Goal: Task Accomplishment & Management: Use online tool/utility

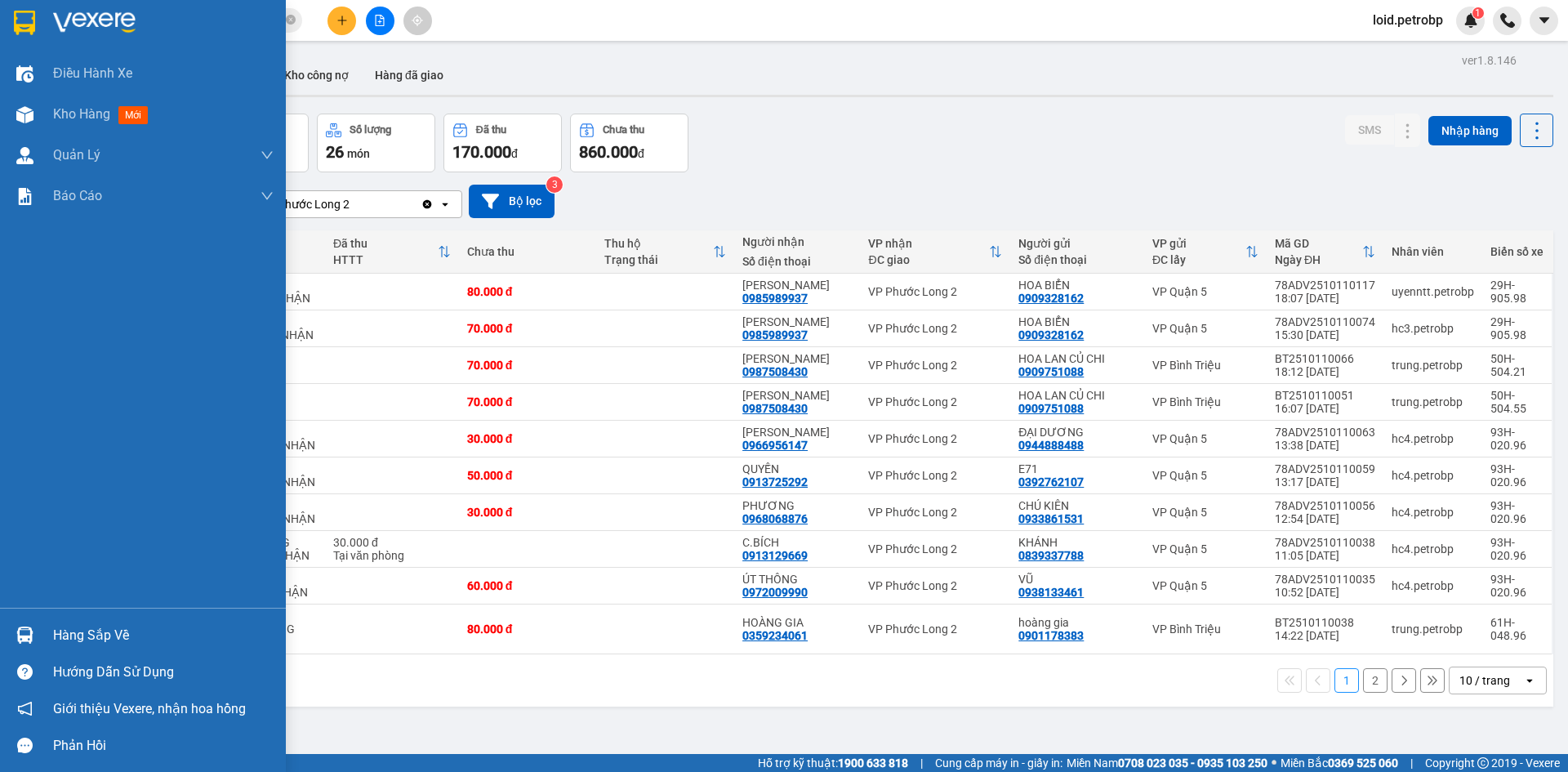
click at [78, 625] on div "Hàng sắp về" at bounding box center [163, 636] width 221 height 24
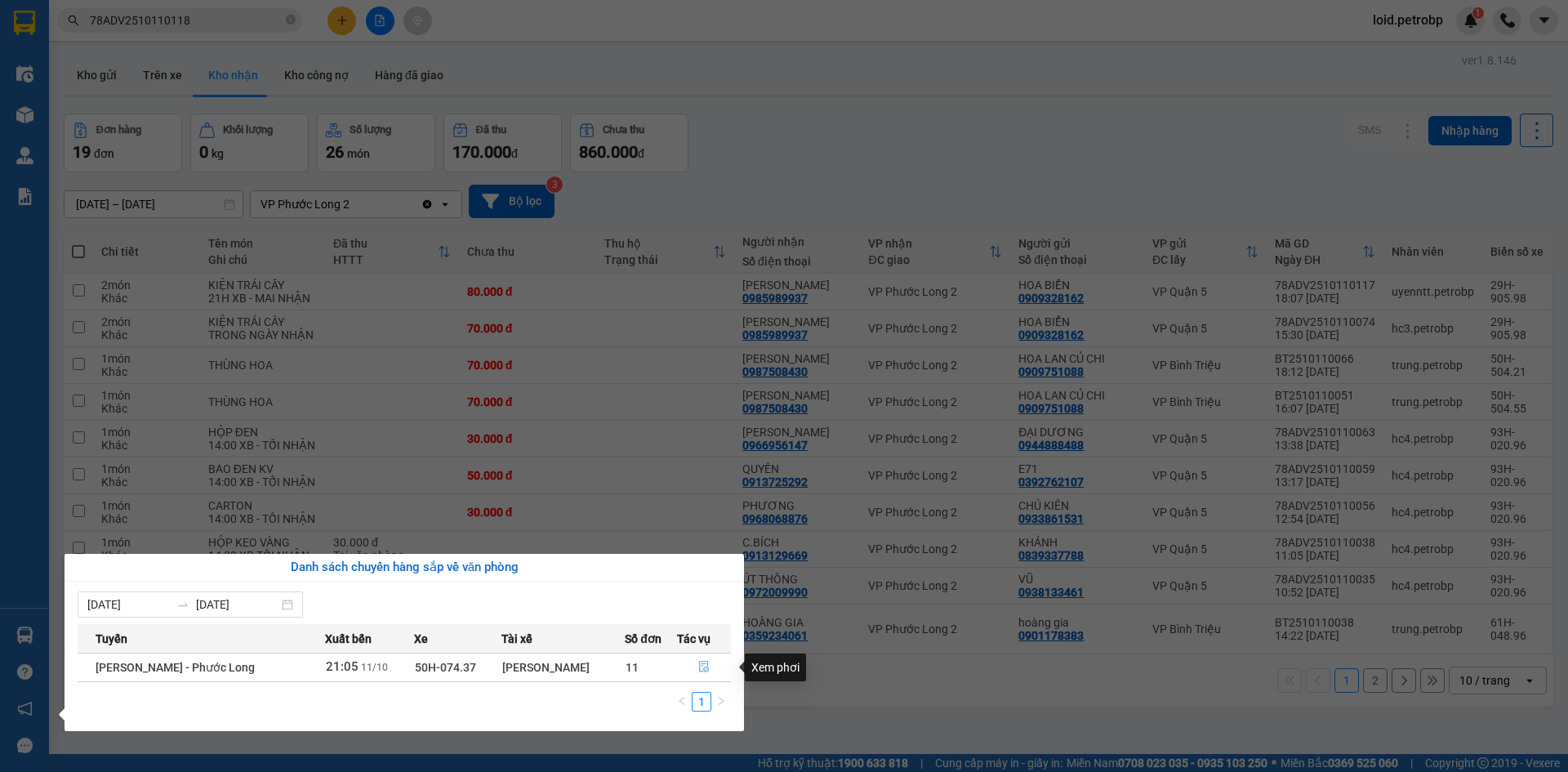
click at [703, 670] on icon "file-done" at bounding box center [704, 667] width 11 height 11
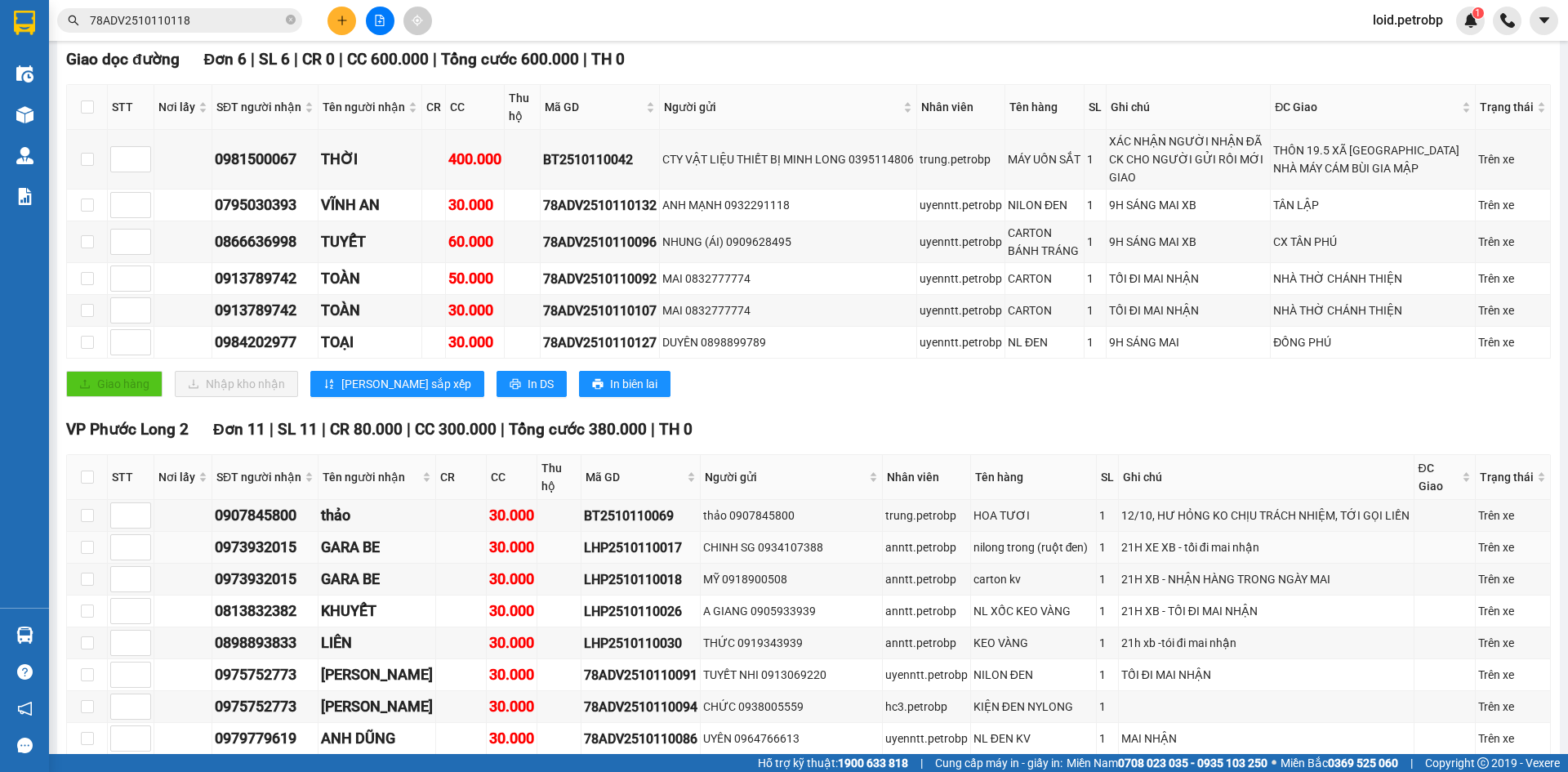
scroll to position [325, 0]
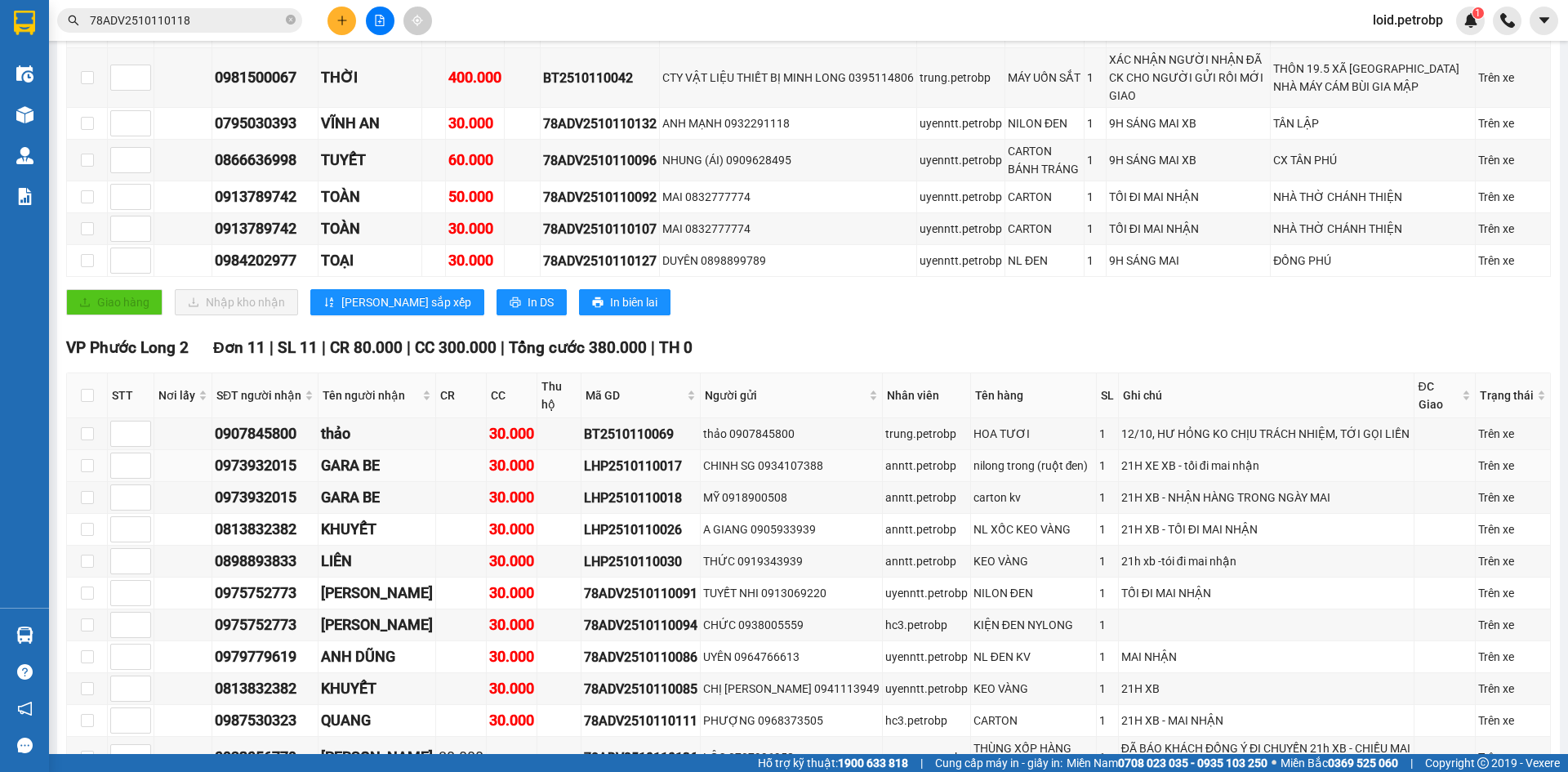
click at [601, 456] on div "LHP2510110017" at bounding box center [640, 466] width 114 height 21
copy div "LHP2510110017"
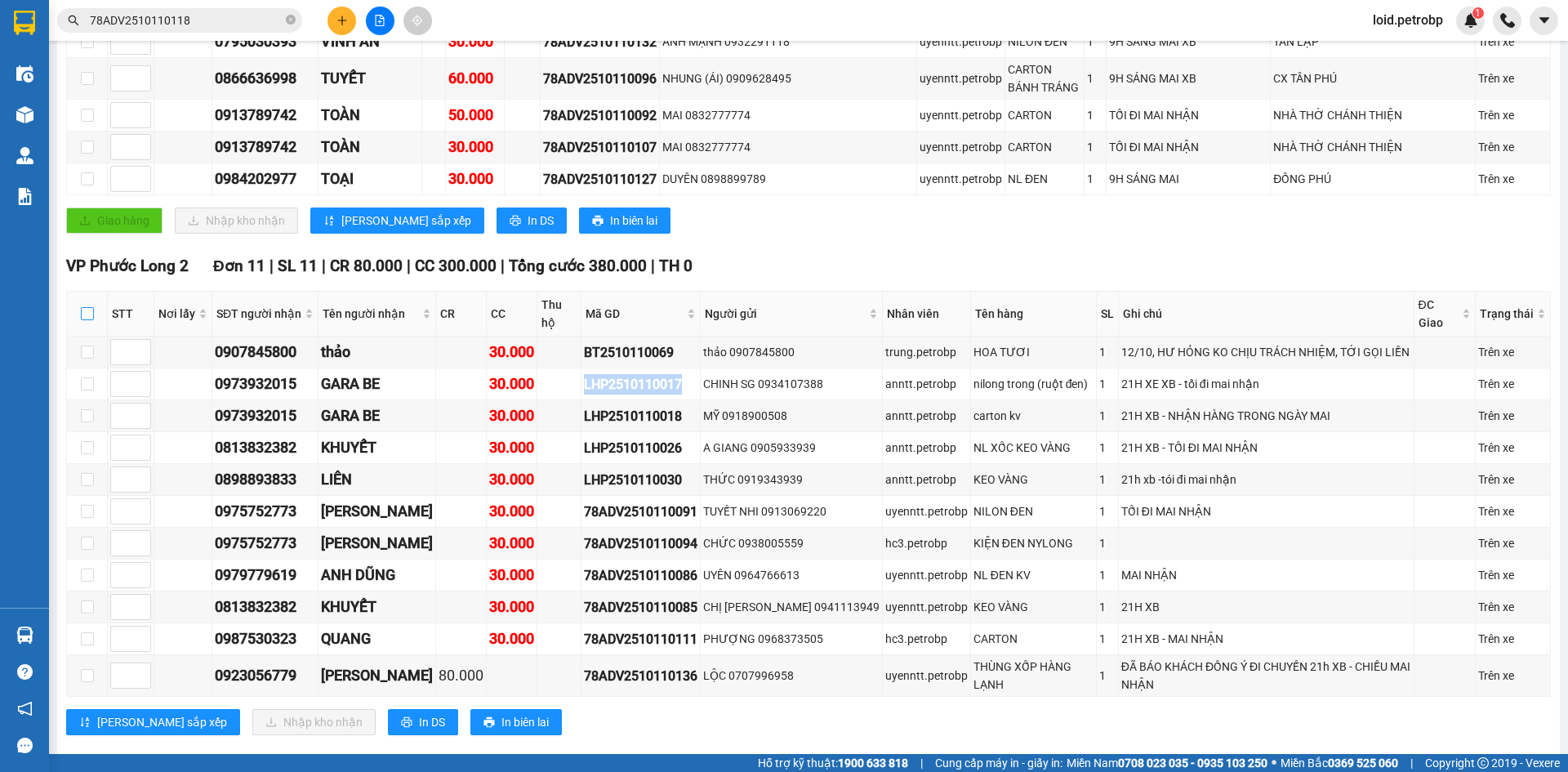
click at [90, 307] on input "checkbox" at bounding box center [87, 314] width 13 height 13
checkbox input "true"
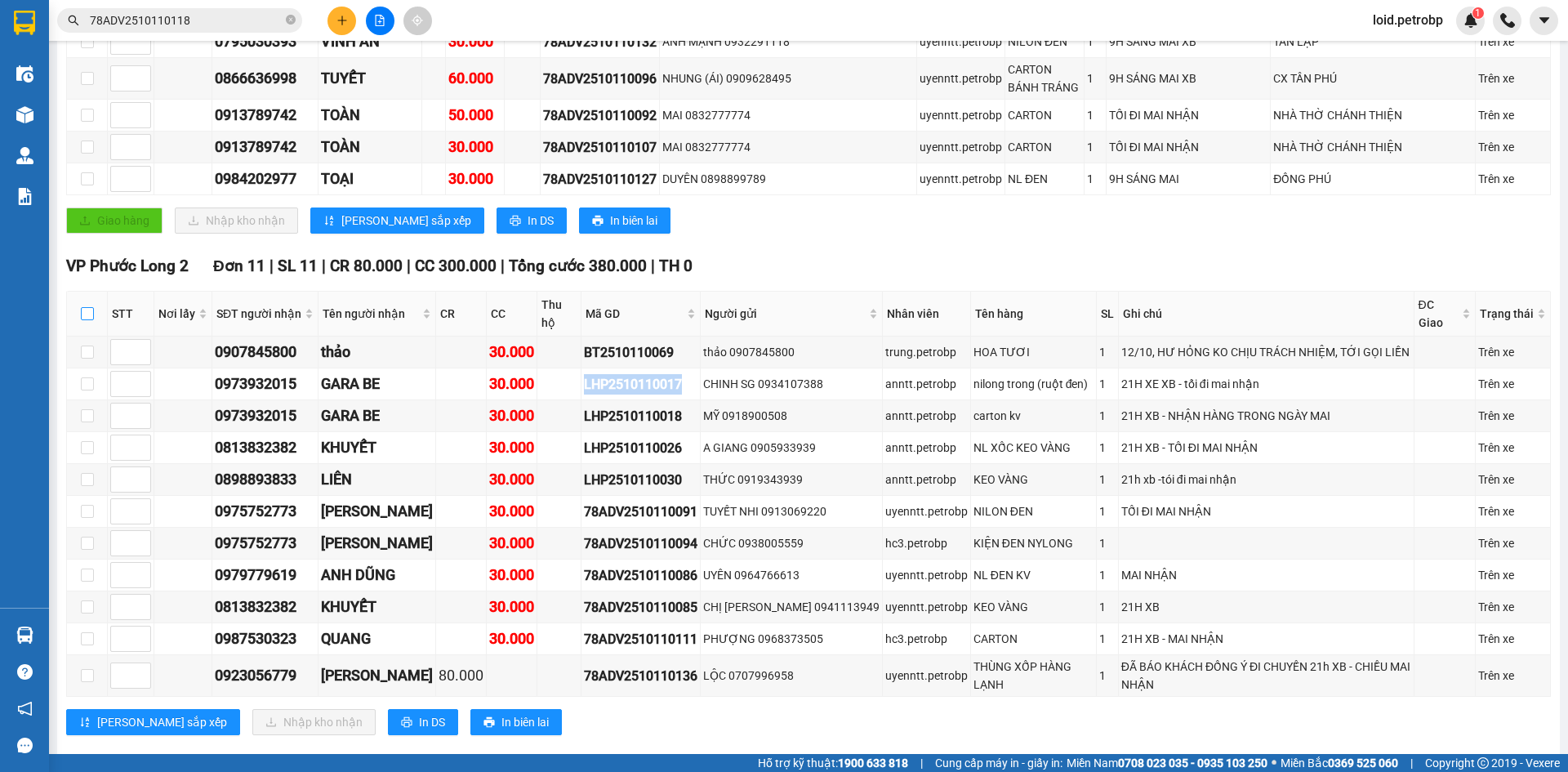
checkbox input "true"
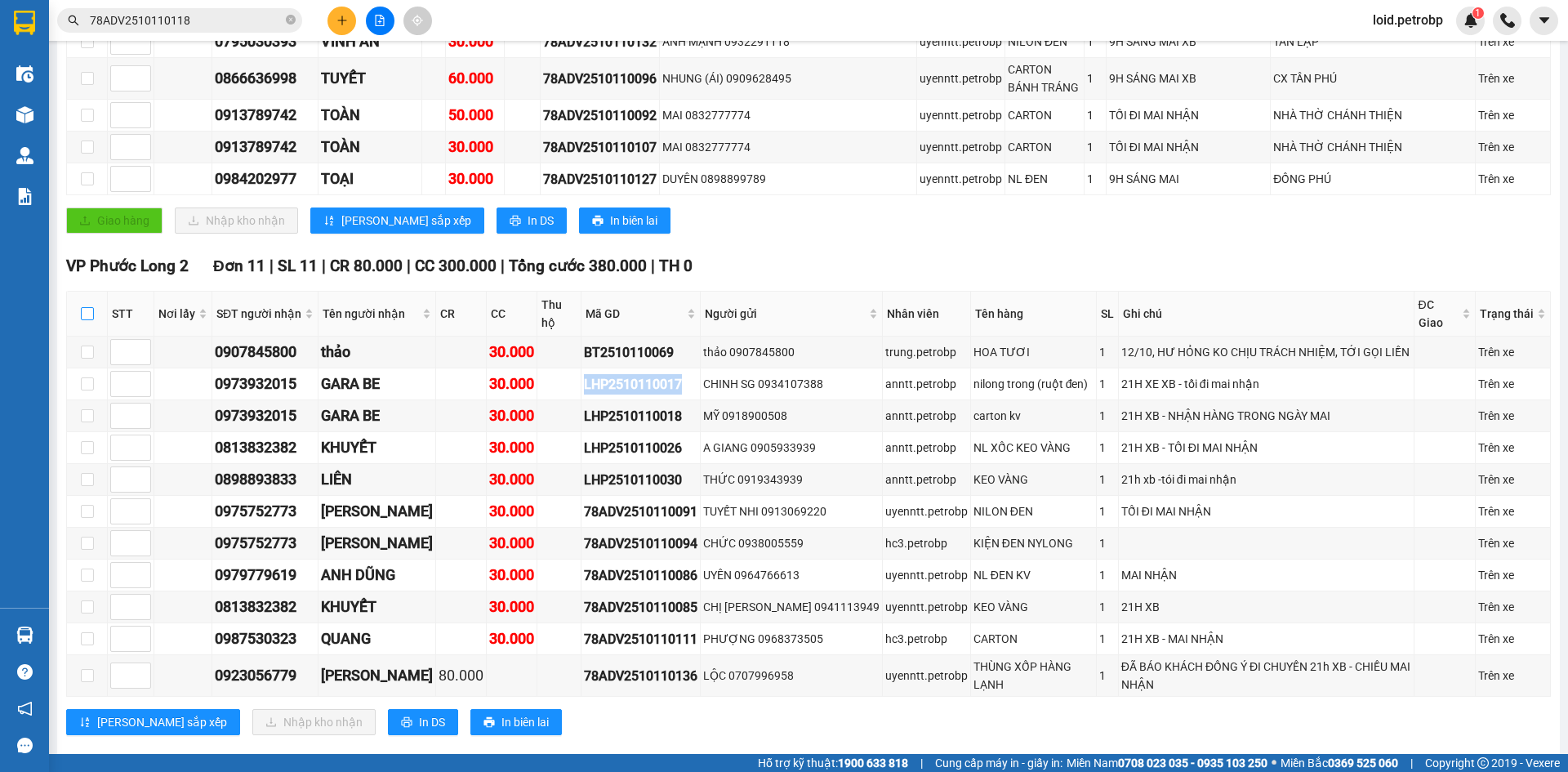
checkbox input "true"
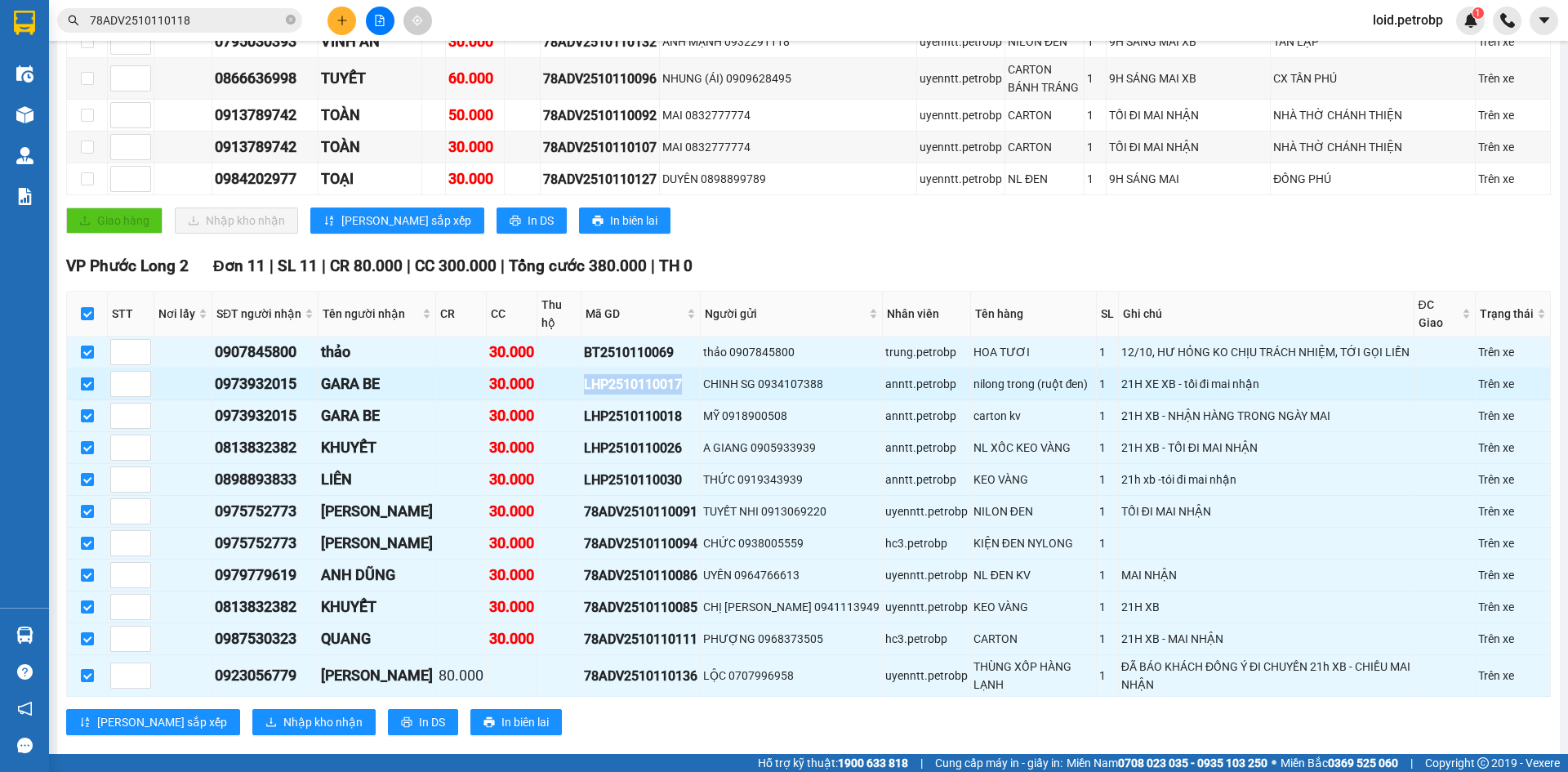
click at [84, 377] on input "checkbox" at bounding box center [87, 384] width 13 height 13
checkbox input "false"
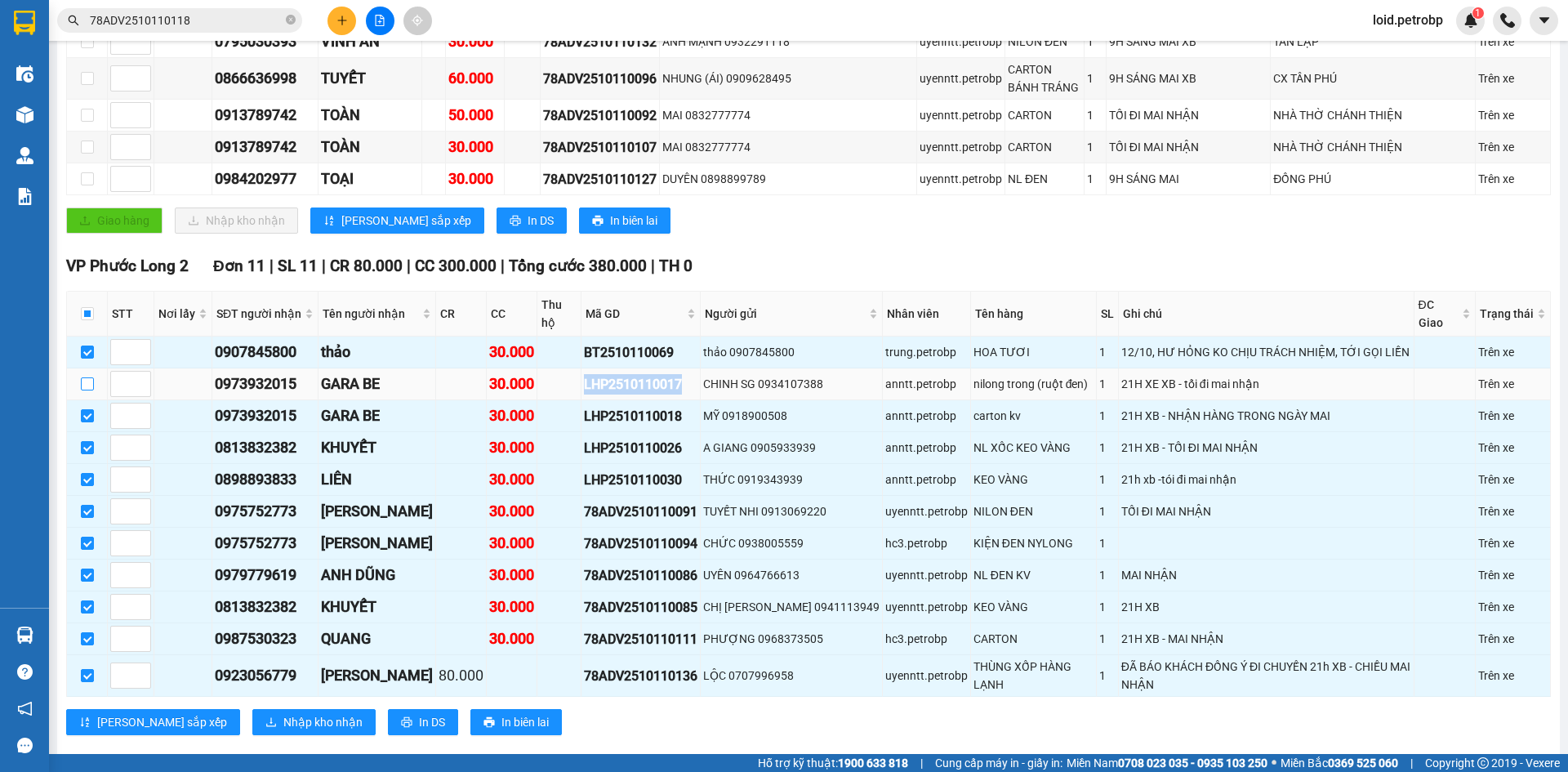
checkbox input "false"
click at [283, 713] on span "Nhập kho nhận" at bounding box center [322, 721] width 79 height 18
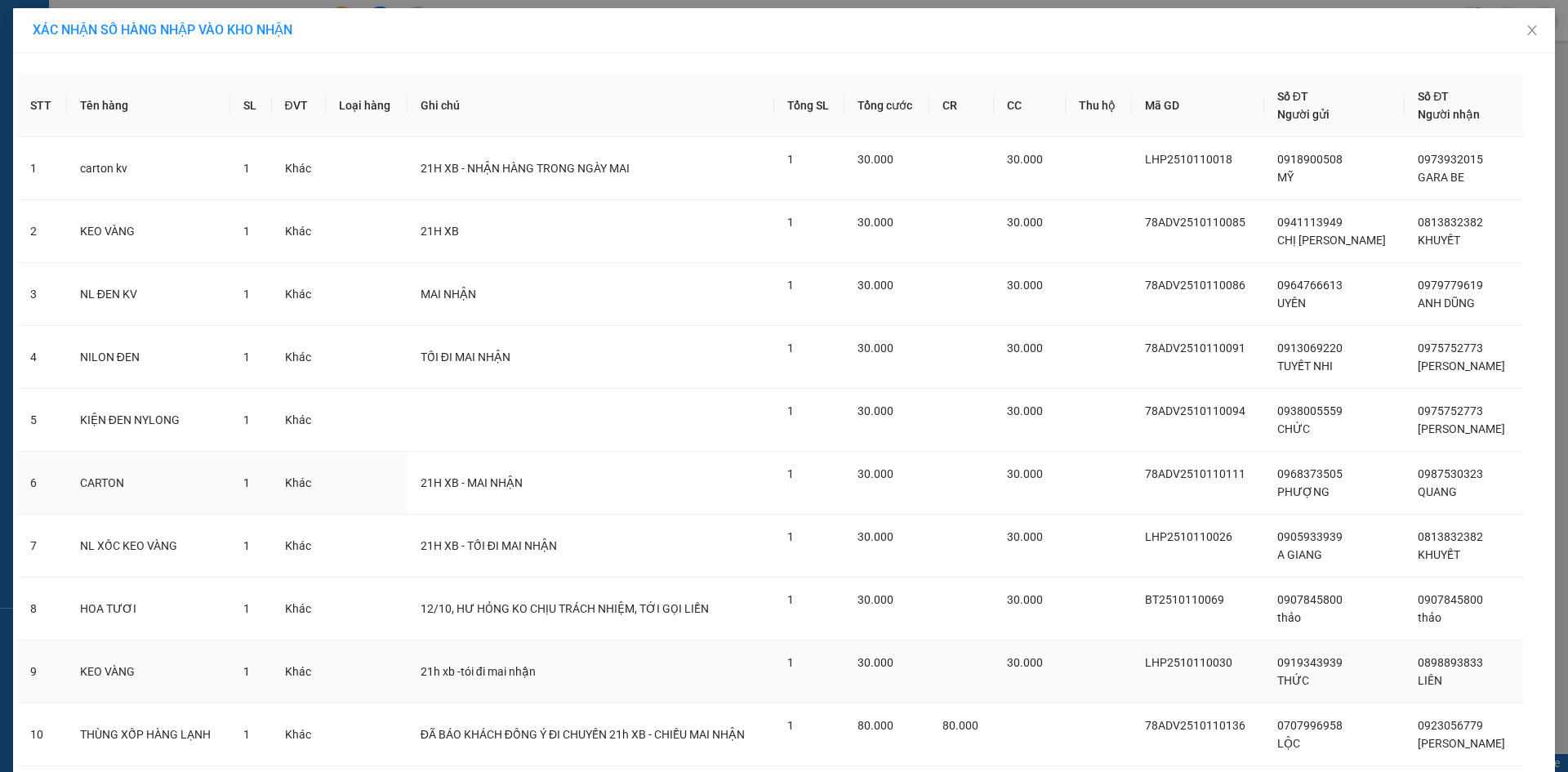
scroll to position [114, 0]
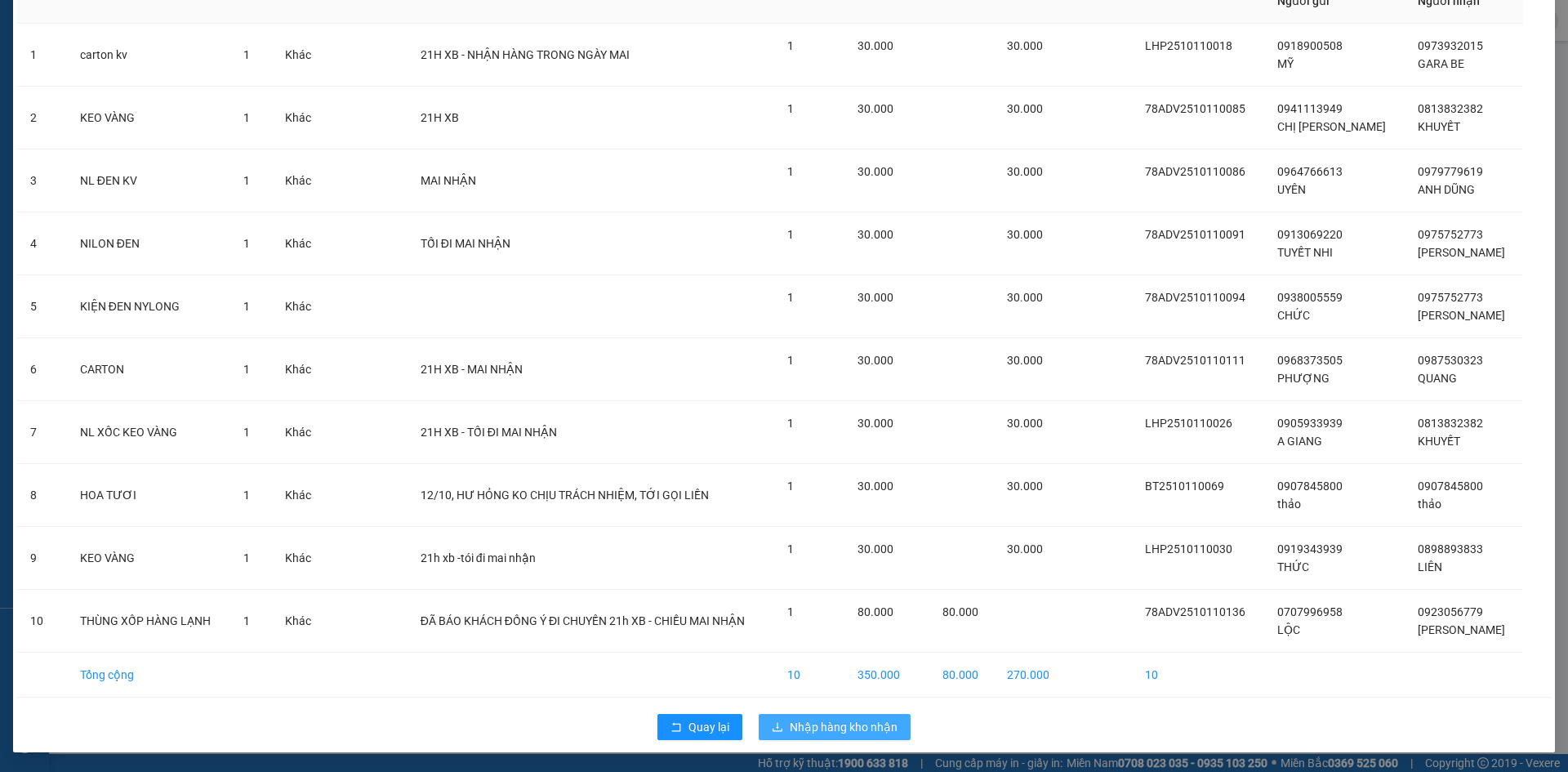
click at [830, 717] on button "Nhập hàng kho nhận" at bounding box center [835, 727] width 152 height 26
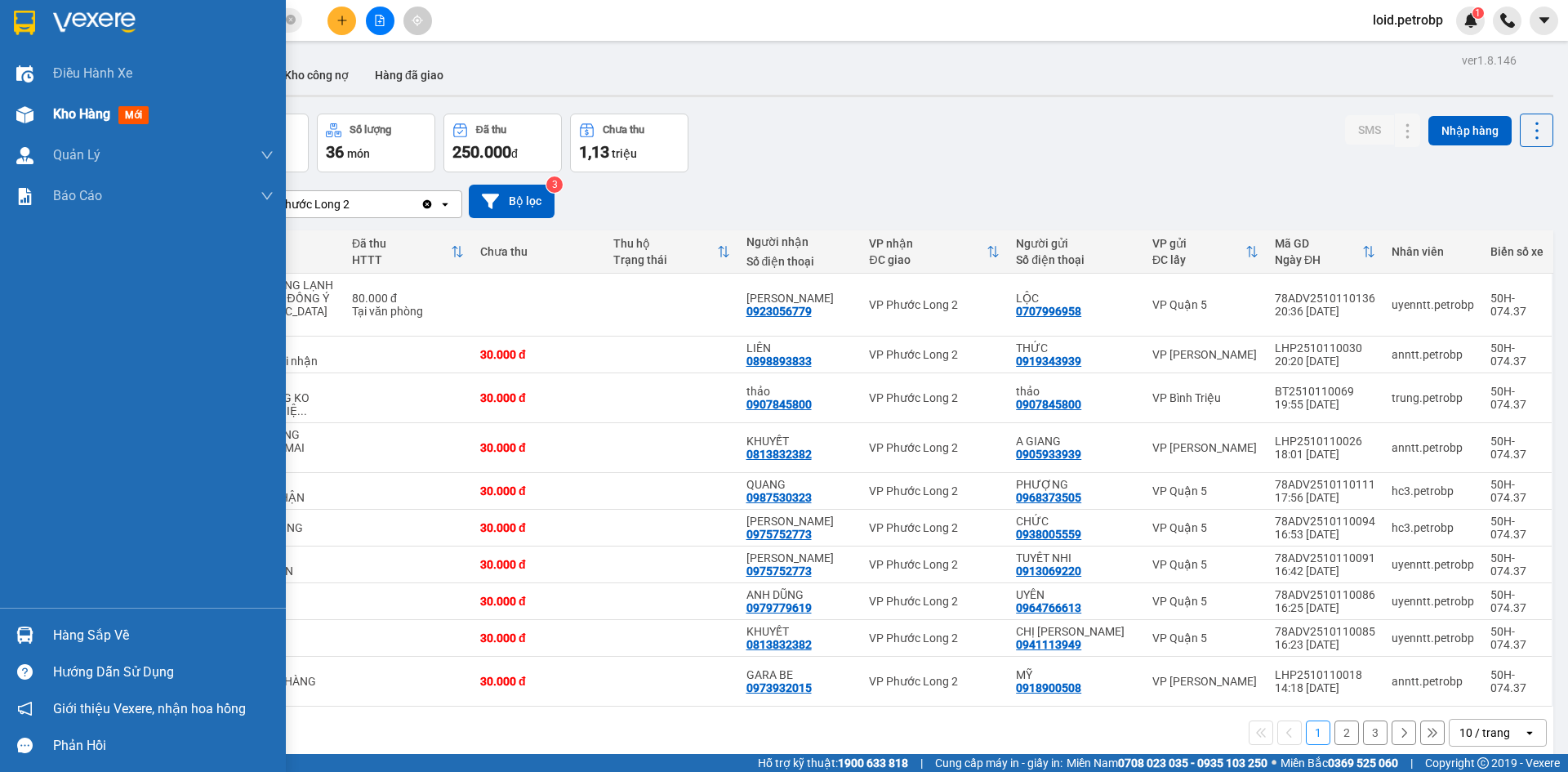
click at [90, 121] on span "Kho hàng" at bounding box center [81, 114] width 57 height 16
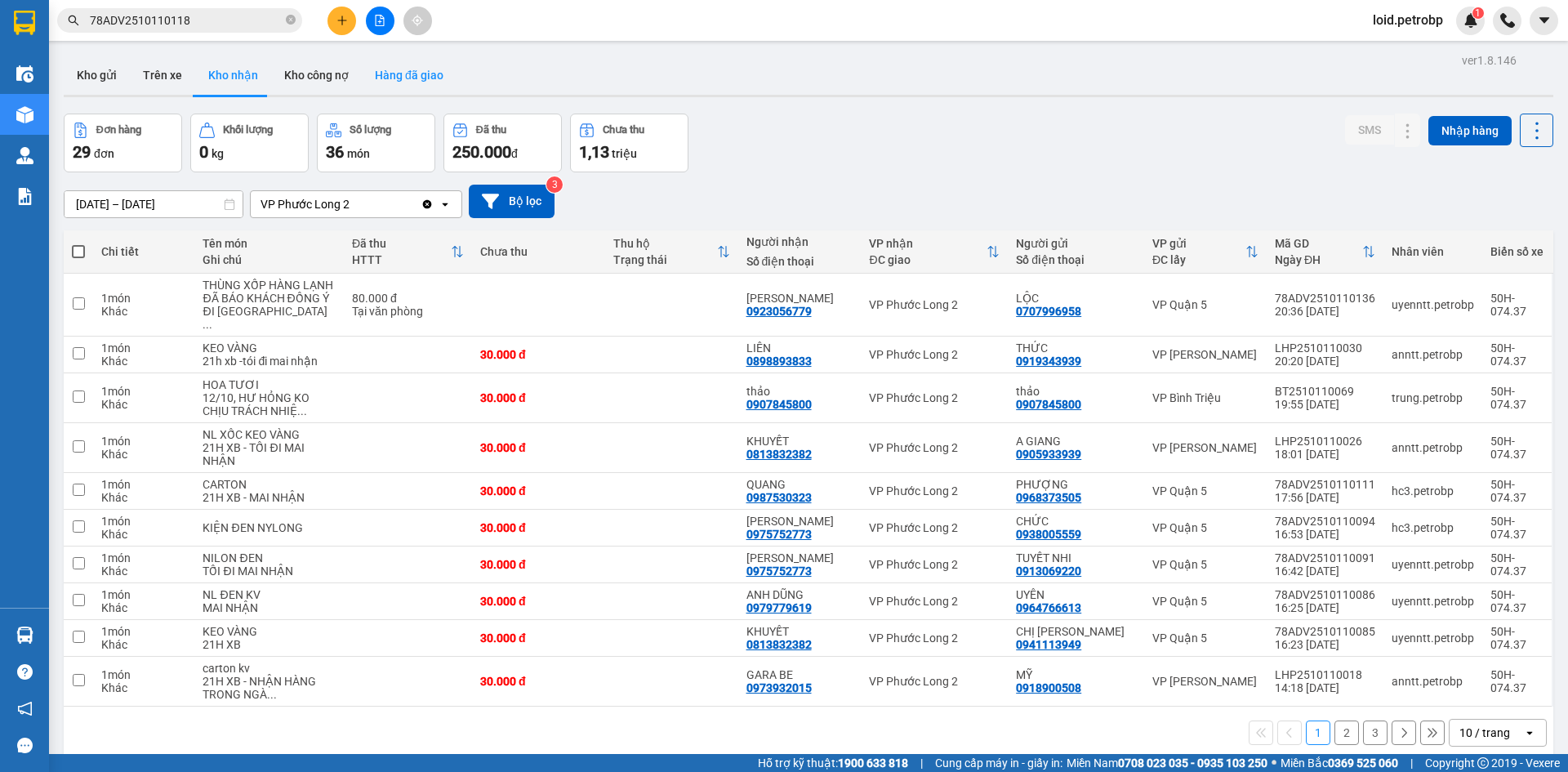
click at [416, 81] on button "Hàng đã giao" at bounding box center [409, 75] width 95 height 39
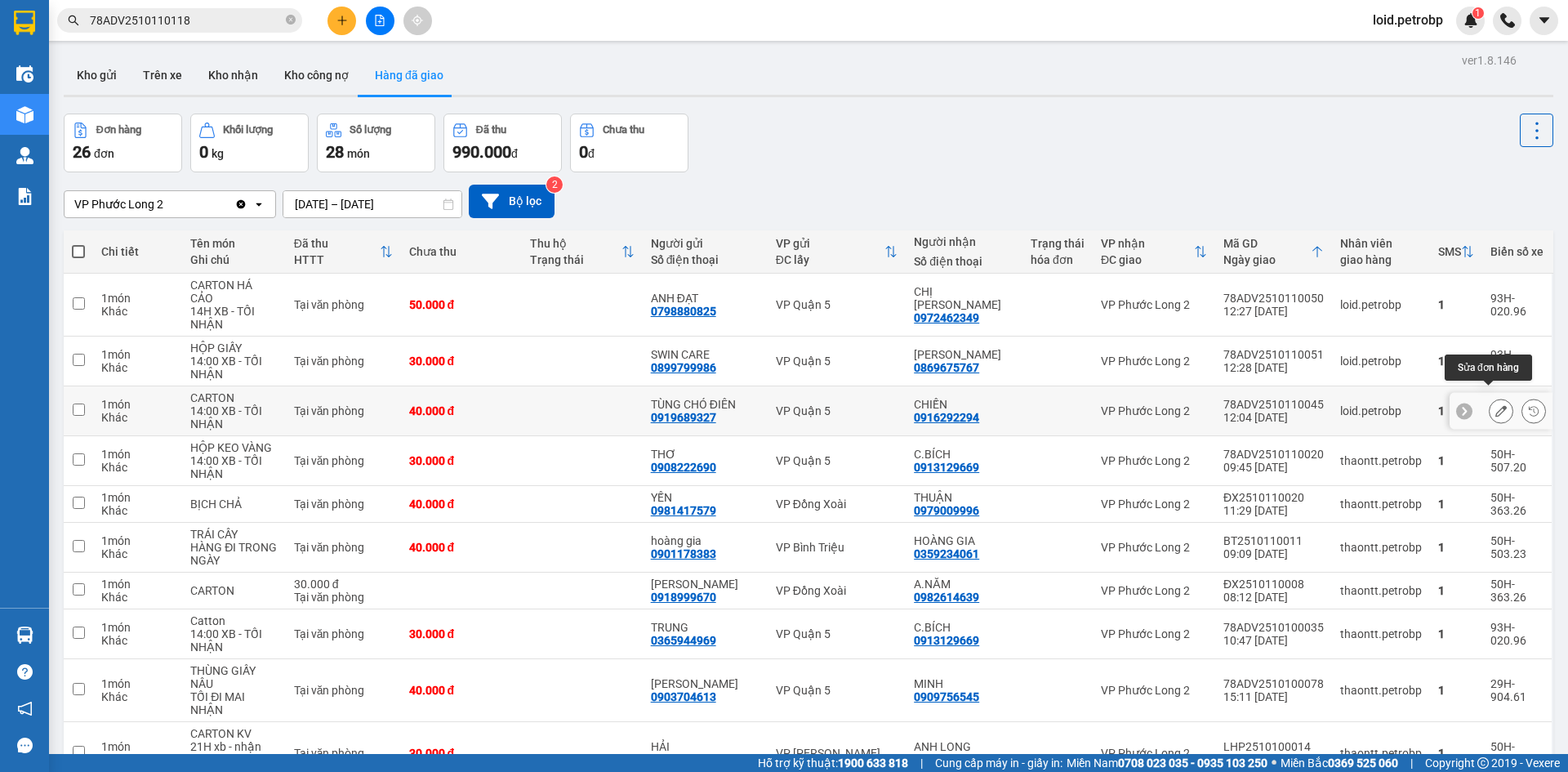
click at [1496, 405] on icon at bounding box center [1501, 411] width 11 height 11
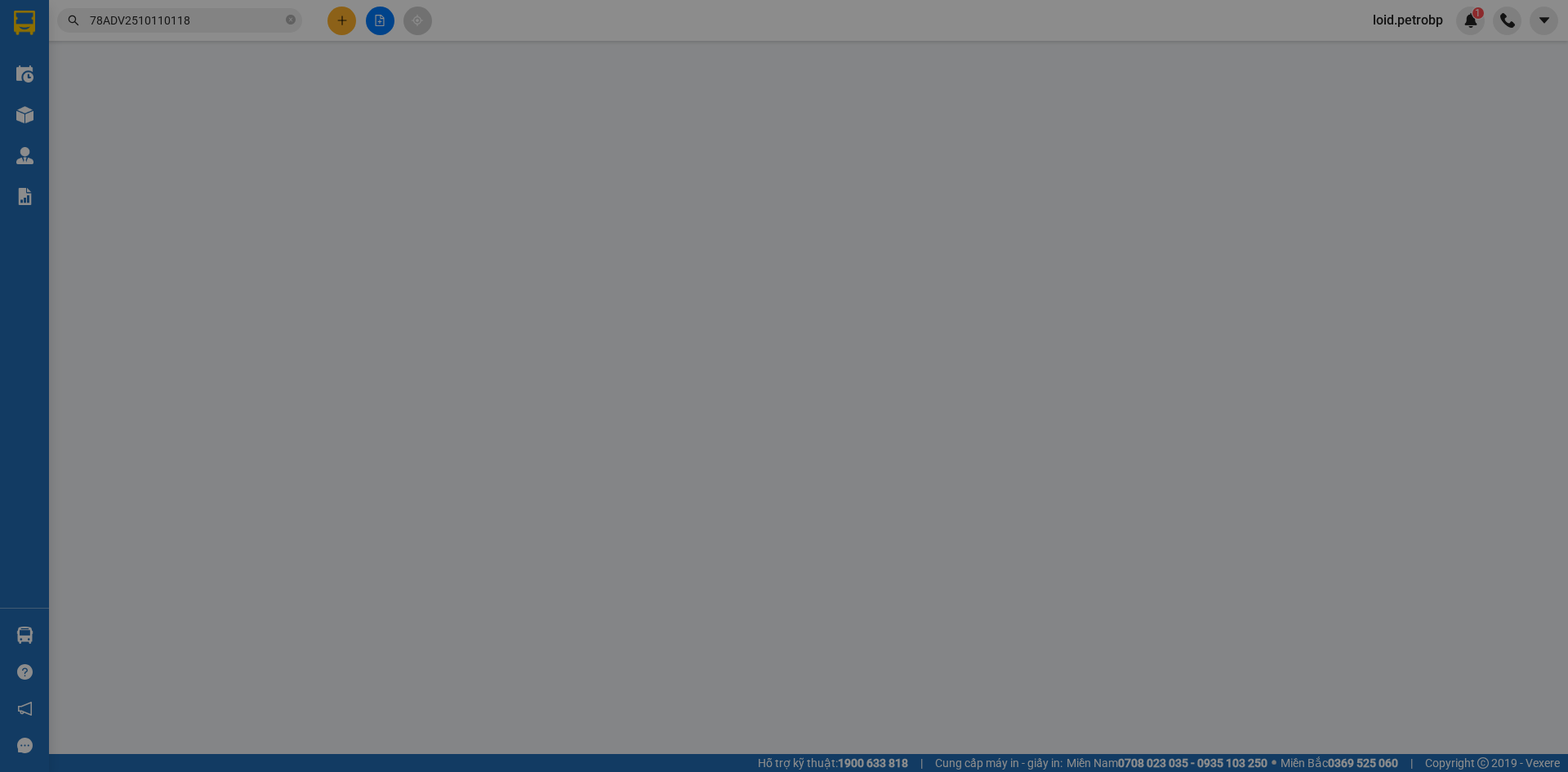
type input "0919689327"
type input "TÙNG CHÓ ĐIÊN"
type input "0916292294"
type input "CHIẾN"
type input "40.000"
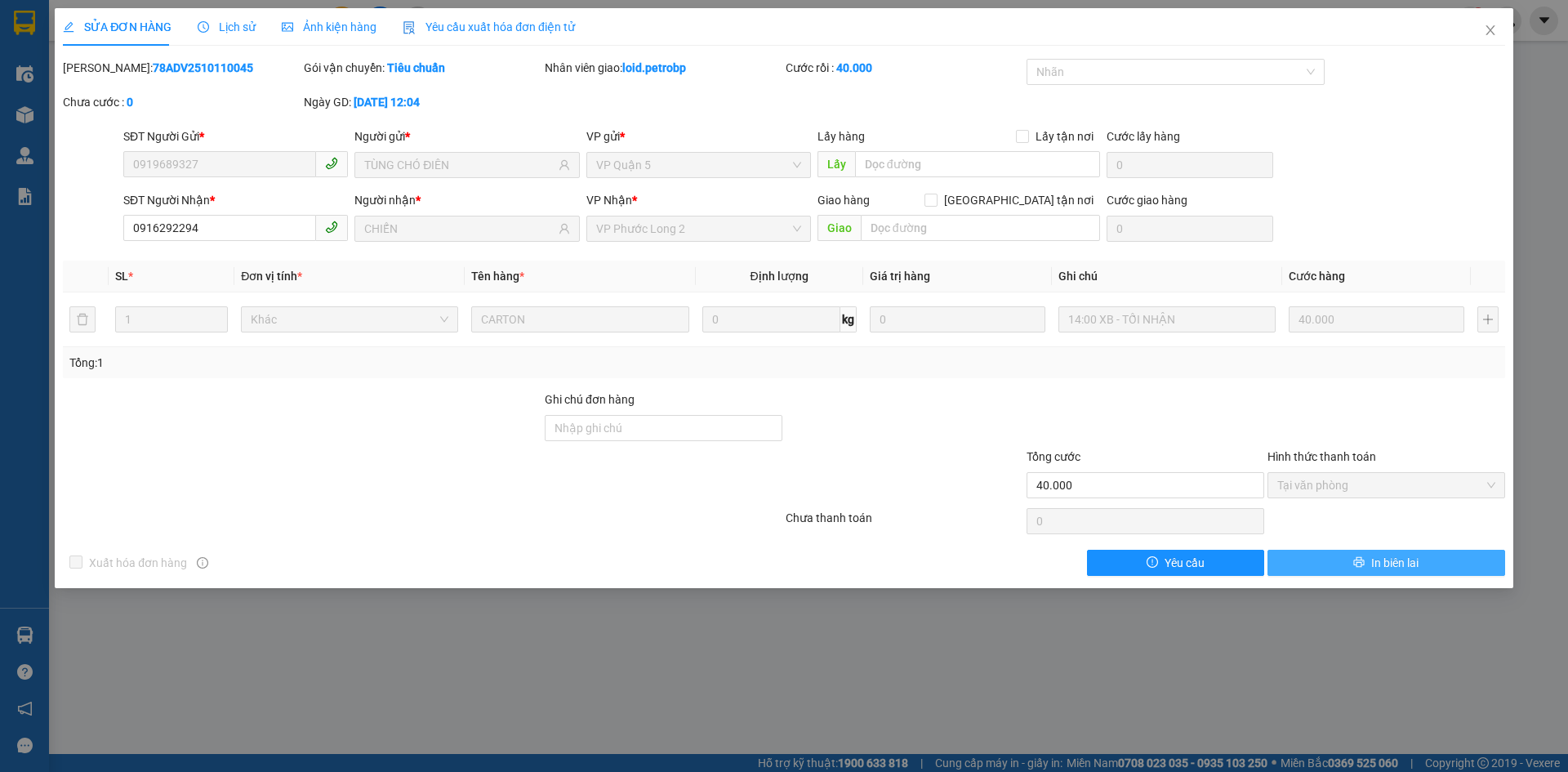
click at [1426, 563] on button "In biên lai" at bounding box center [1386, 563] width 238 height 26
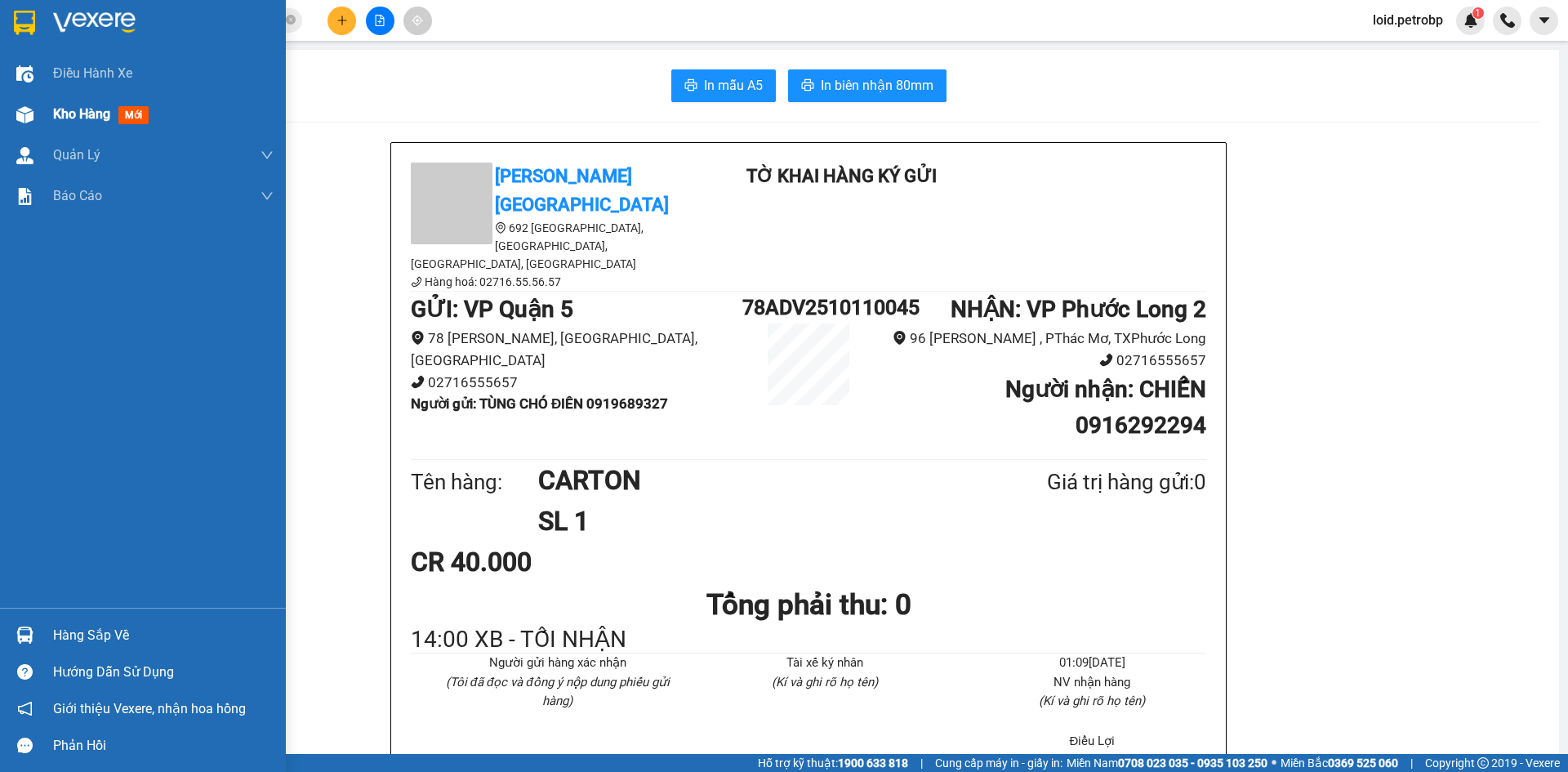
click at [72, 124] on div "Kho hàng mới" at bounding box center [103, 114] width 102 height 21
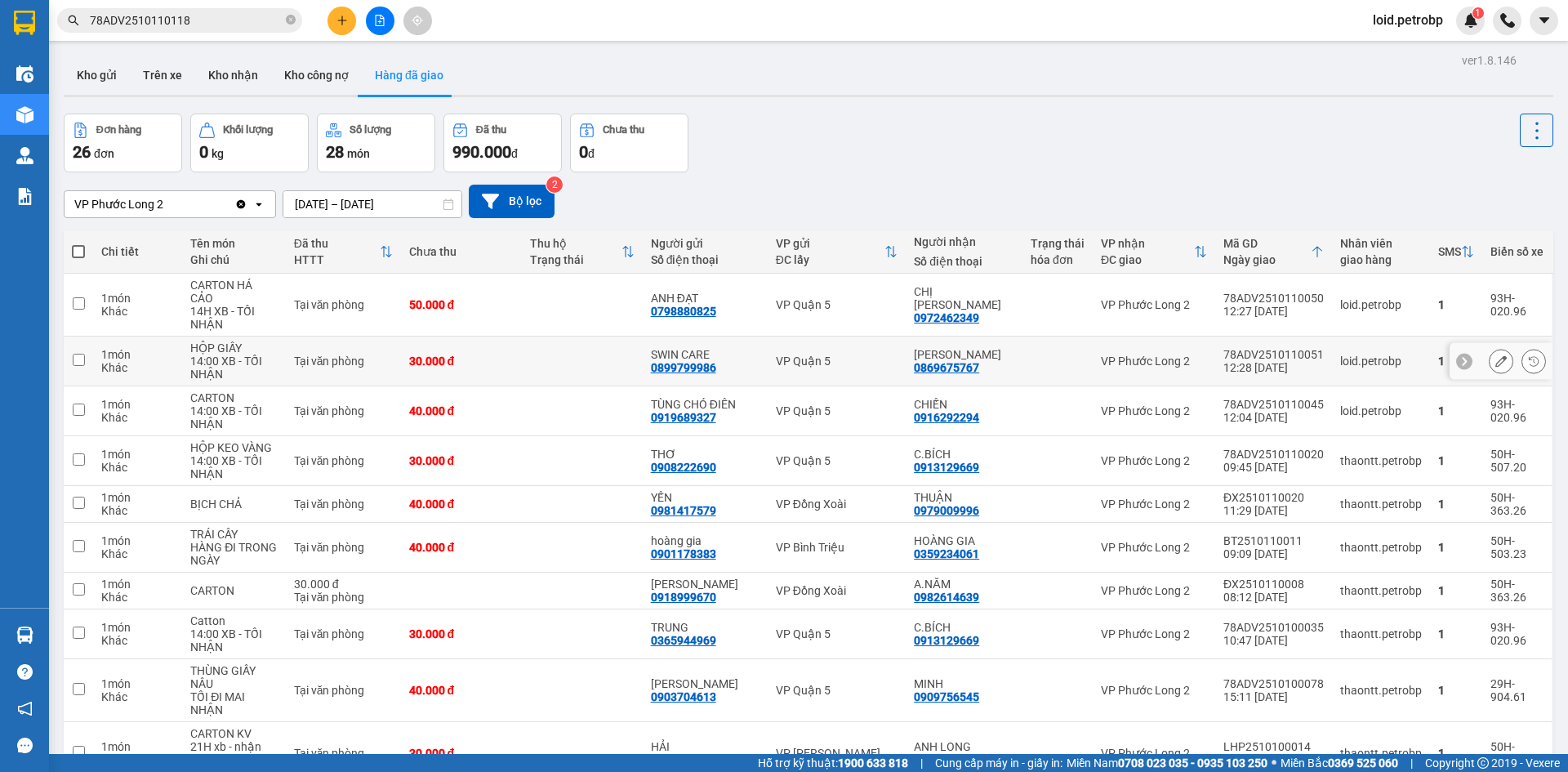
click at [1496, 355] on icon at bounding box center [1501, 361] width 11 height 11
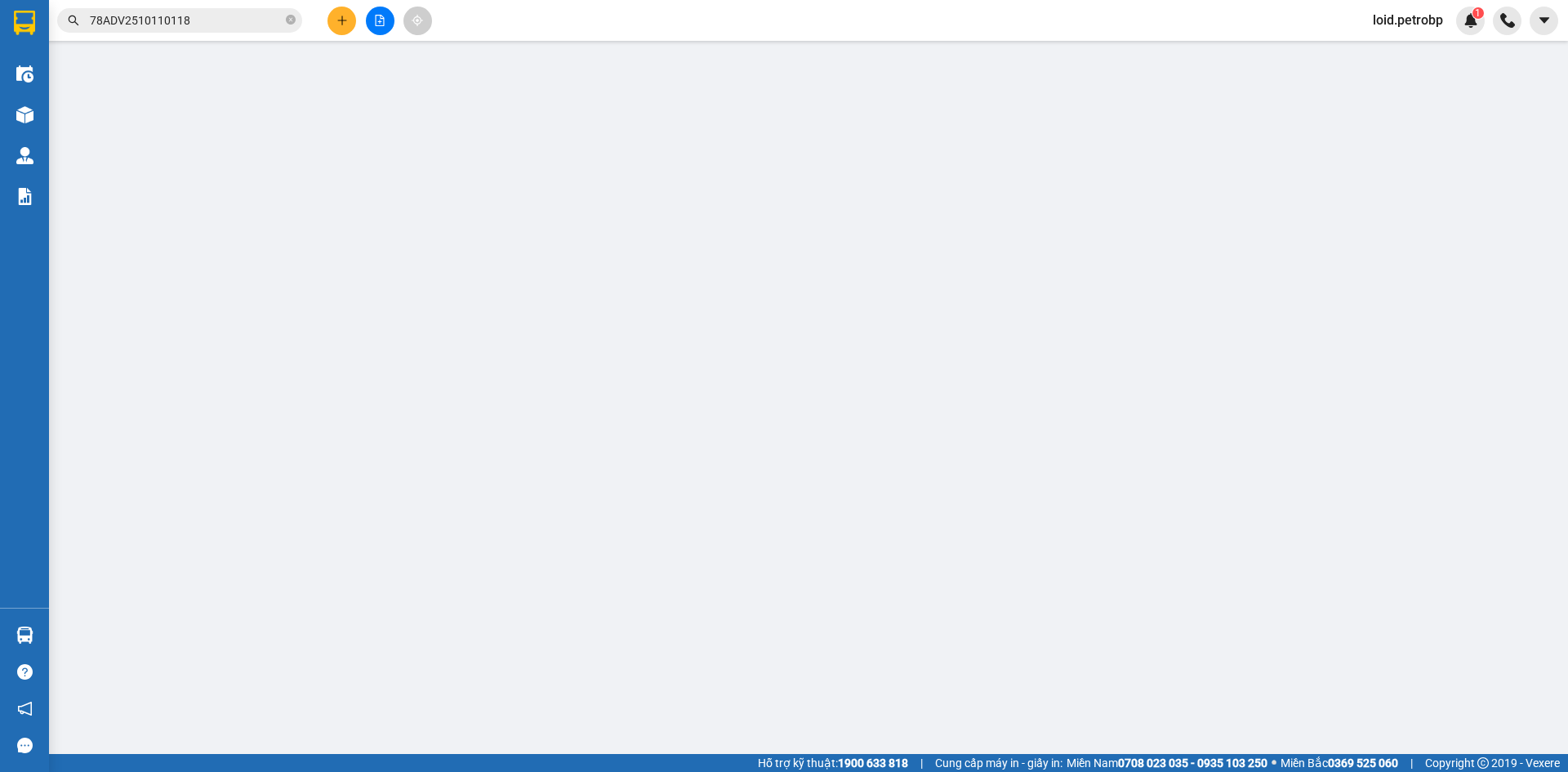
type input "0899799986"
type input "SWIN CARE"
type input "0869675767"
type input "ĐĂNG TIẾN"
type input "30.000"
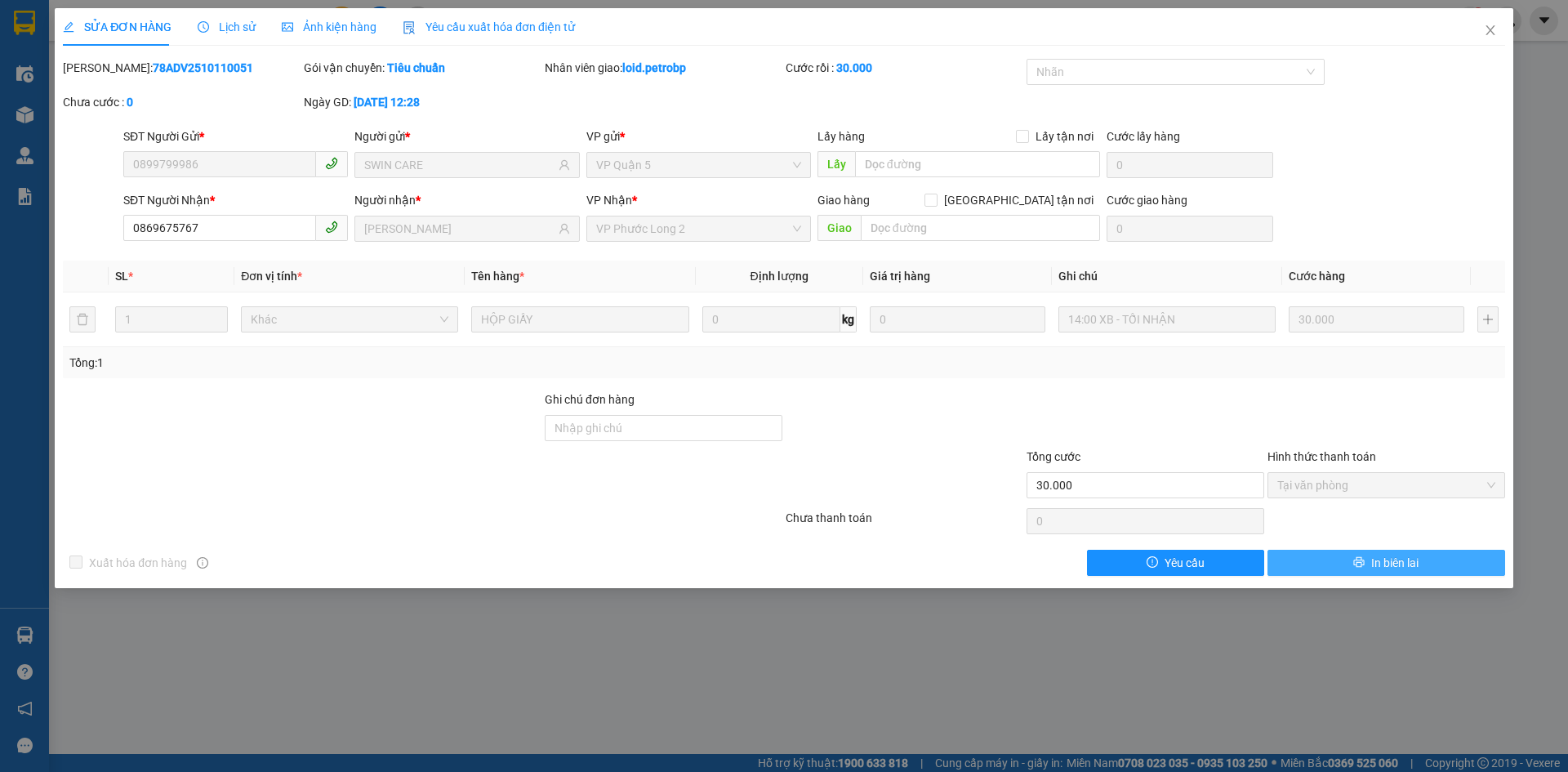
click at [1393, 551] on button "In biên lai" at bounding box center [1386, 563] width 238 height 26
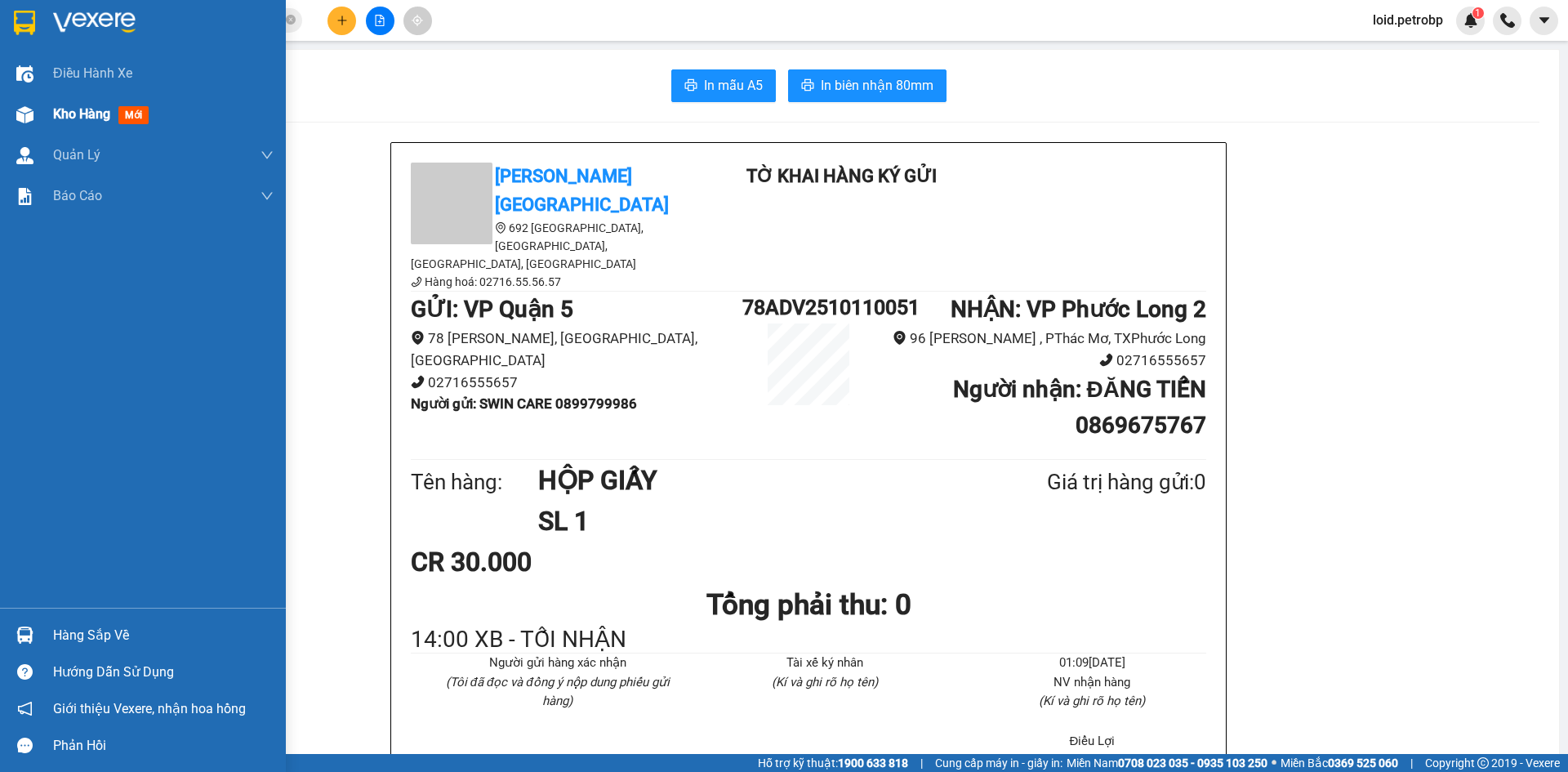
click at [70, 118] on span "Kho hàng" at bounding box center [81, 114] width 57 height 16
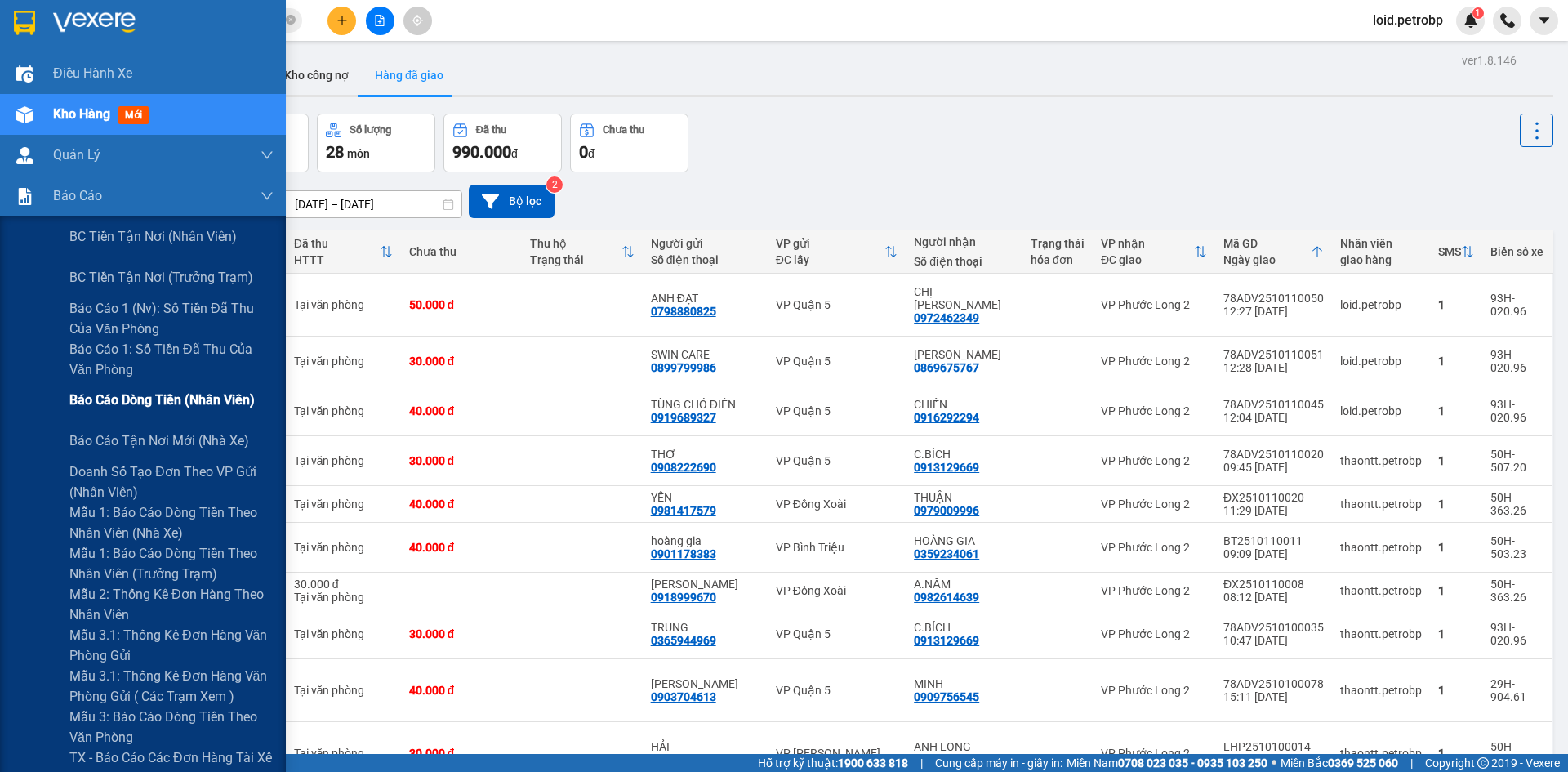
click at [181, 401] on span "Báo cáo dòng tiền (nhân viên)" at bounding box center [162, 400] width 185 height 21
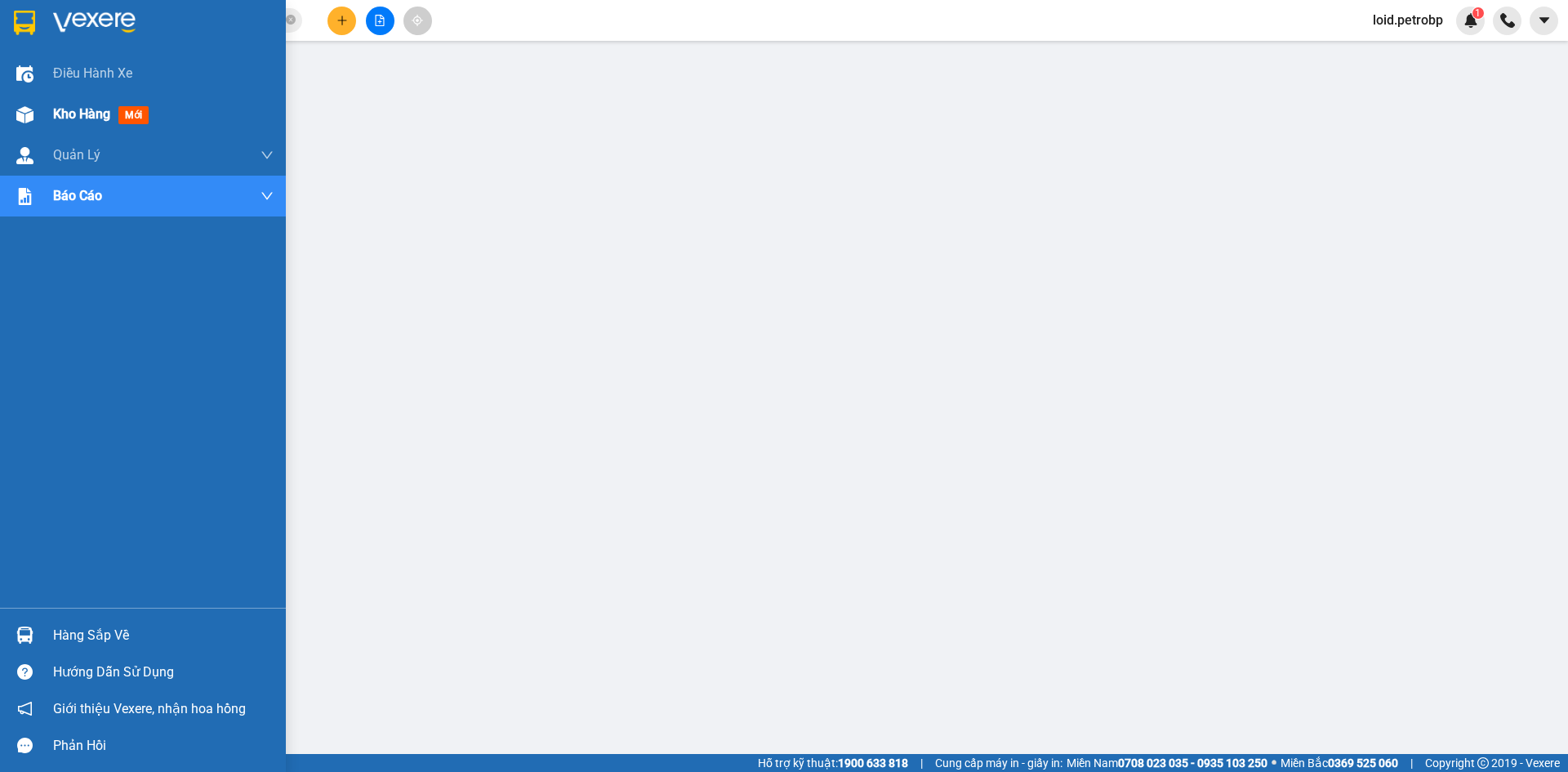
drag, startPoint x: 81, startPoint y: 115, endPoint x: 94, endPoint y: 118, distance: 13.3
click at [81, 116] on span "Kho hàng" at bounding box center [81, 114] width 57 height 16
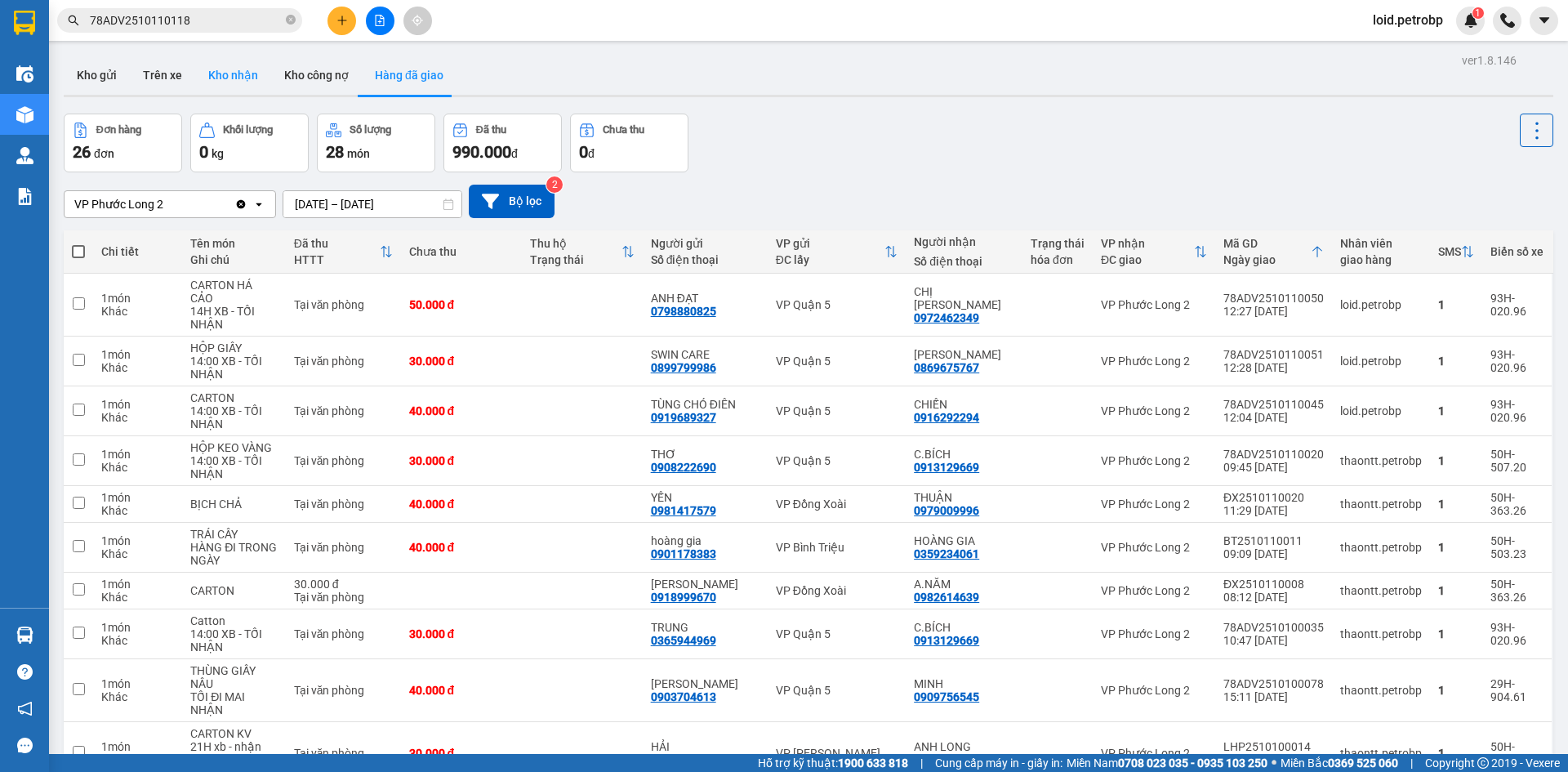
click at [222, 73] on button "Kho nhận" at bounding box center [233, 75] width 76 height 39
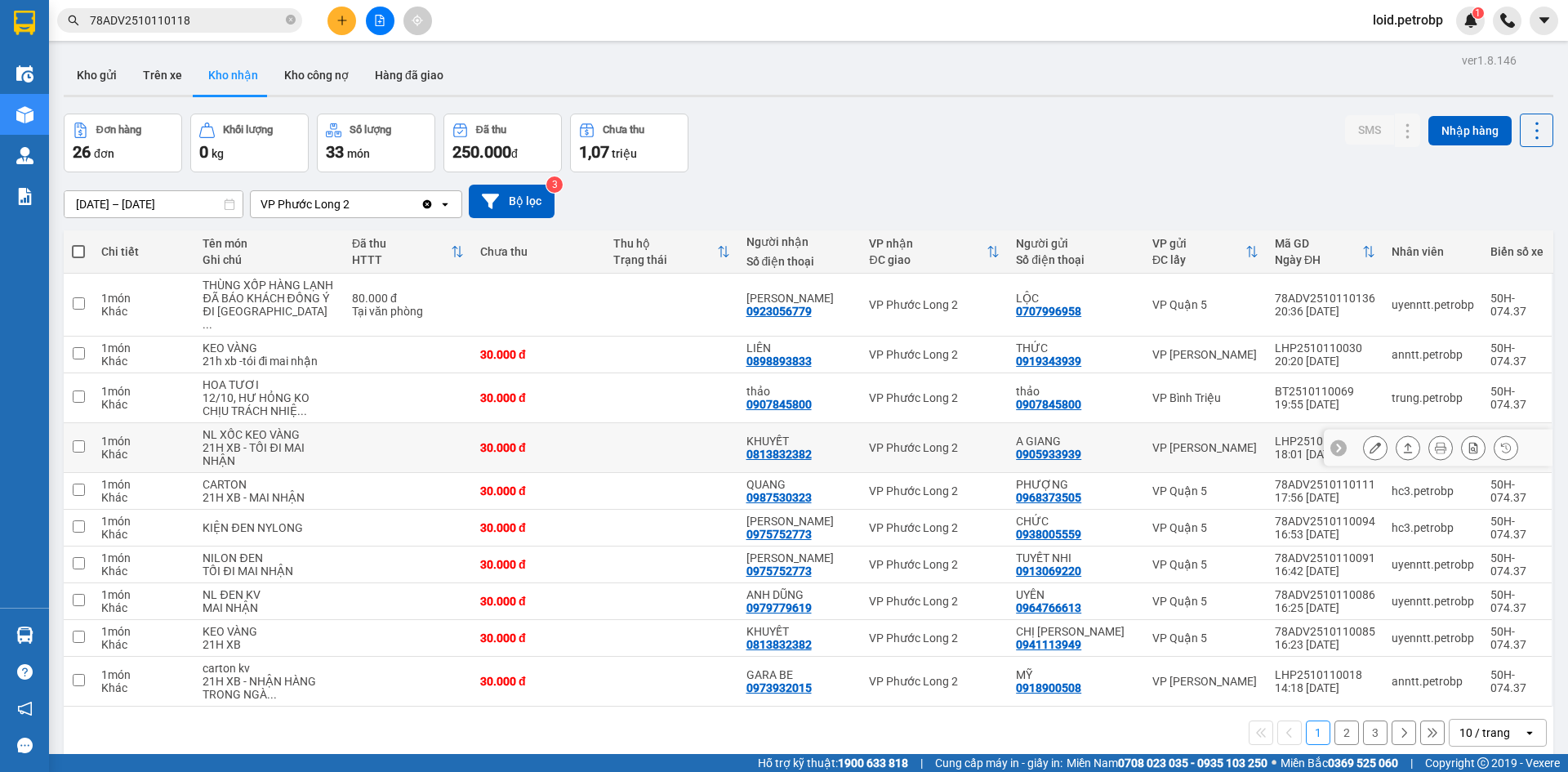
scroll to position [75, 0]
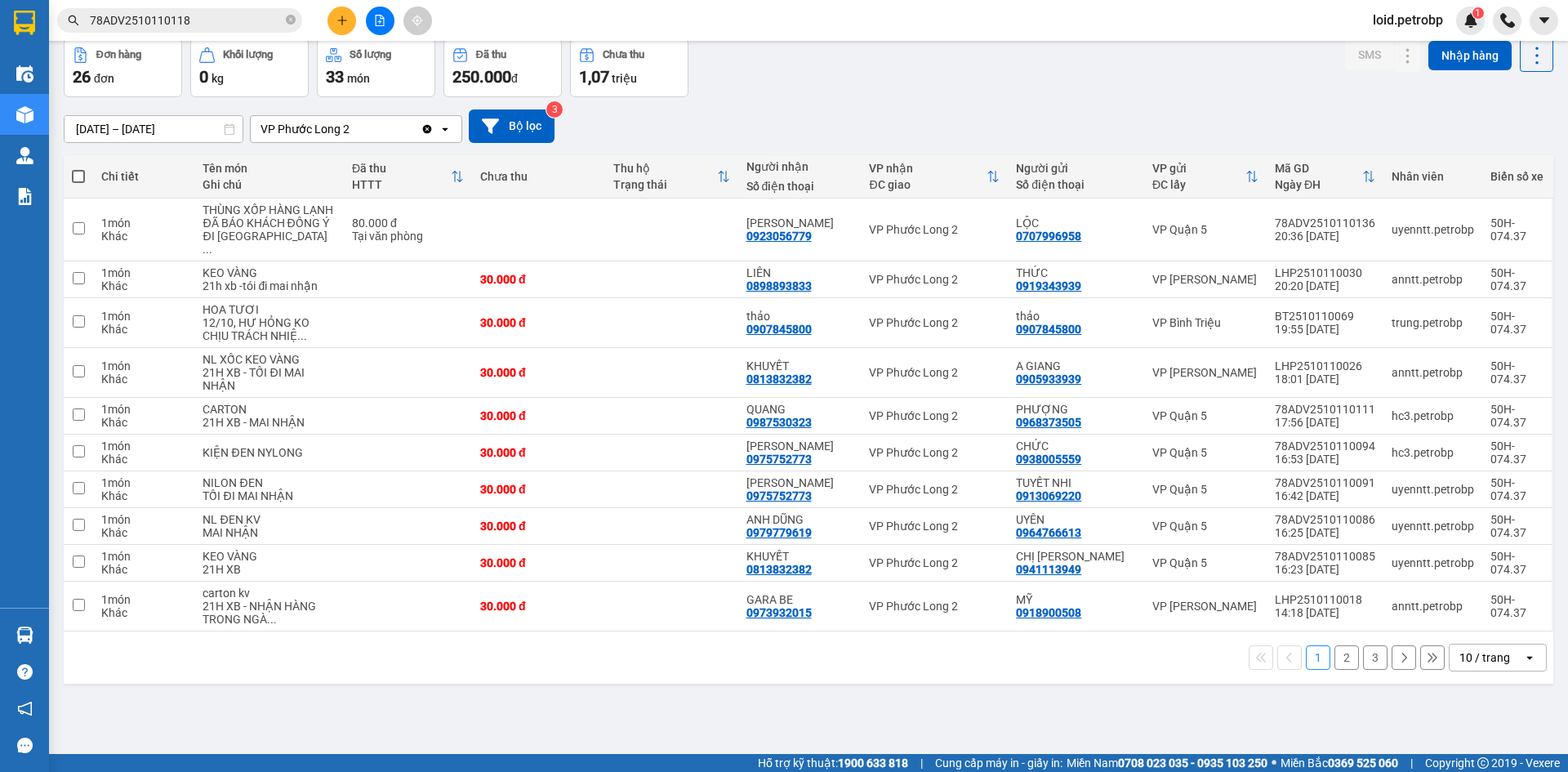
click at [1337, 670] on button "2" at bounding box center [1347, 657] width 24 height 24
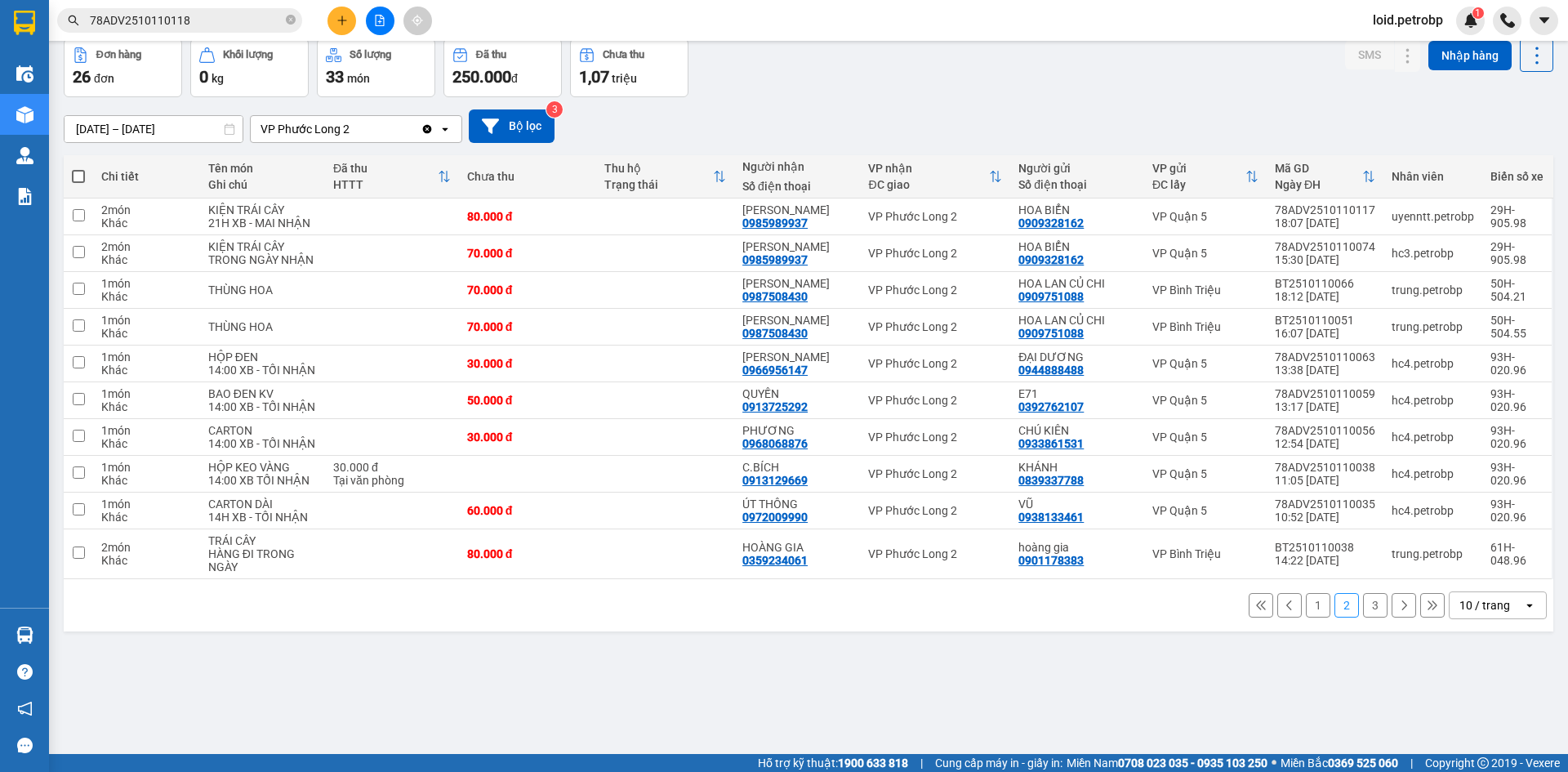
click at [1307, 607] on button "1" at bounding box center [1318, 606] width 24 height 24
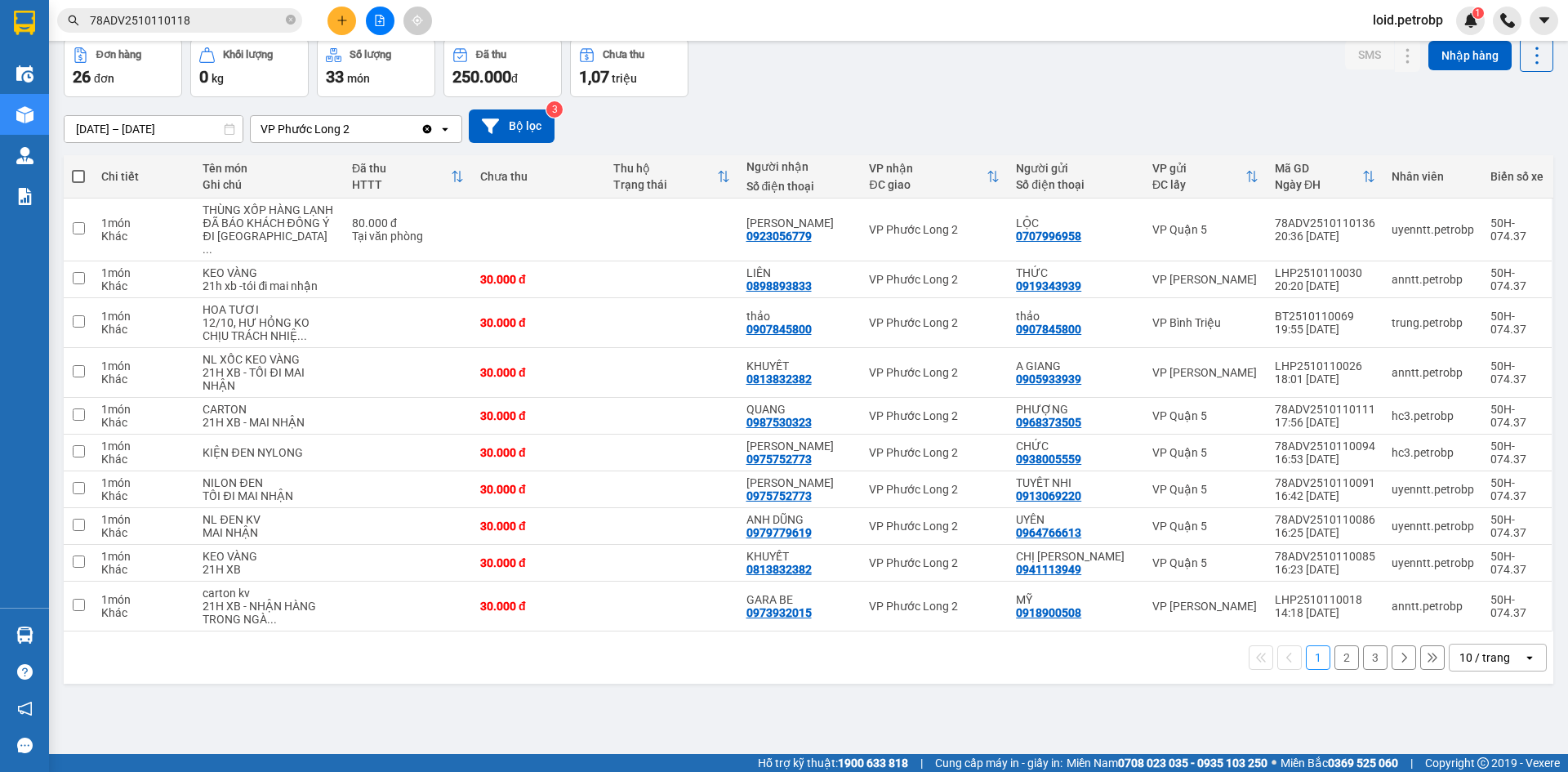
click at [1336, 670] on button "2" at bounding box center [1347, 657] width 24 height 24
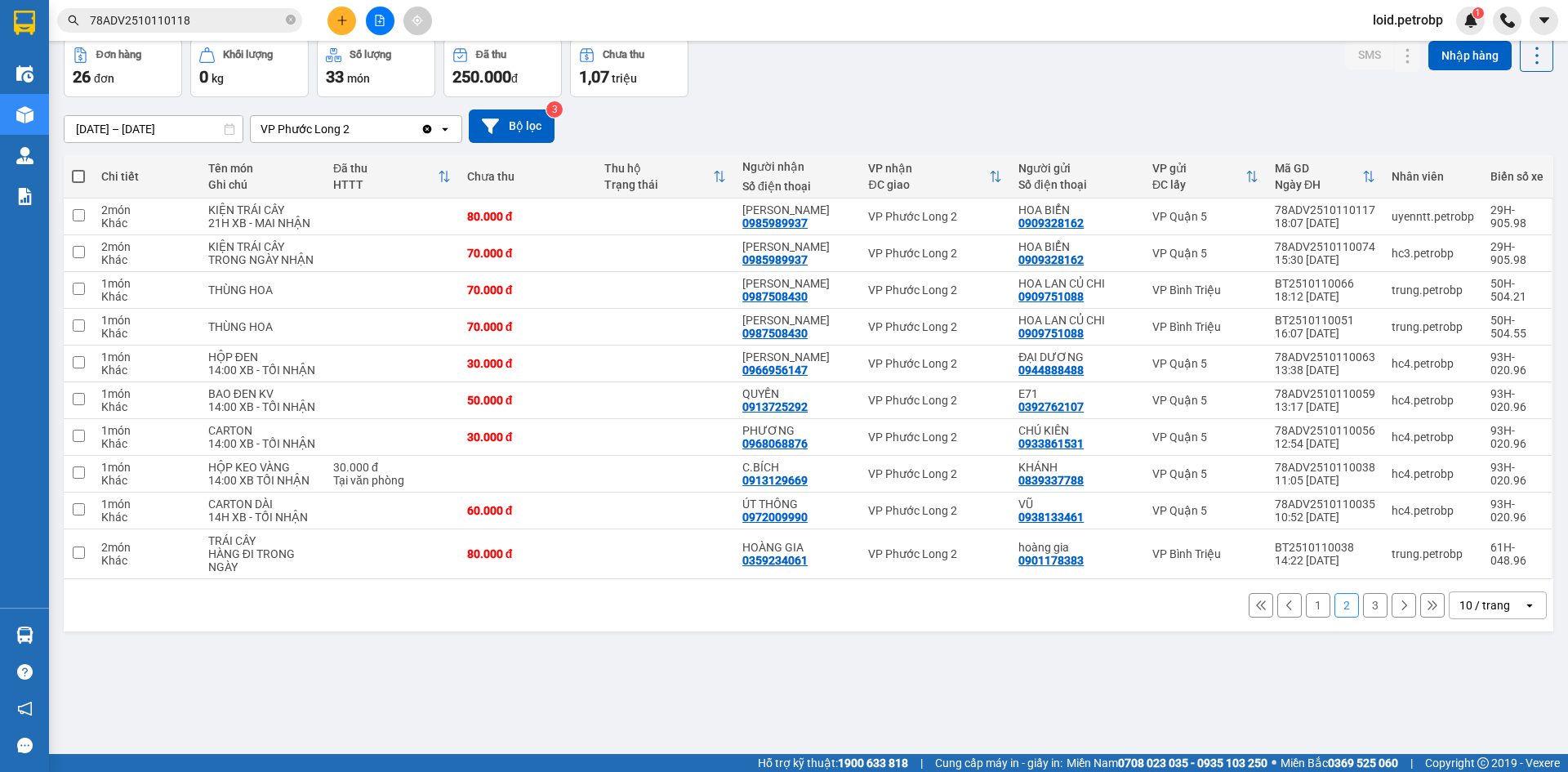
click at [1363, 607] on button "3" at bounding box center [1375, 606] width 24 height 24
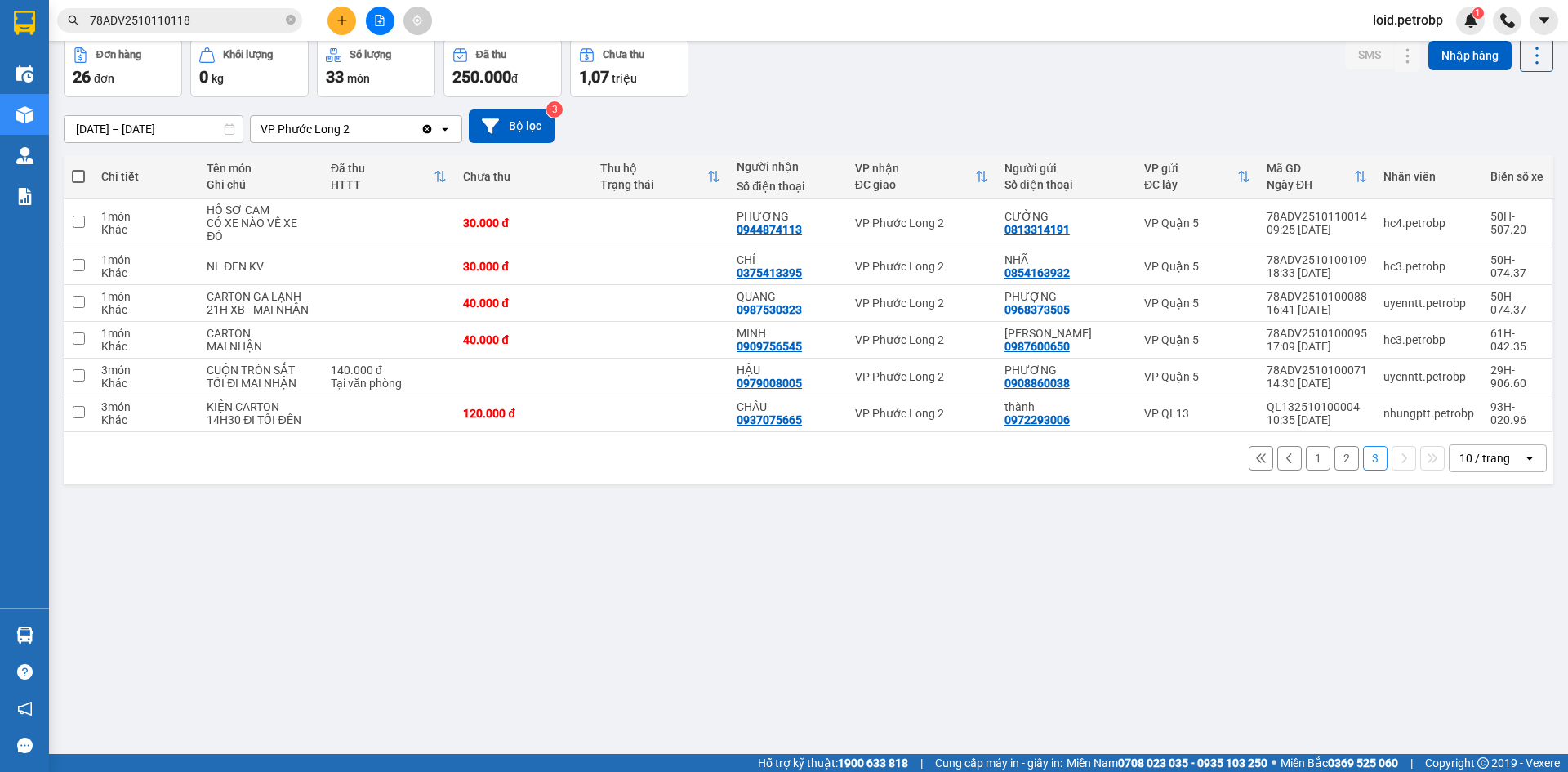
click at [1335, 464] on button "2" at bounding box center [1347, 458] width 24 height 24
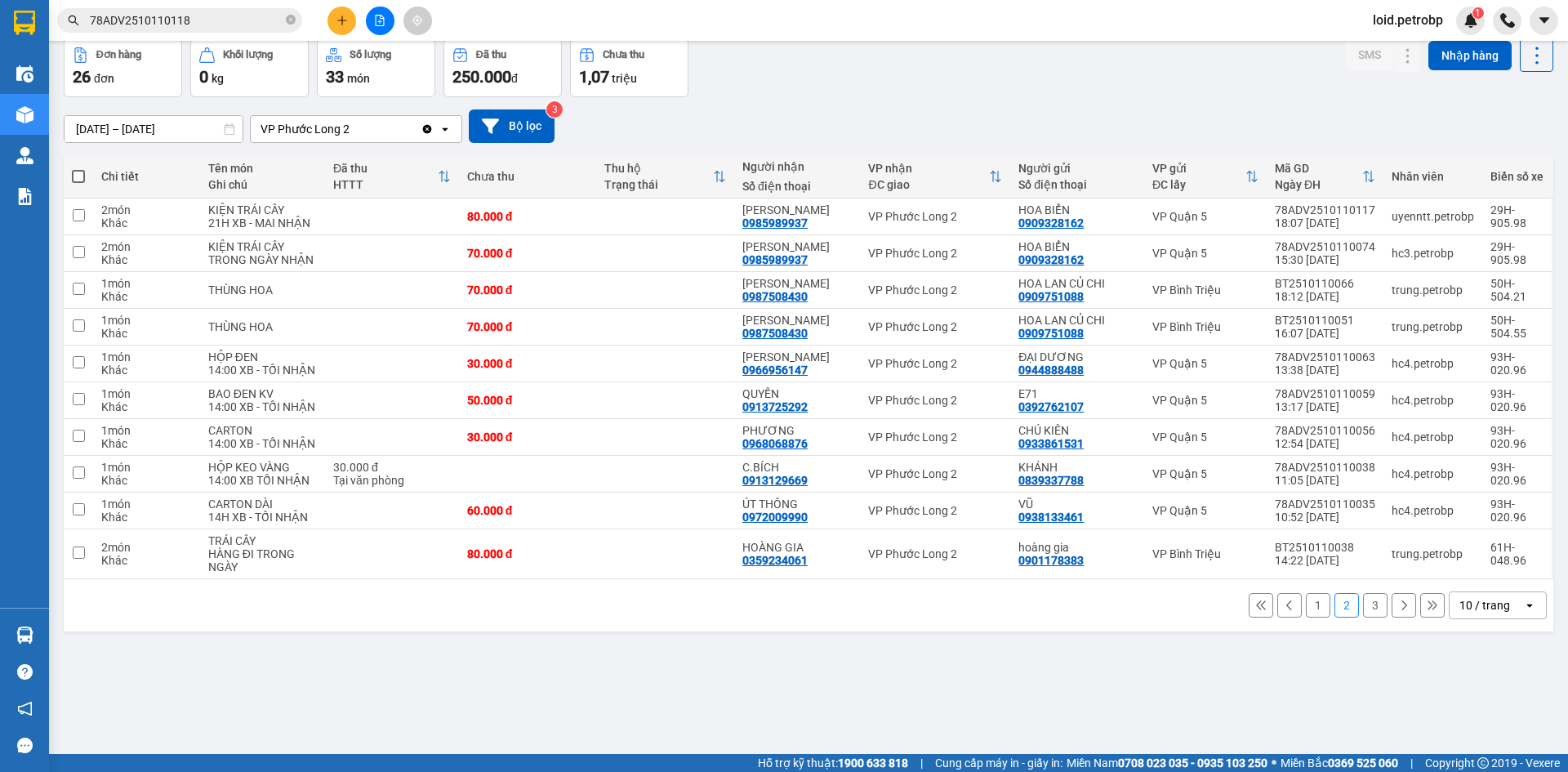
click at [1306, 607] on button "1" at bounding box center [1318, 606] width 24 height 24
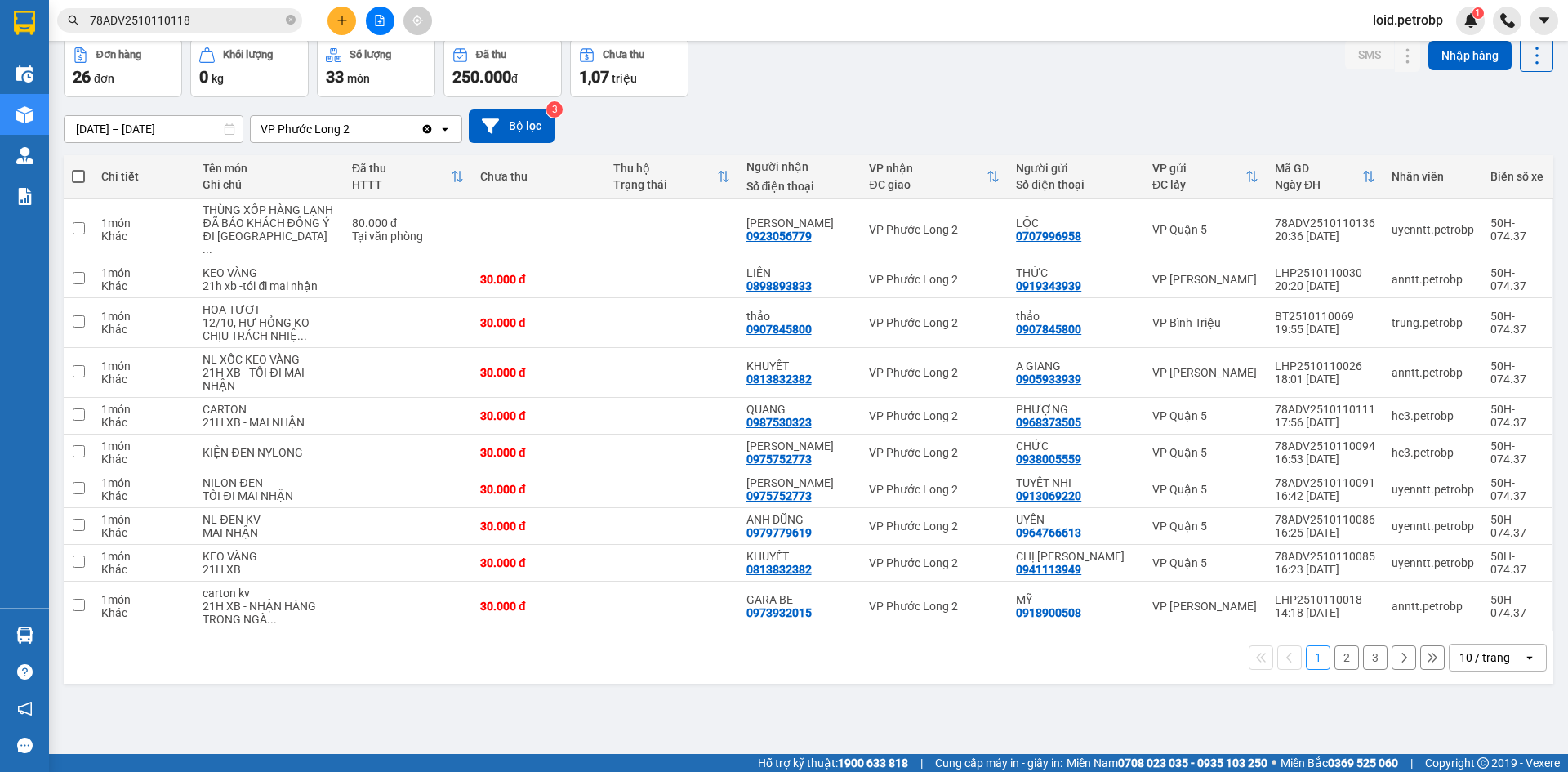
click at [1338, 667] on button "2" at bounding box center [1347, 657] width 24 height 24
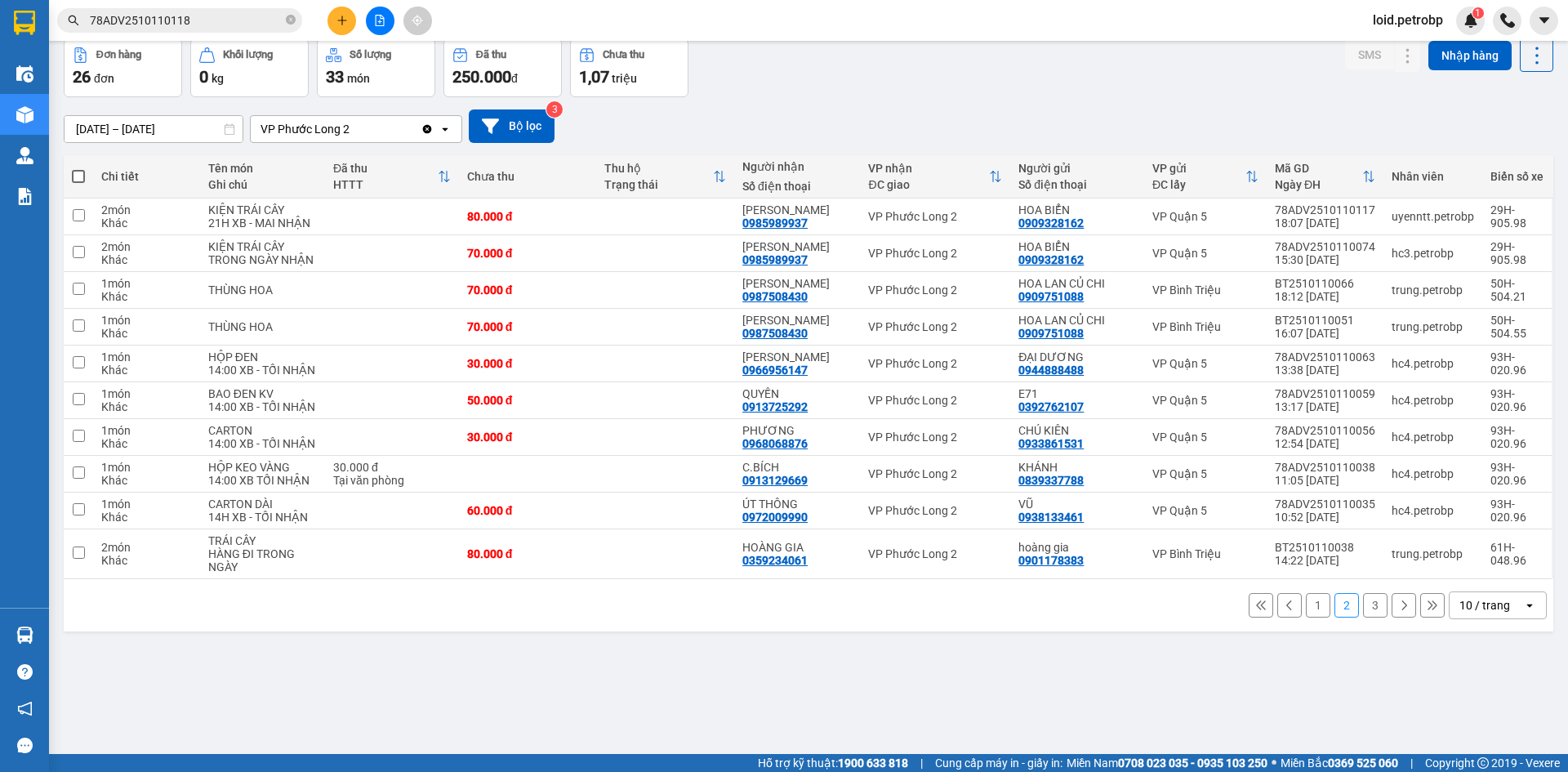
click at [1363, 608] on button "3" at bounding box center [1375, 606] width 24 height 24
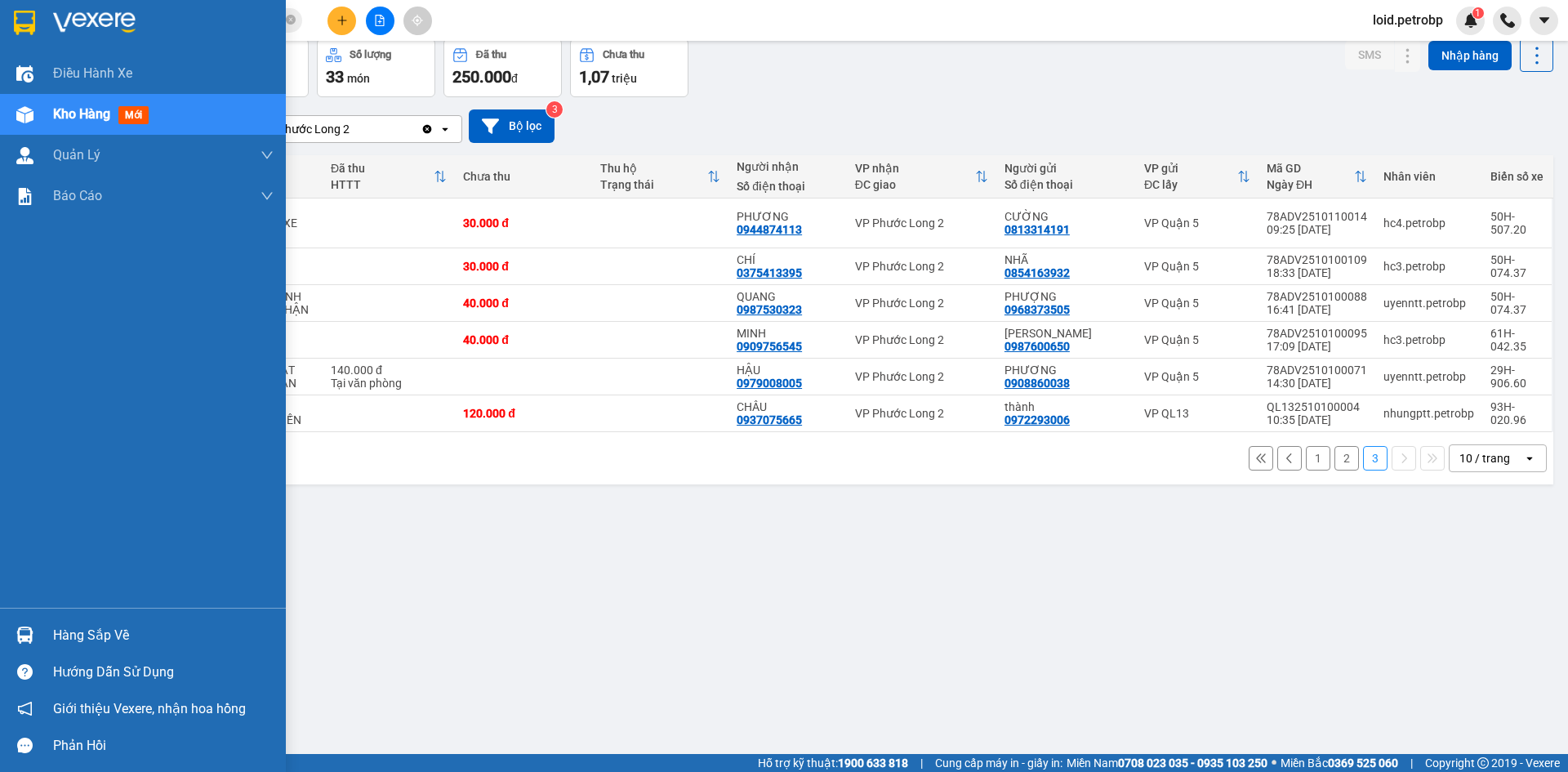
click at [21, 643] on img at bounding box center [24, 635] width 17 height 17
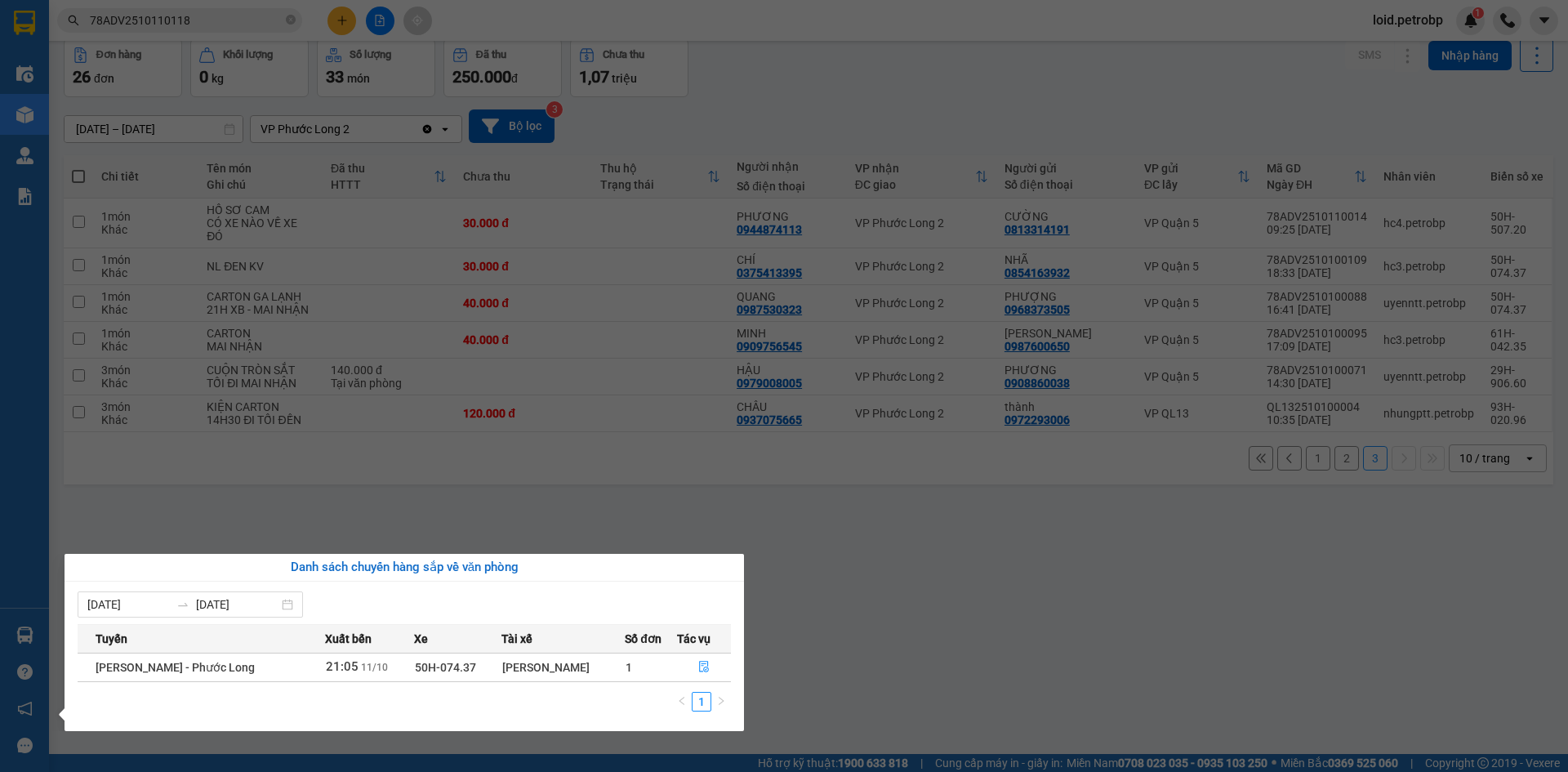
click at [871, 664] on section "Kết quả tìm kiếm ( 1 ) Bộ lọc Mã ĐH Trạng thái Món hàng Tổng cước Chưa cước Ngư…" at bounding box center [784, 386] width 1568 height 772
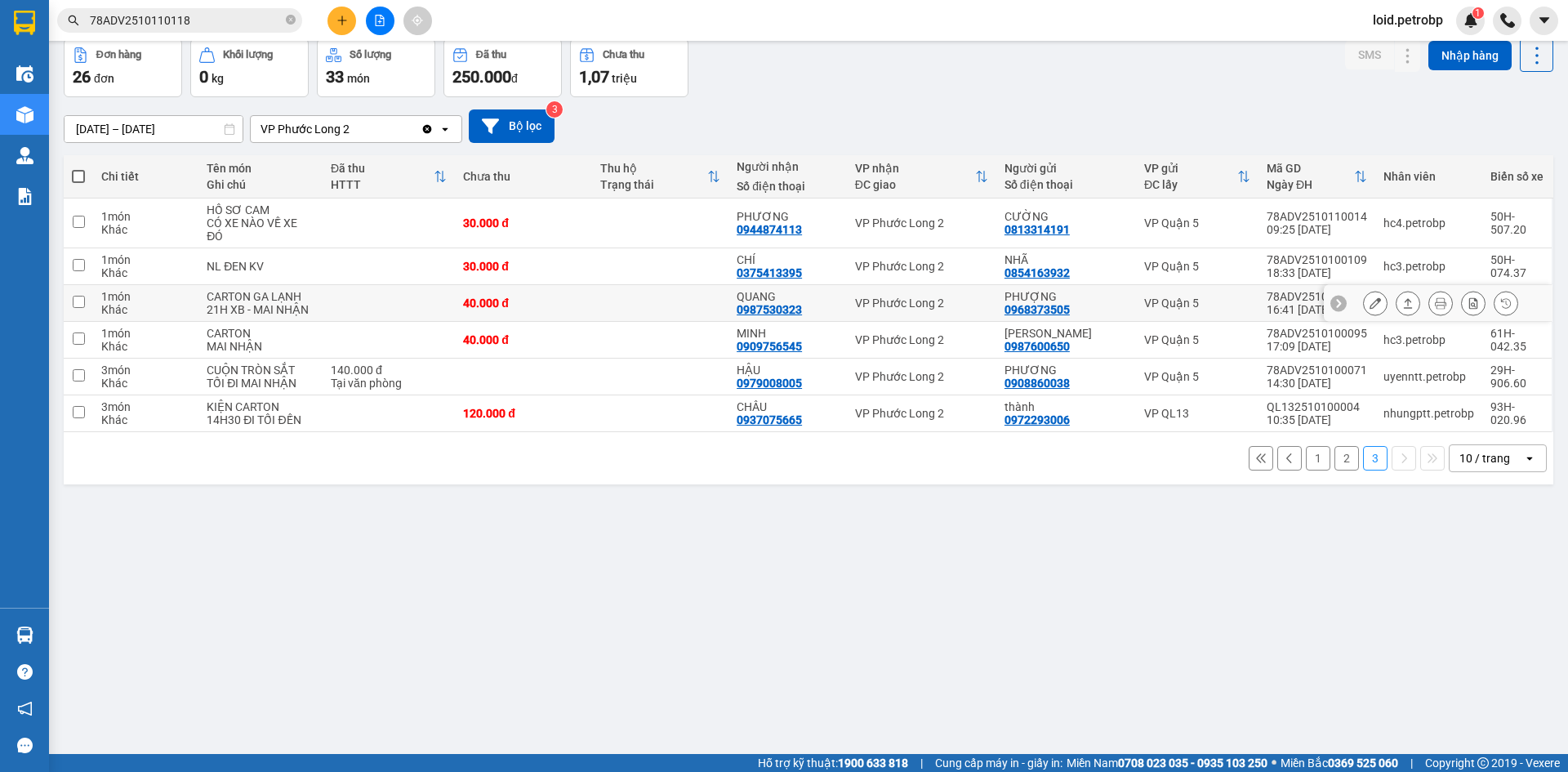
scroll to position [0, 0]
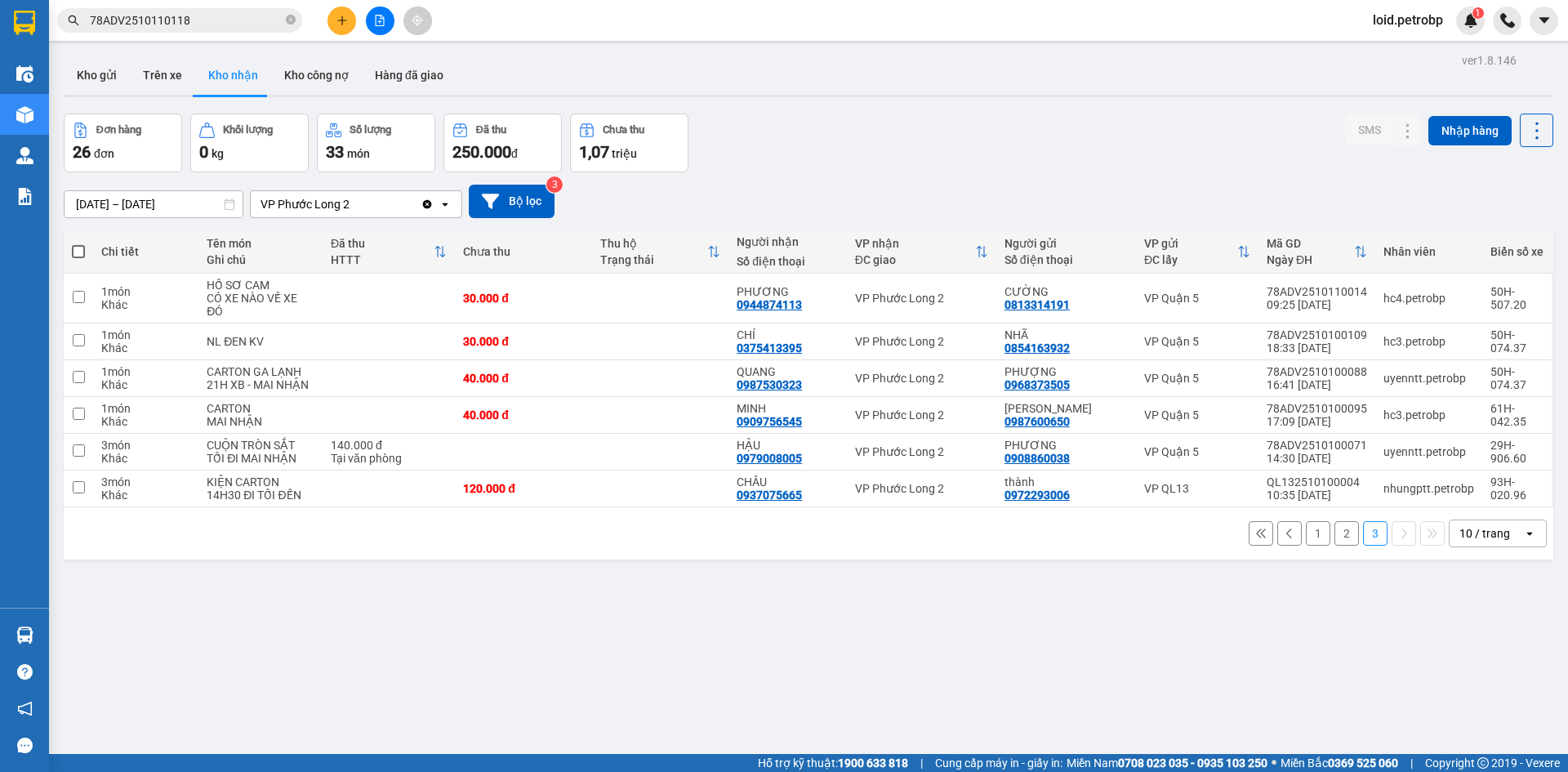
click at [1341, 533] on button "2" at bounding box center [1347, 533] width 24 height 24
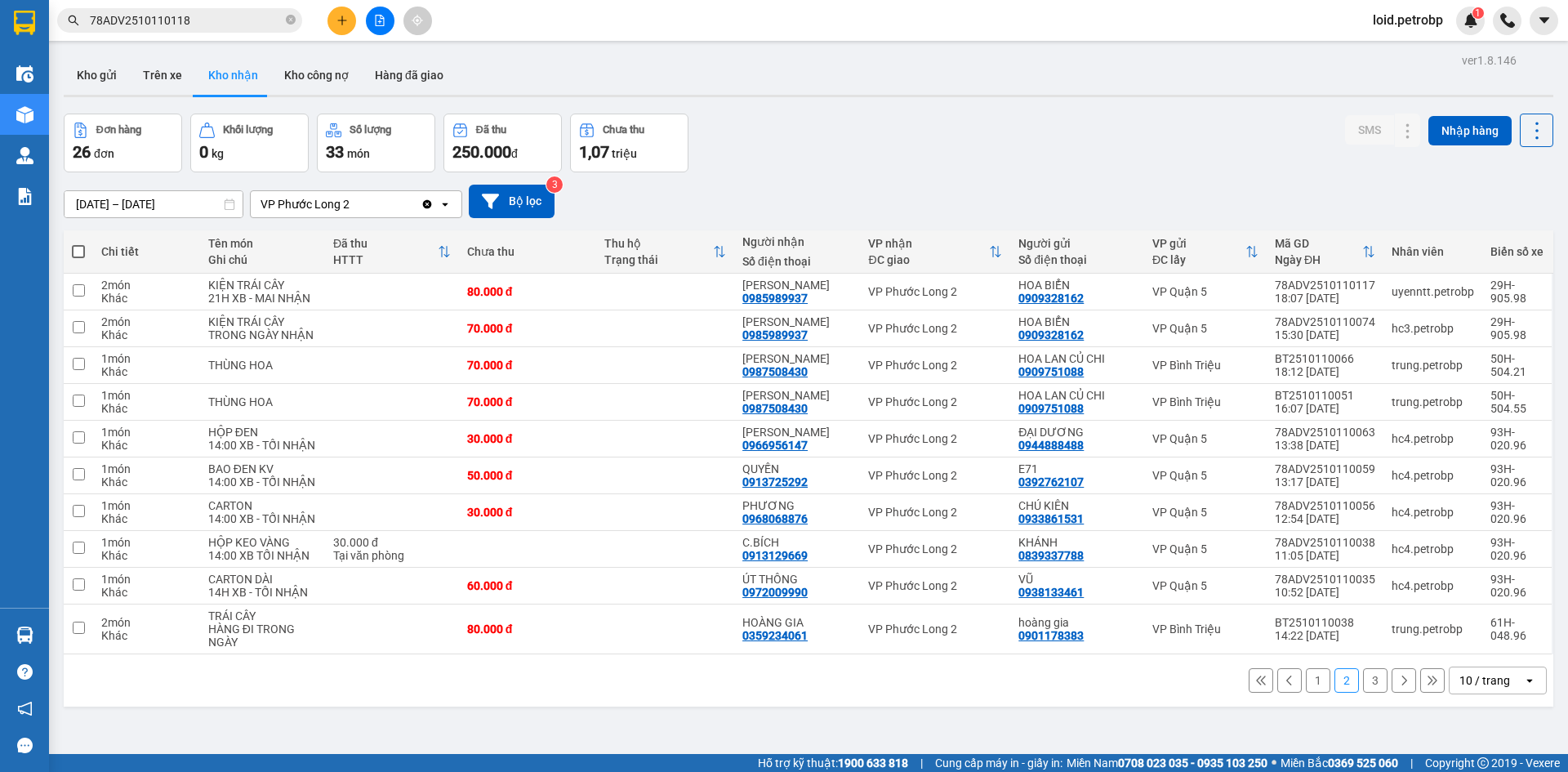
click at [1308, 674] on button "1" at bounding box center [1318, 681] width 24 height 24
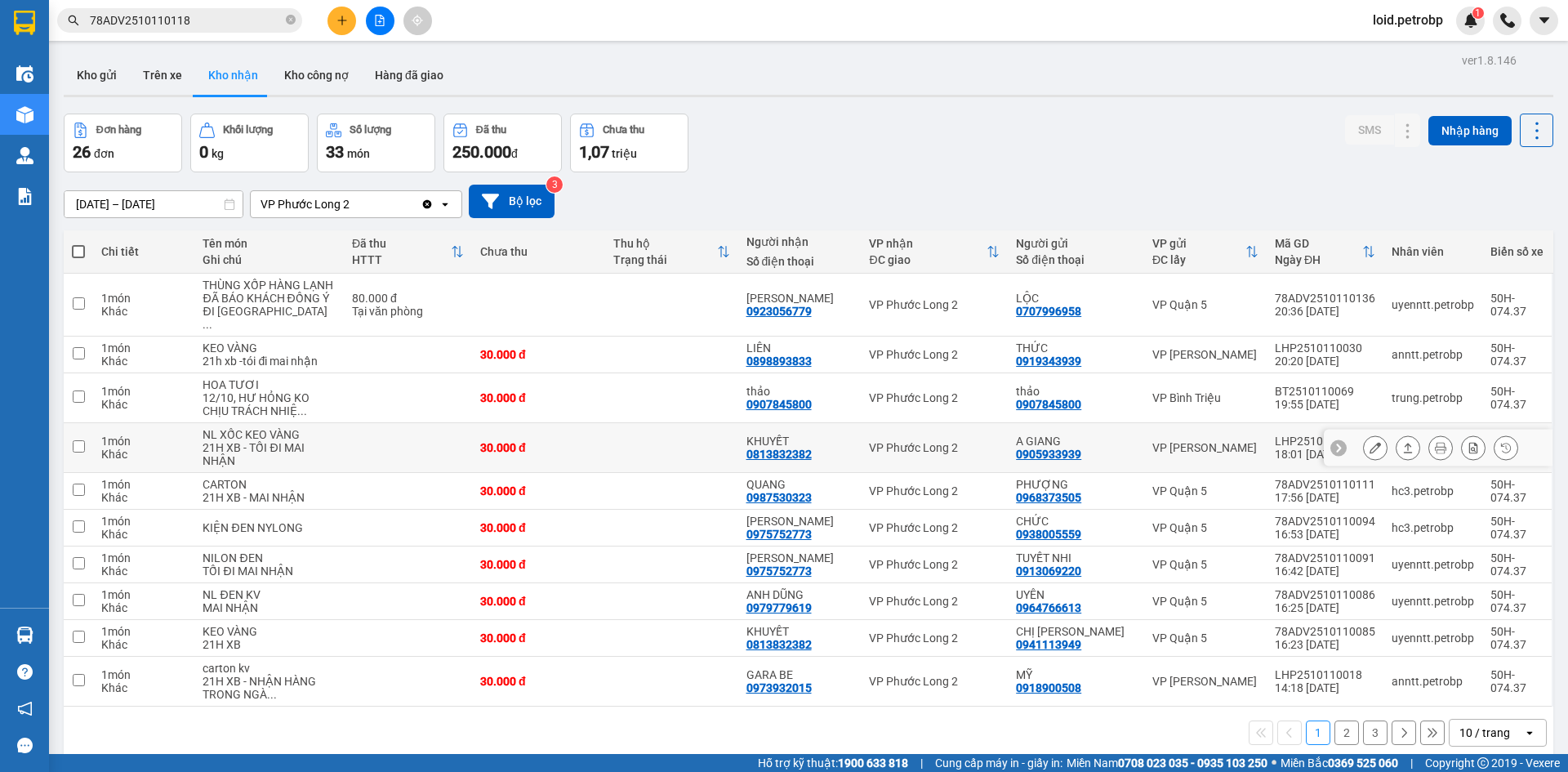
scroll to position [75, 0]
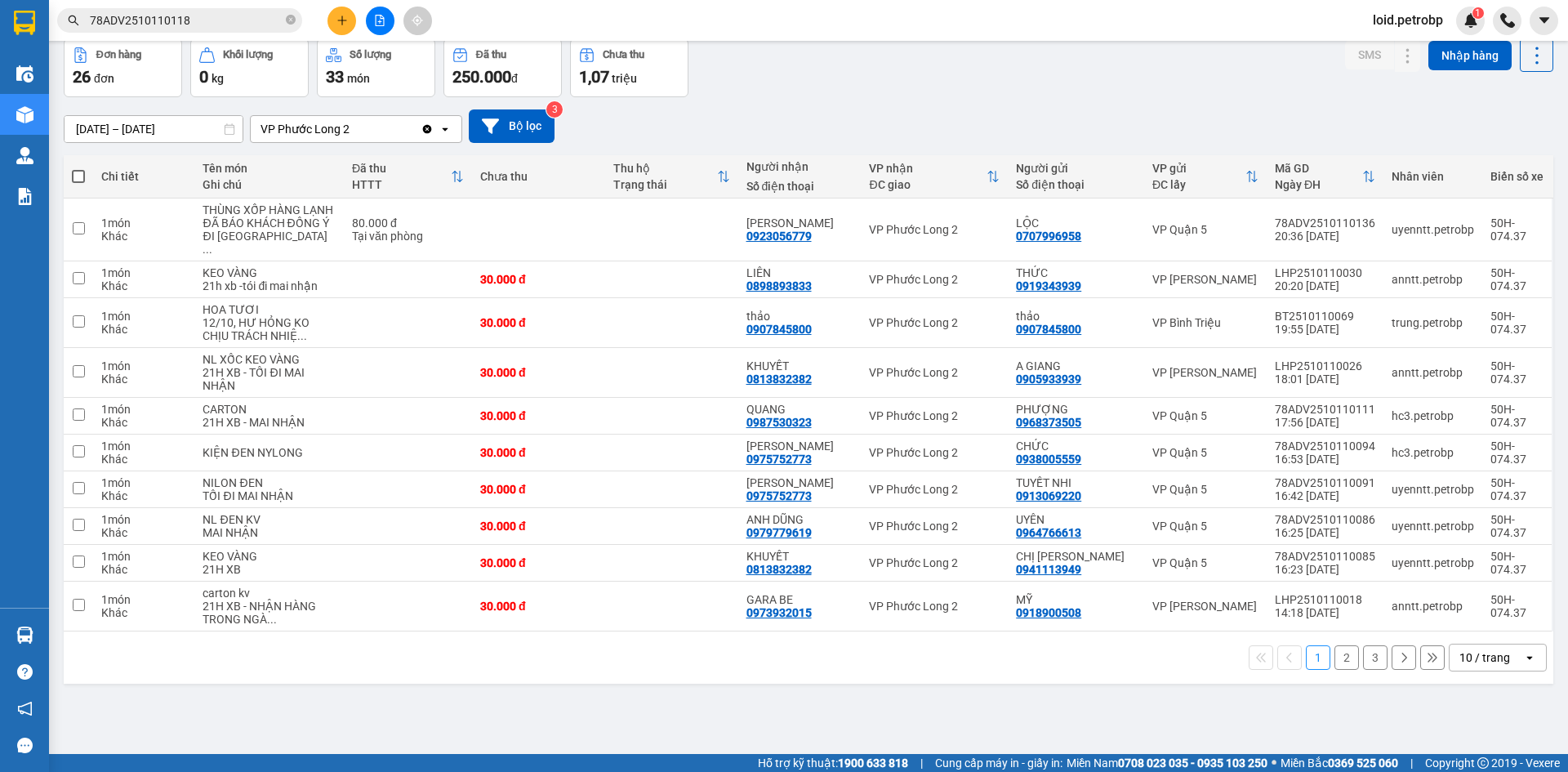
click at [1337, 670] on button "2" at bounding box center [1347, 657] width 24 height 24
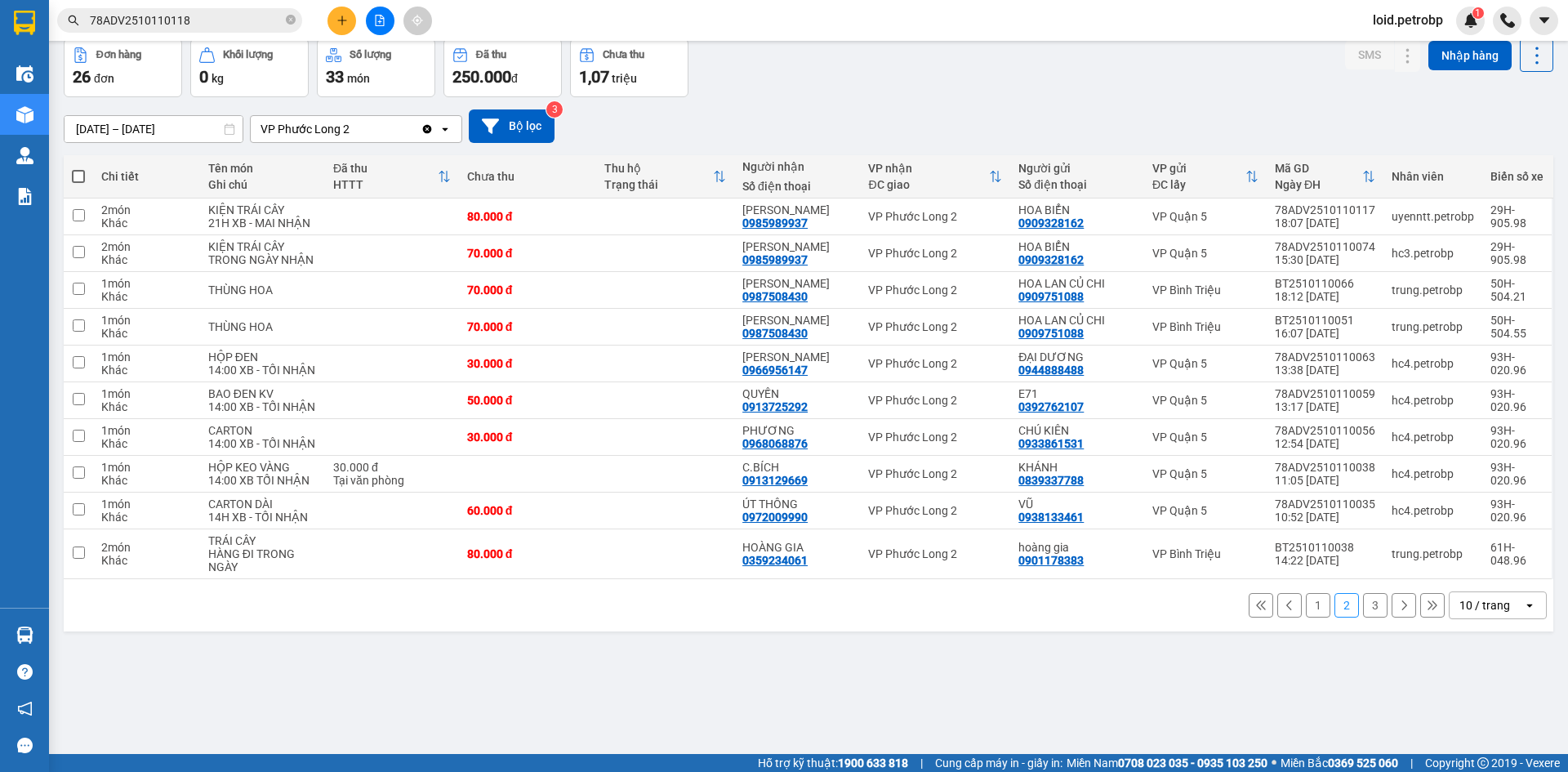
click at [1338, 607] on button "2" at bounding box center [1347, 606] width 24 height 24
click at [1339, 606] on button "2" at bounding box center [1347, 606] width 24 height 24
click at [1372, 602] on button "3" at bounding box center [1375, 606] width 24 height 24
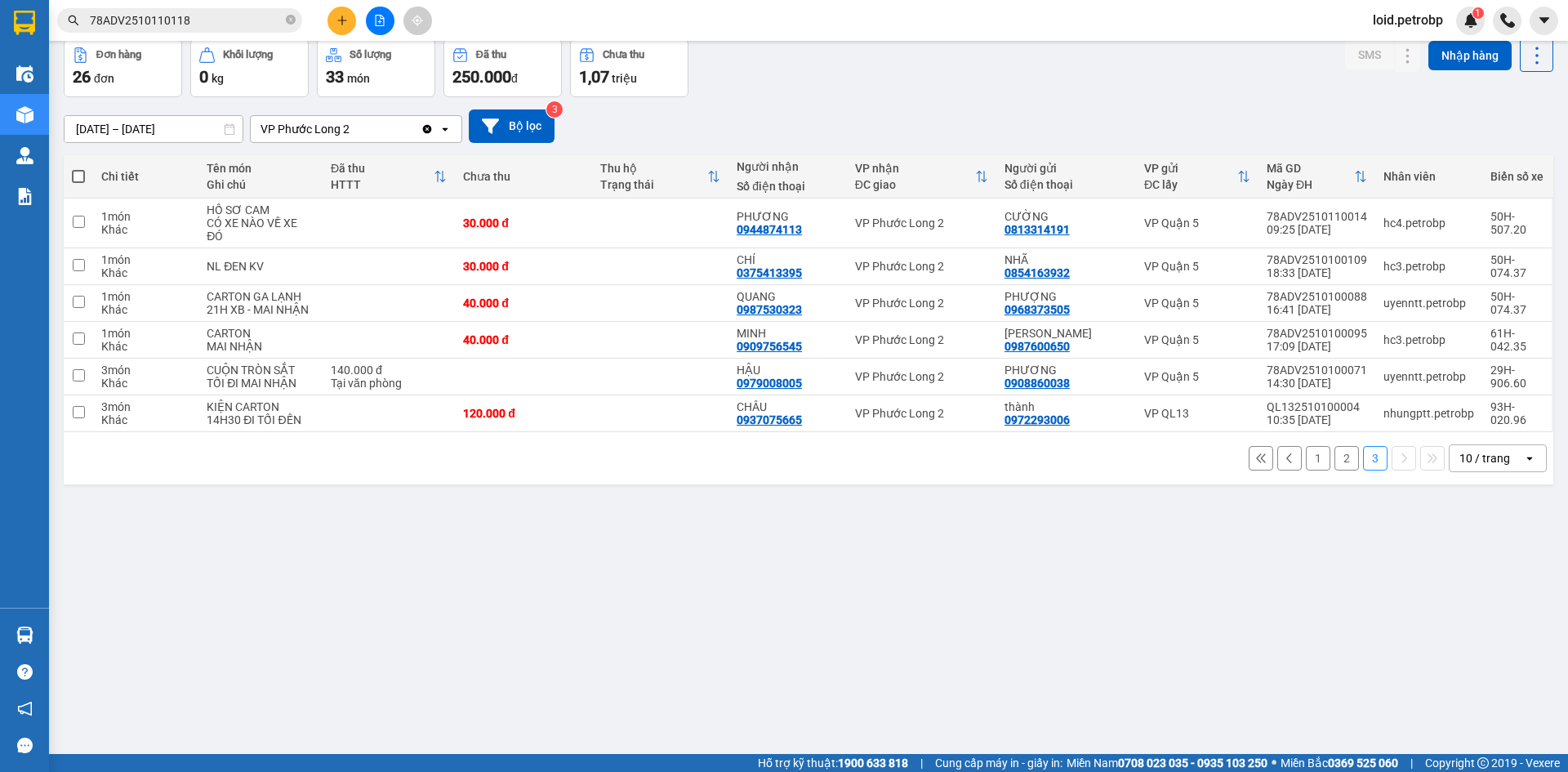
scroll to position [0, 0]
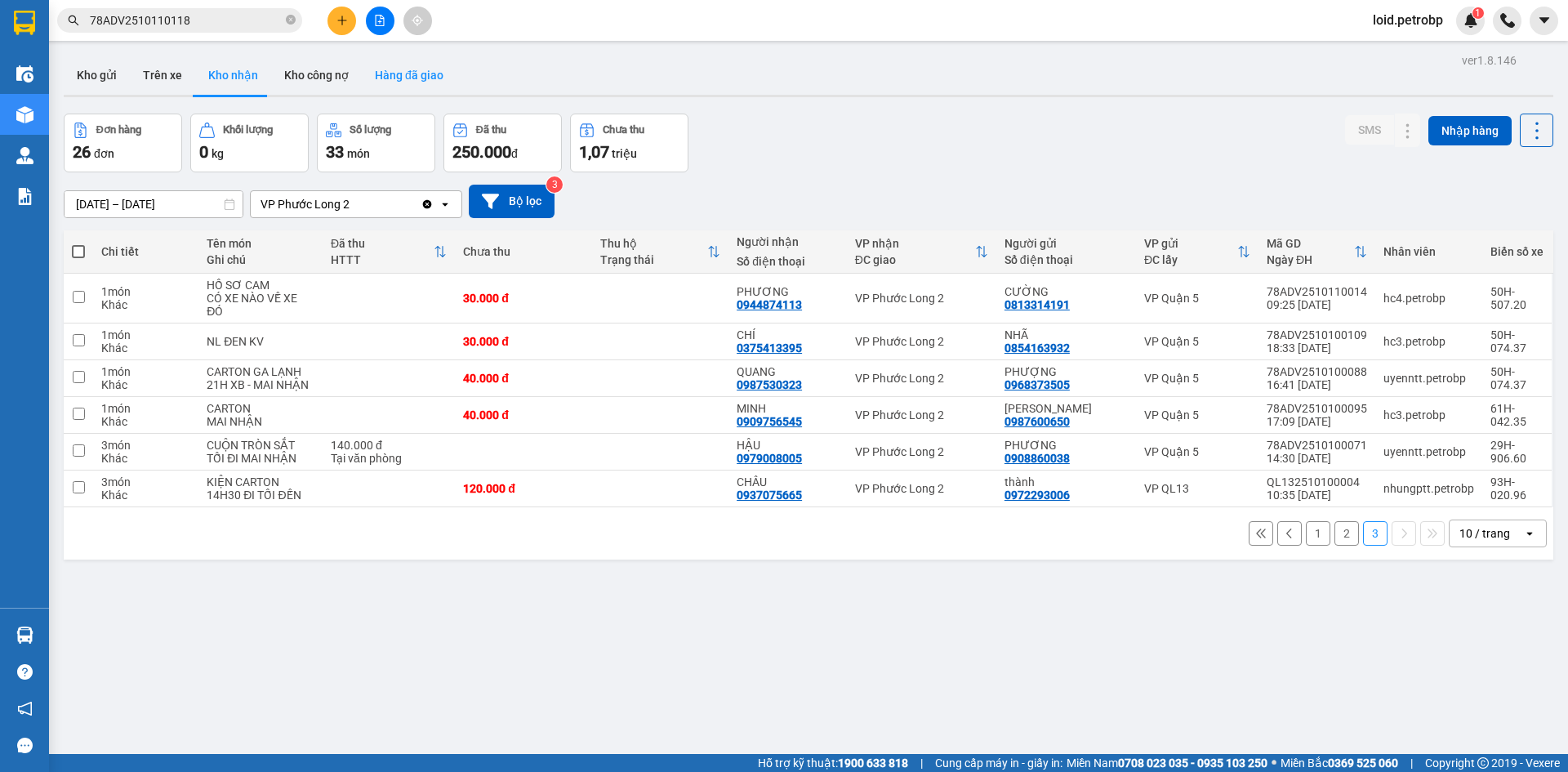
click at [407, 70] on button "Hàng đã giao" at bounding box center [409, 75] width 95 height 39
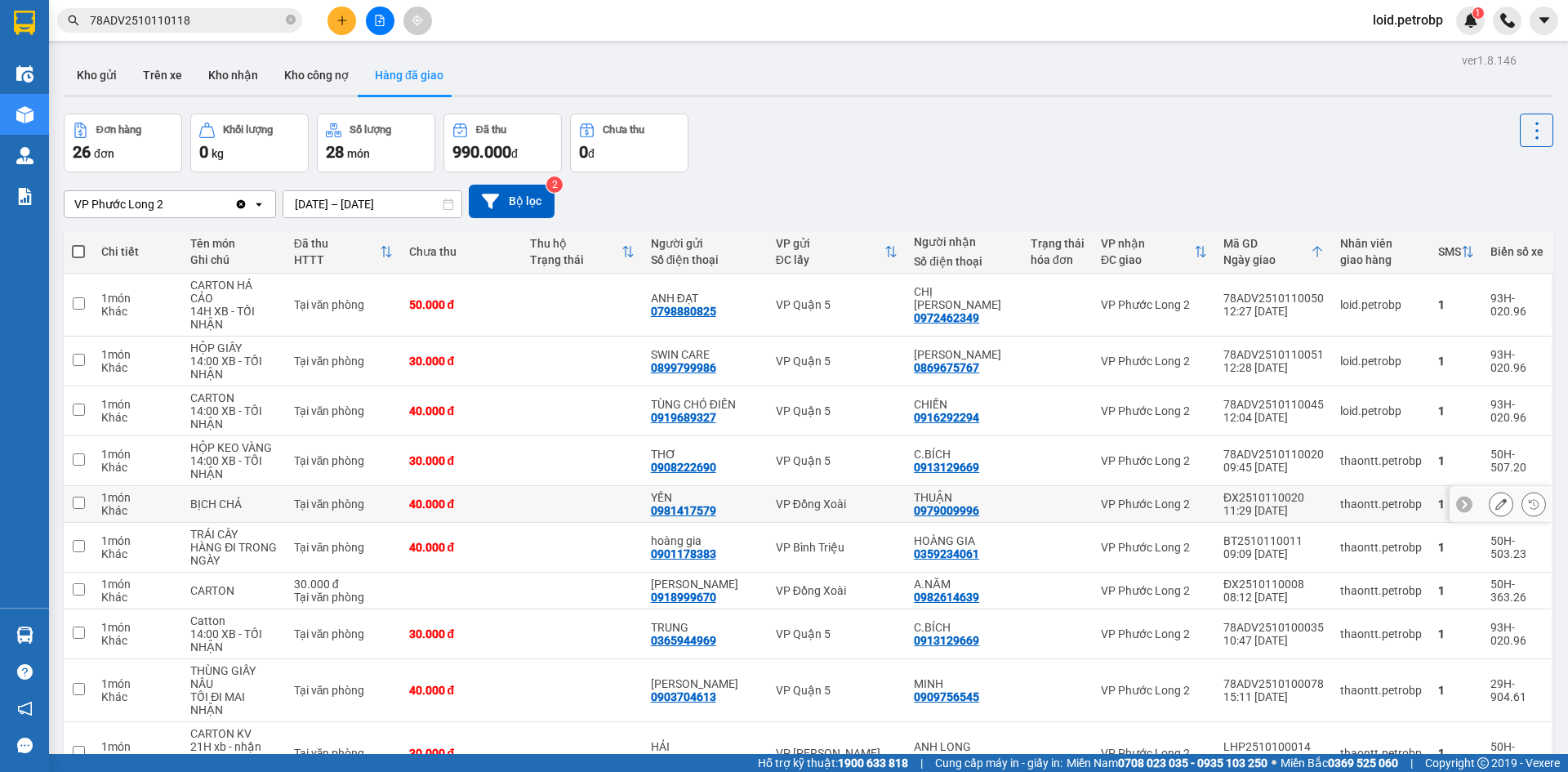
scroll to position [75, 0]
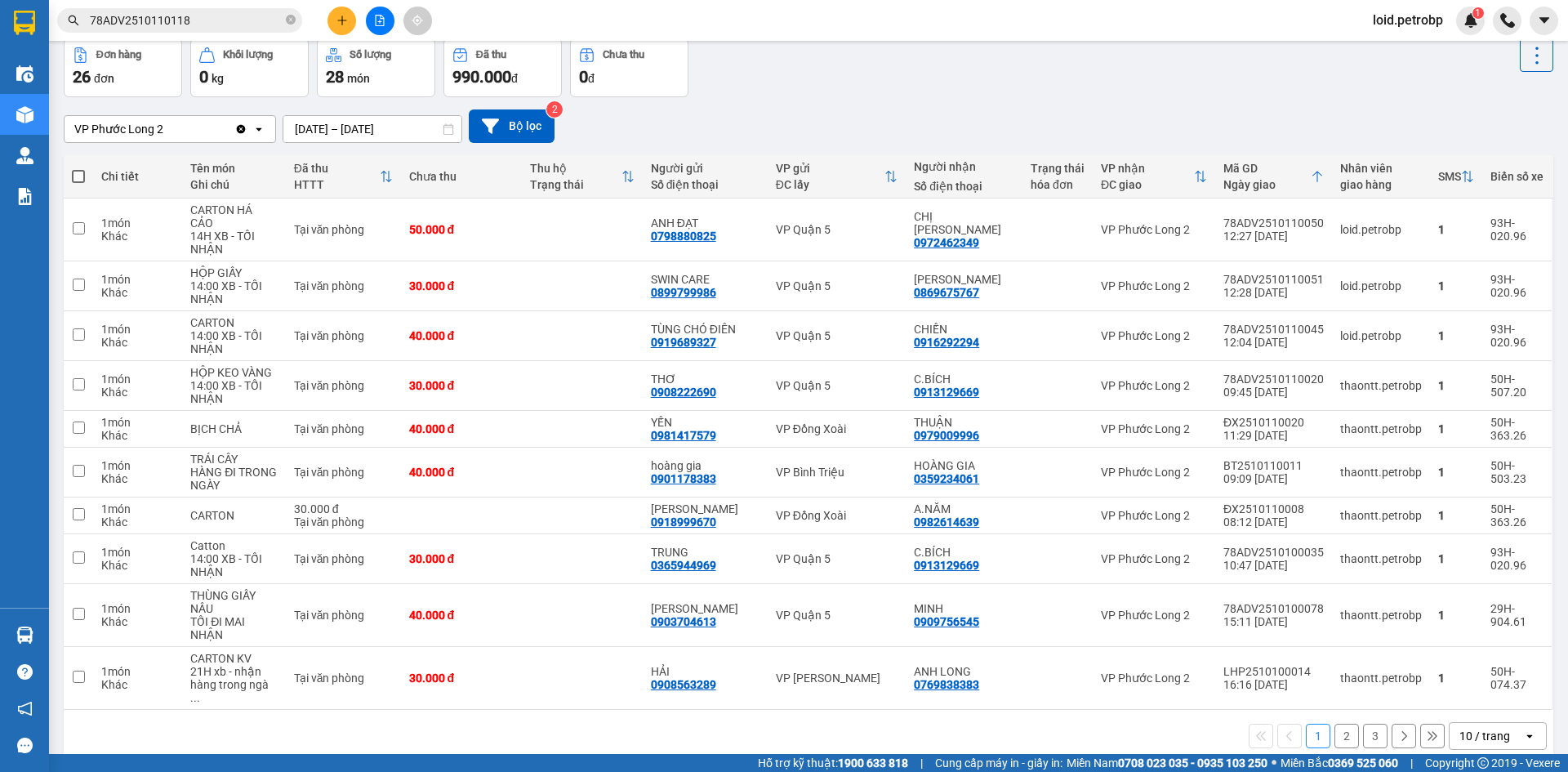
click at [1342, 724] on button "2" at bounding box center [1347, 736] width 24 height 24
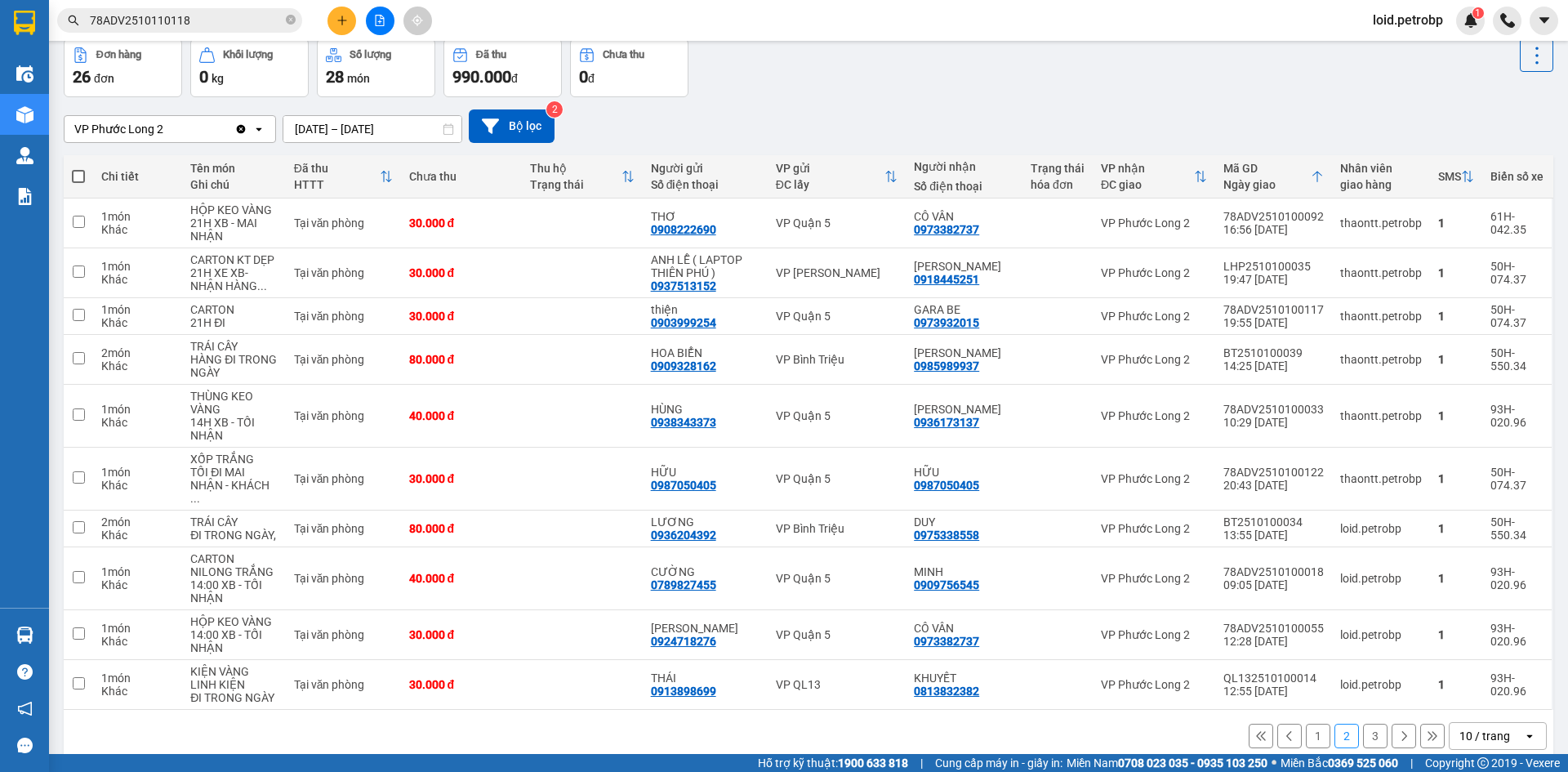
click at [1363, 725] on button "3" at bounding box center [1375, 736] width 24 height 24
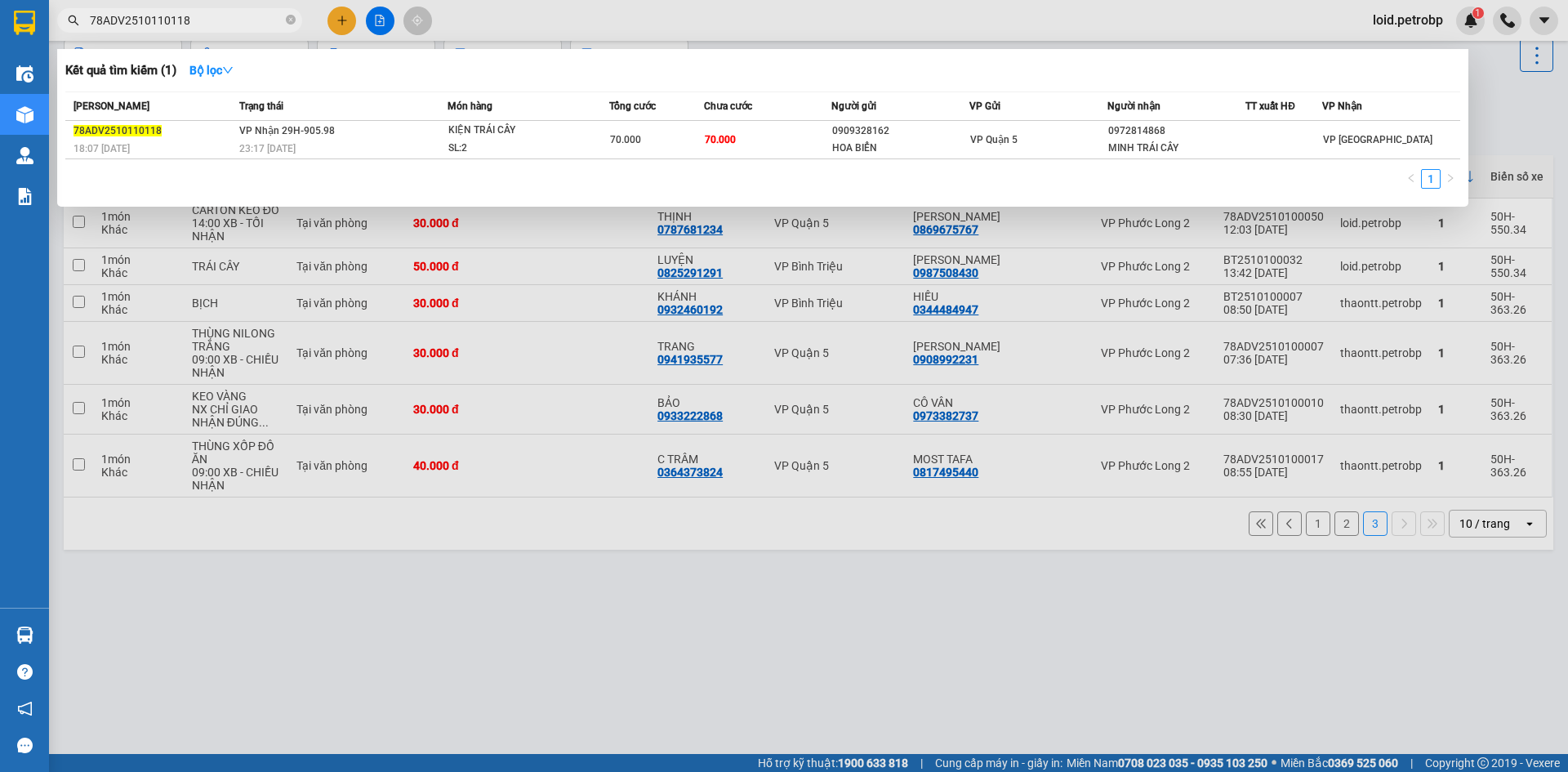
click at [226, 16] on input "78ADV2510110118" at bounding box center [186, 20] width 193 height 18
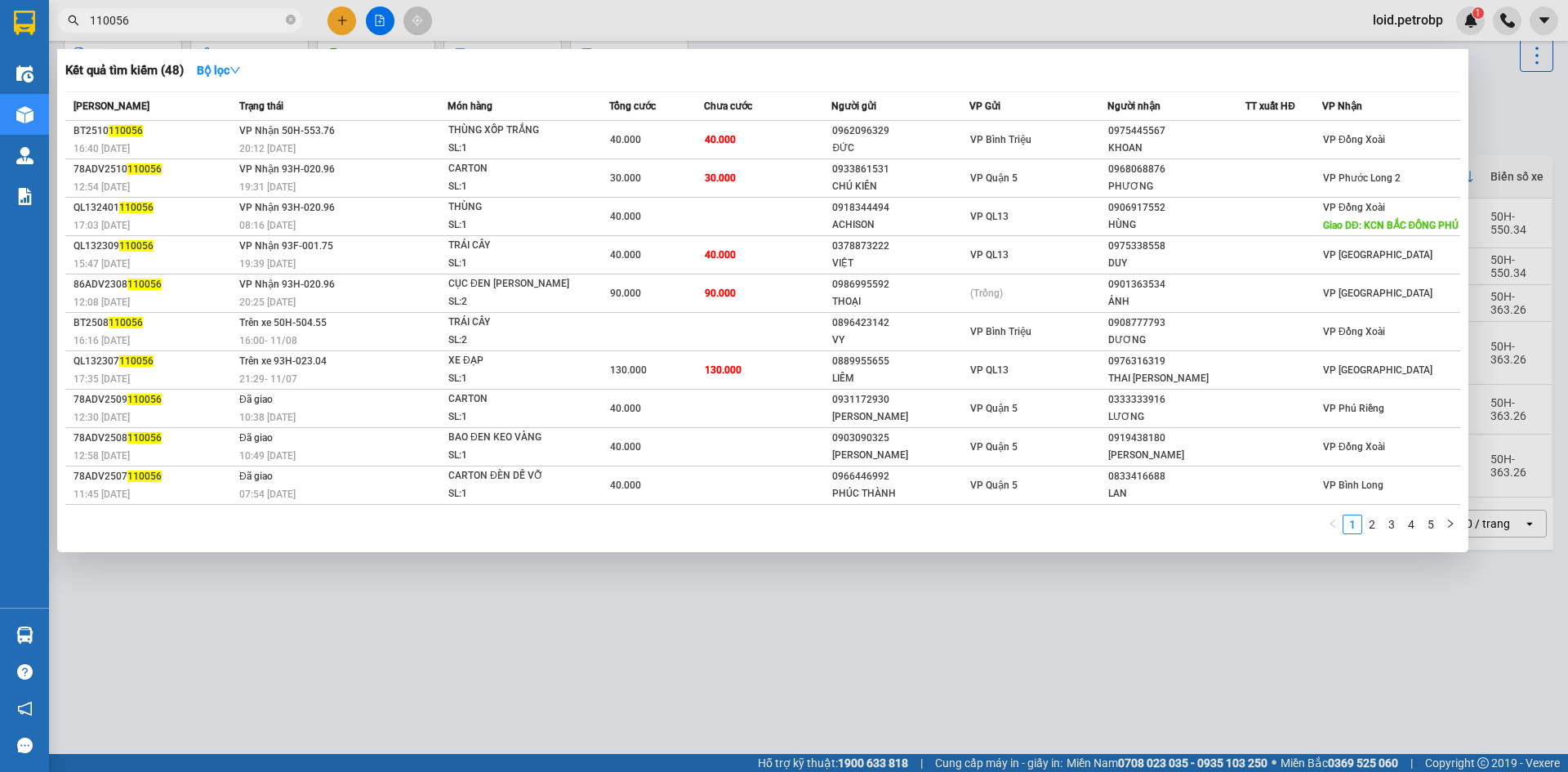
type input "110056"
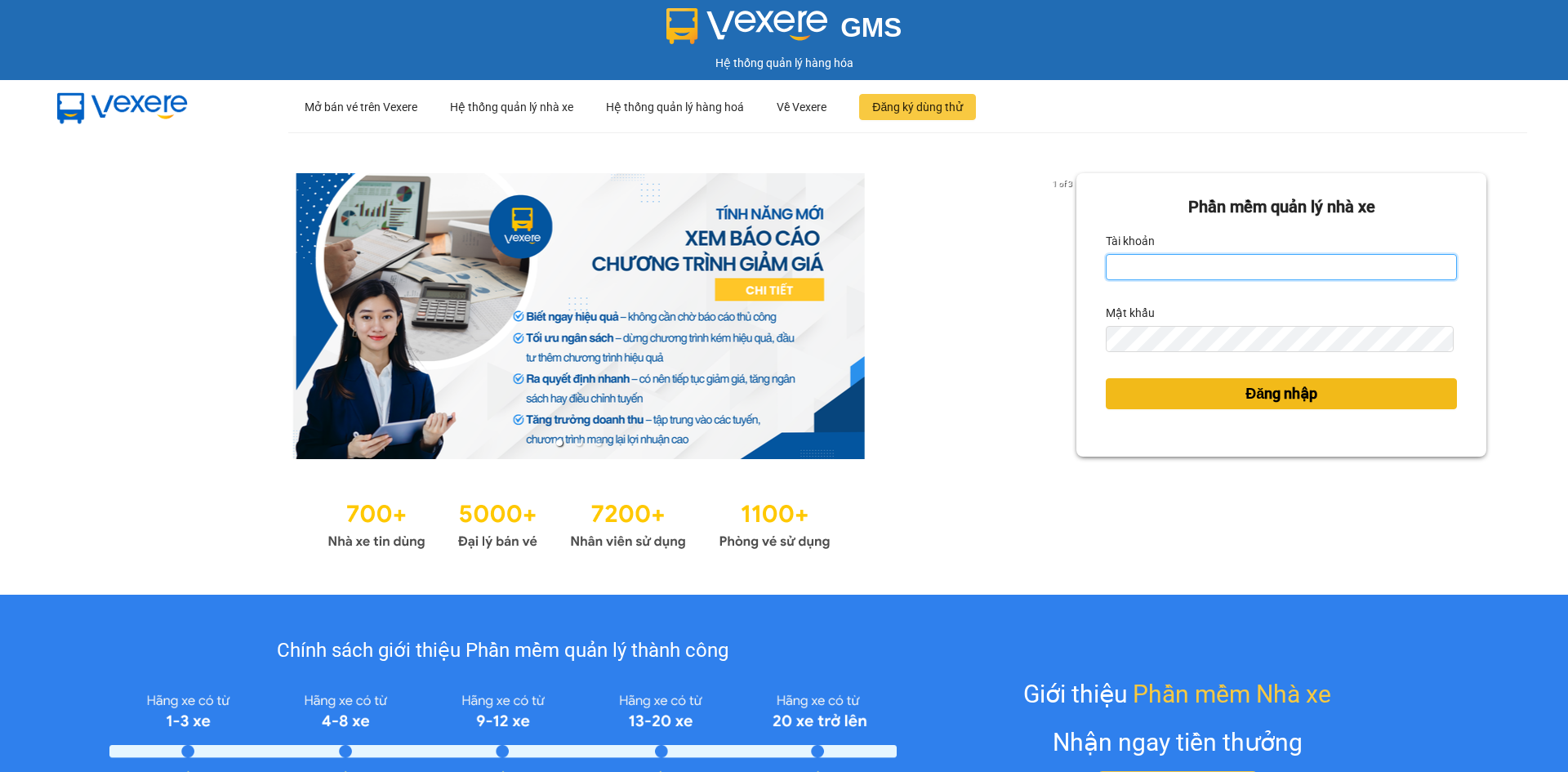
type input "loid.petrobp"
click at [1246, 387] on span "Đăng nhập" at bounding box center [1281, 394] width 71 height 23
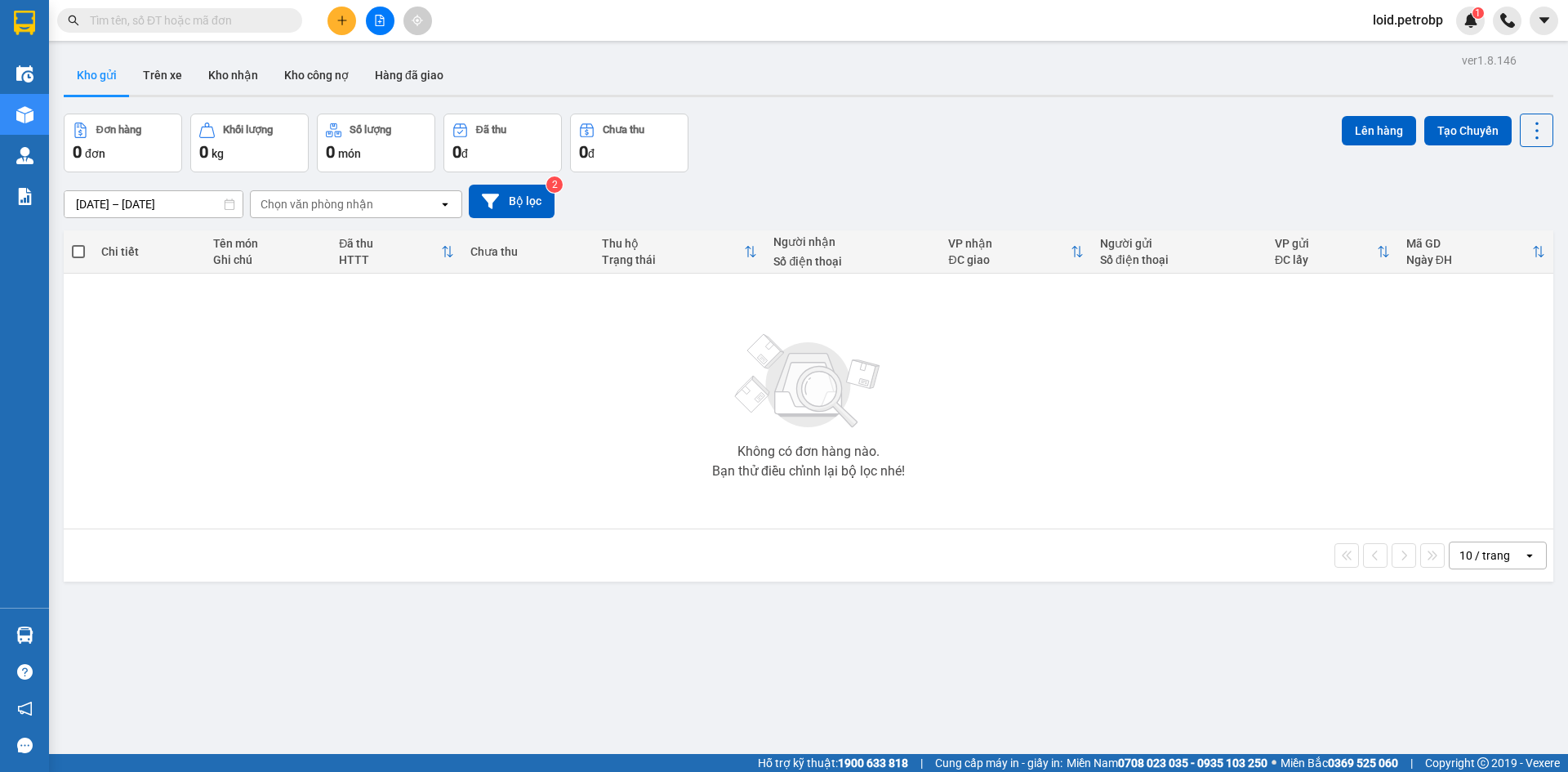
click at [202, 10] on span at bounding box center [180, 21] width 245 height 24
click at [202, 19] on input "text" at bounding box center [186, 20] width 193 height 18
paste input "LHP2510110017"
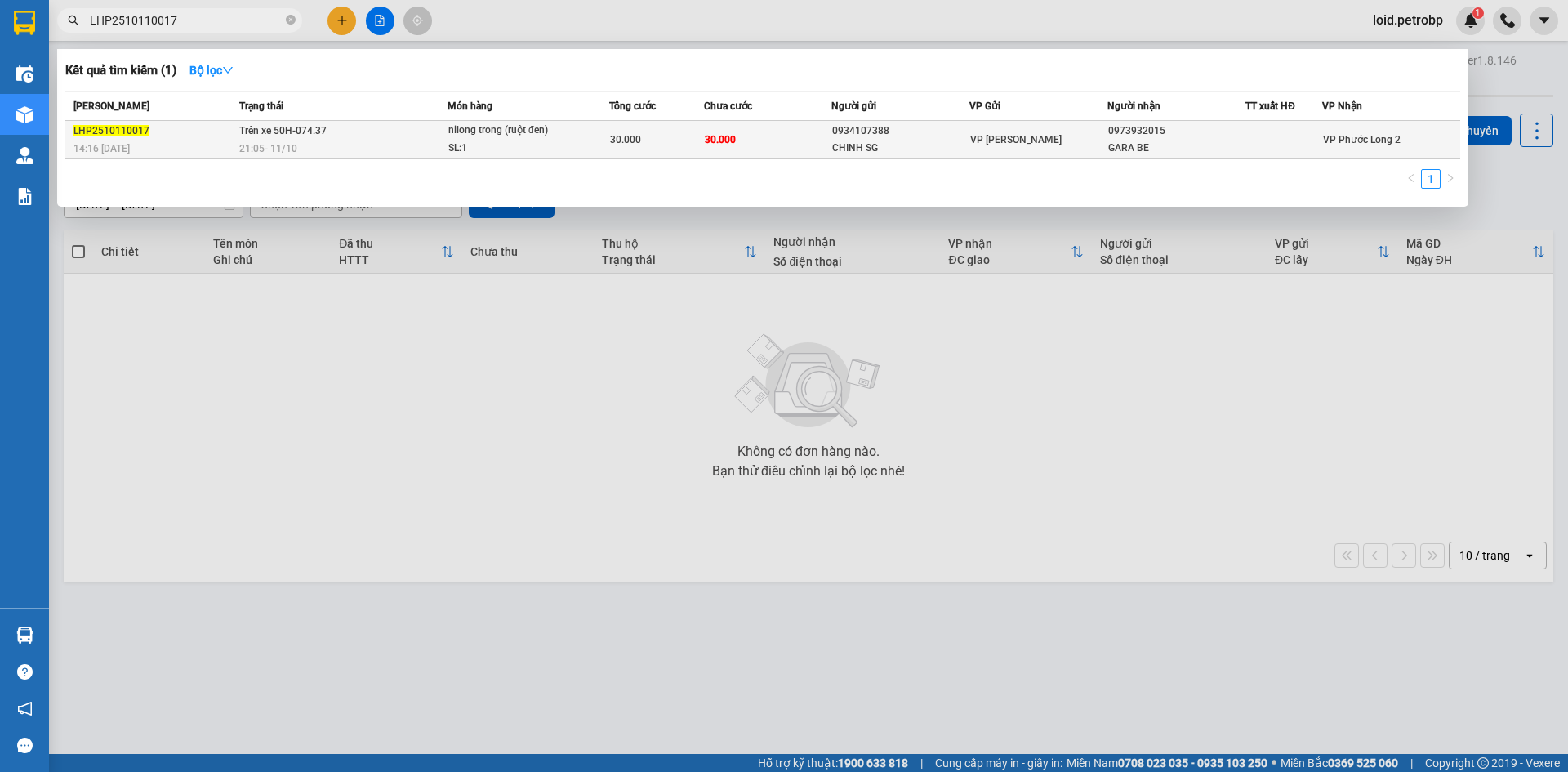
type input "LHP2510110017"
click at [1278, 147] on div at bounding box center [1284, 140] width 75 height 17
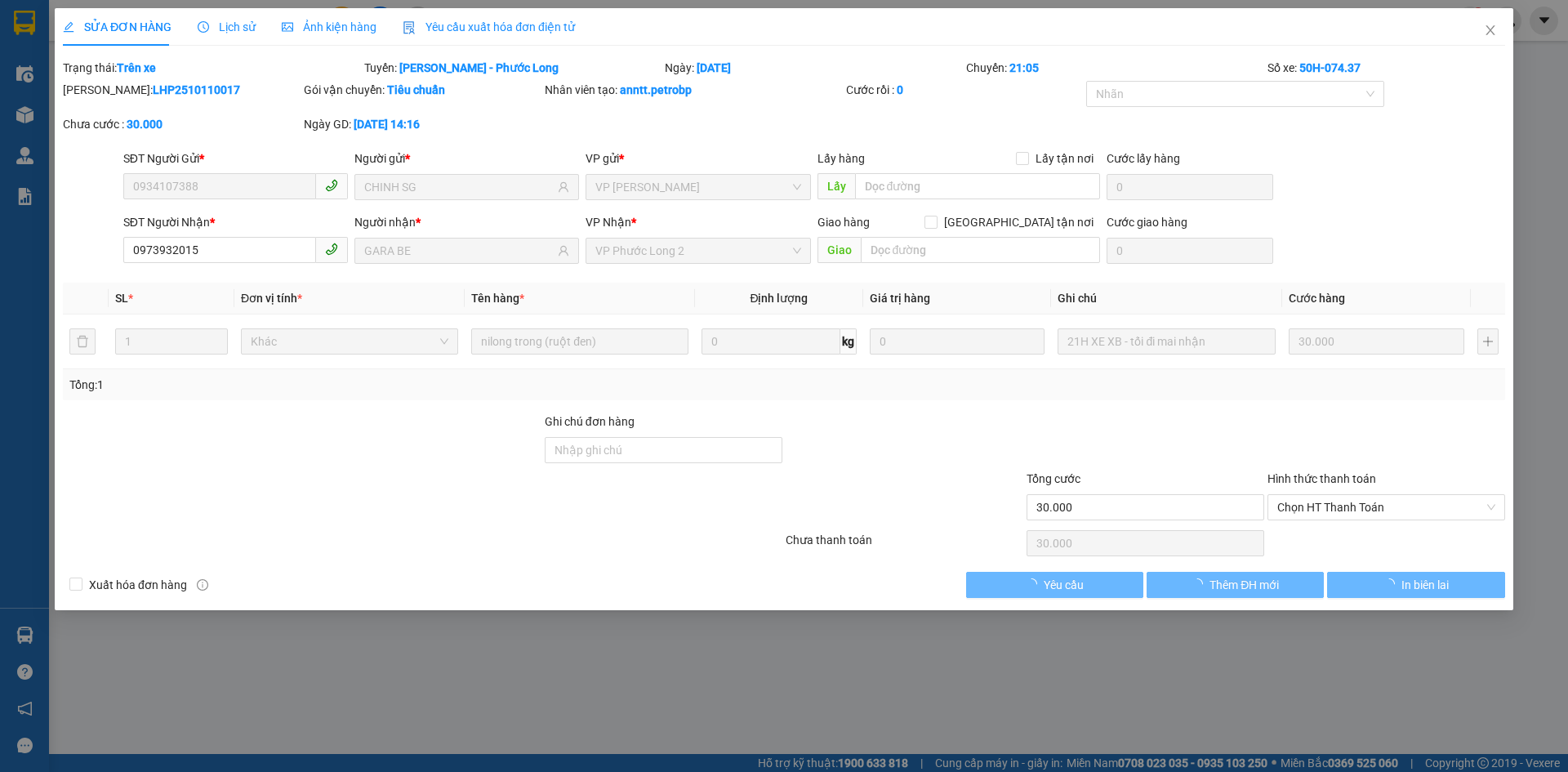
type input "0934107388"
type input "CHINH SG"
type input "0973932015"
type input "GARA BE"
type input "30.000"
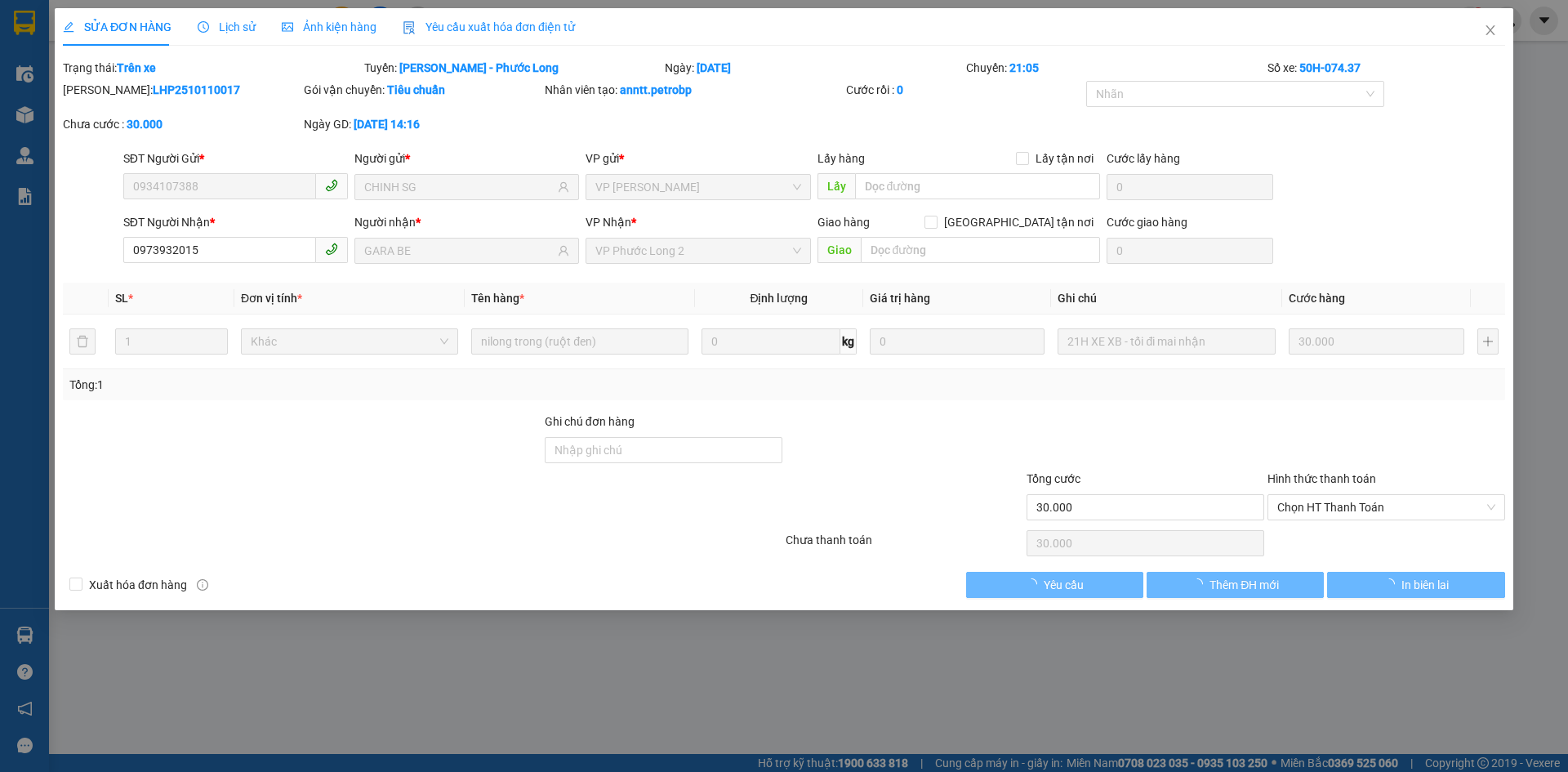
type input "30.000"
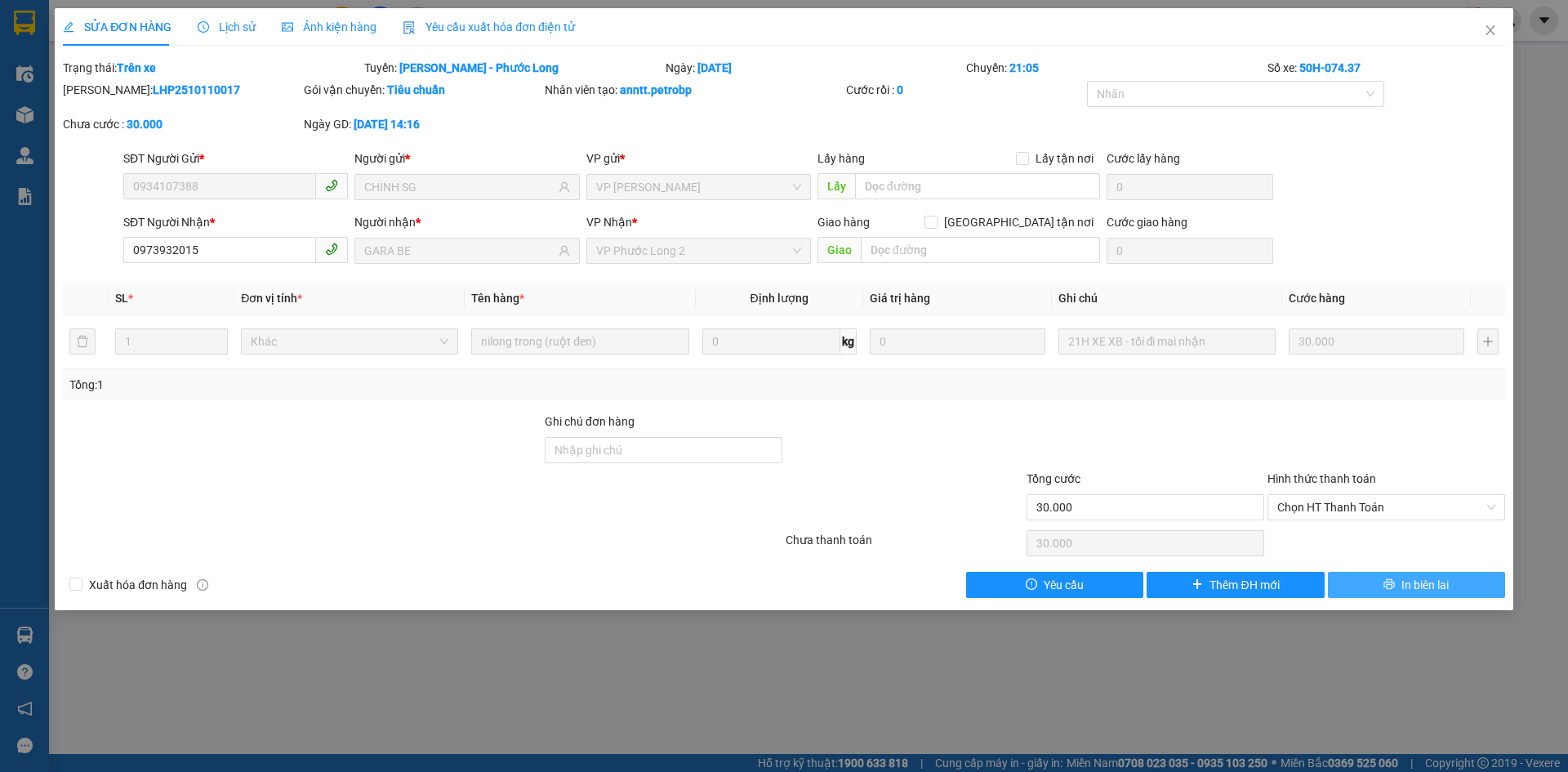
click at [1424, 582] on span "In biên lai" at bounding box center [1425, 584] width 47 height 18
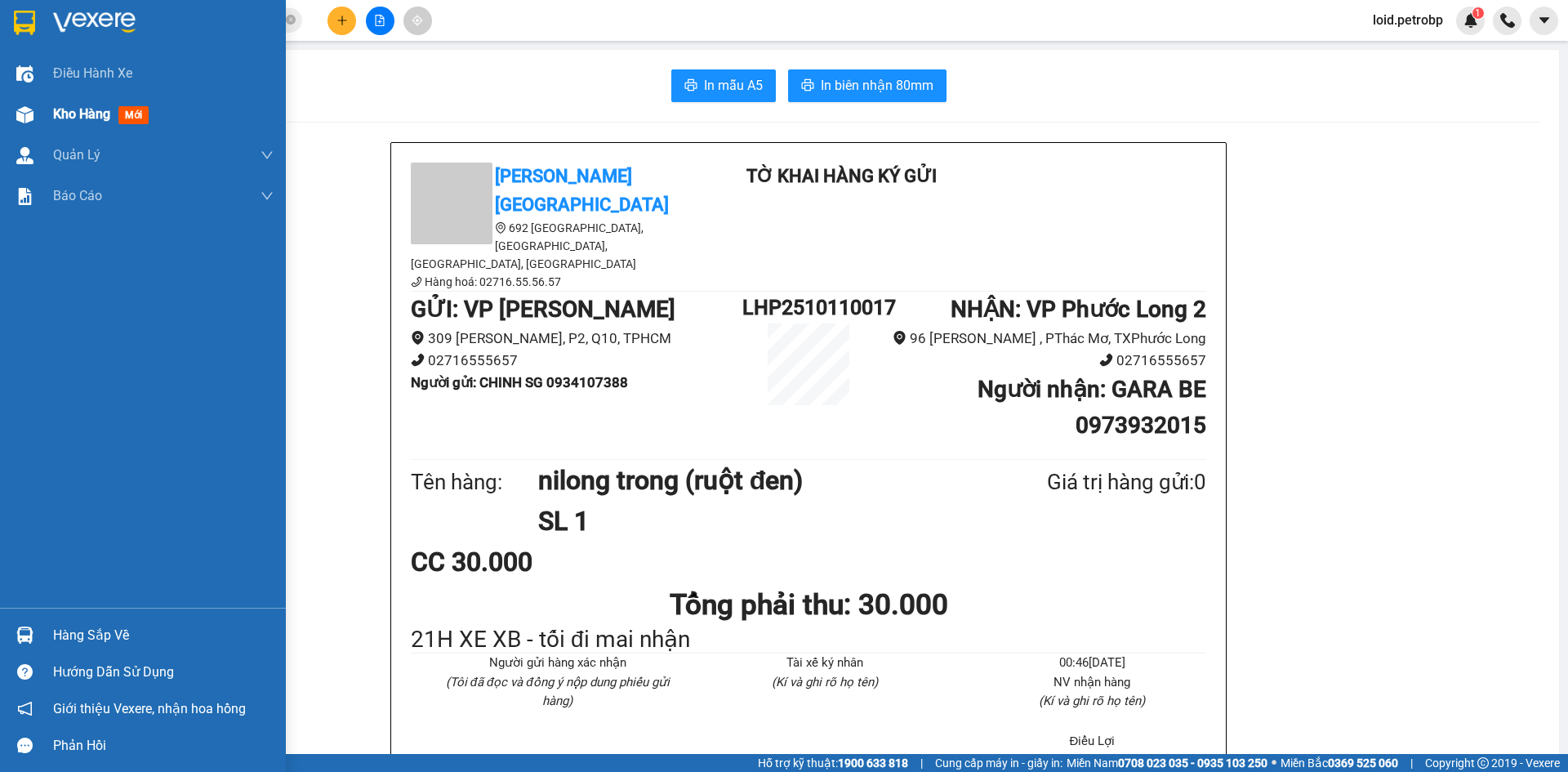
click at [49, 115] on div "Kho hàng mới" at bounding box center [143, 114] width 286 height 40
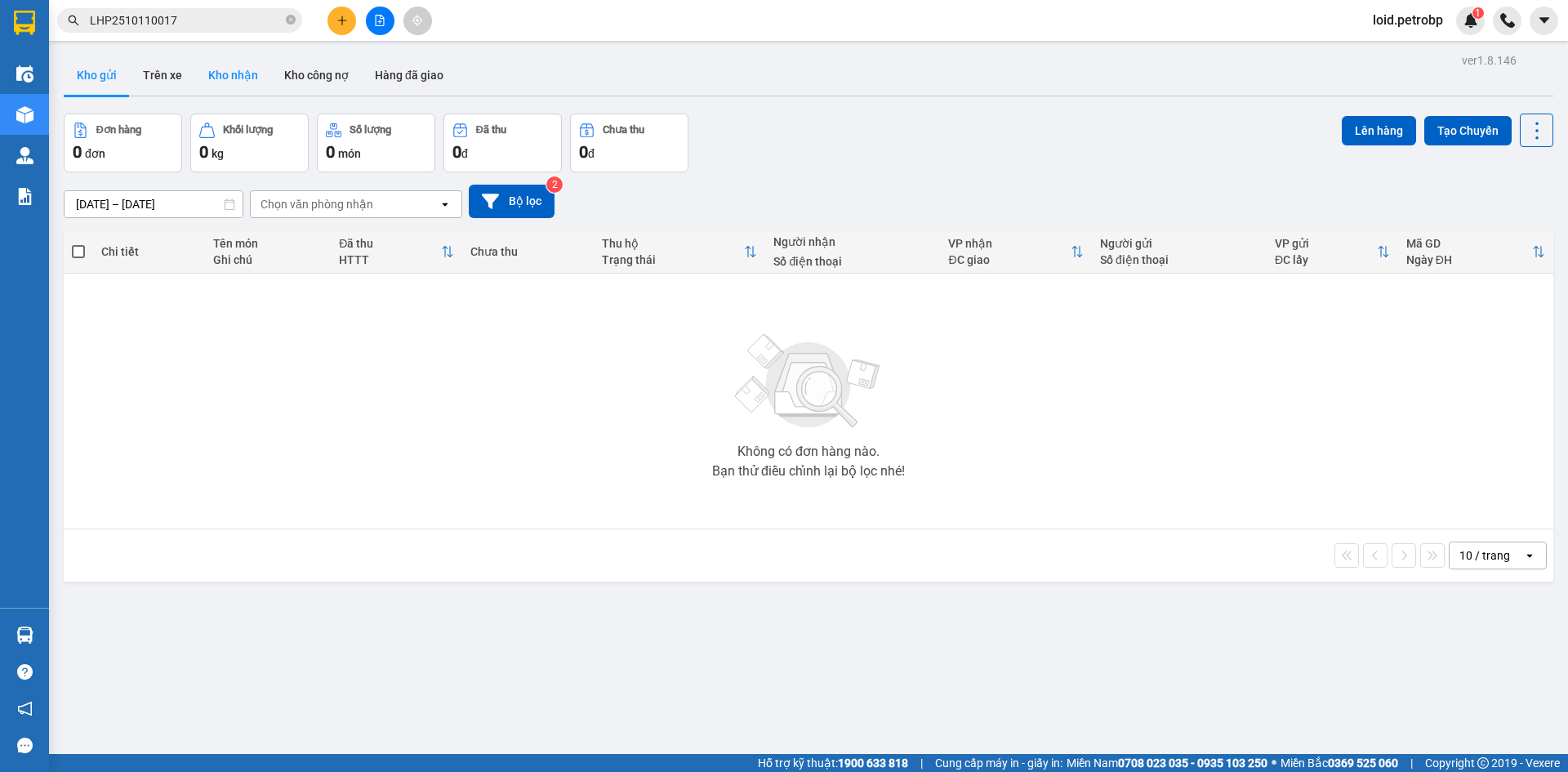
click at [227, 87] on button "Kho nhận" at bounding box center [233, 75] width 76 height 39
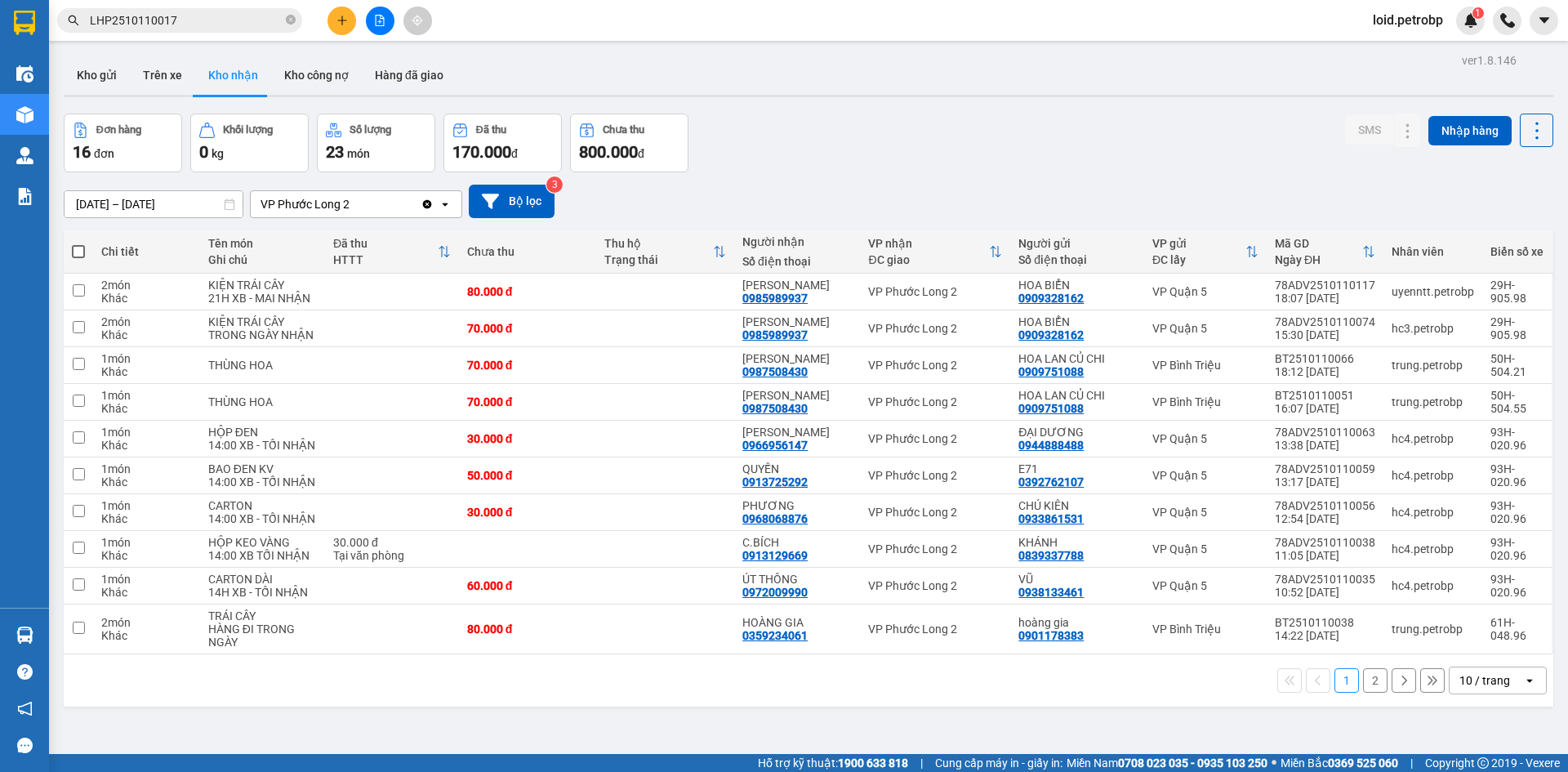
click at [48, 642] on div "Hàng sắp về" at bounding box center [24, 635] width 49 height 37
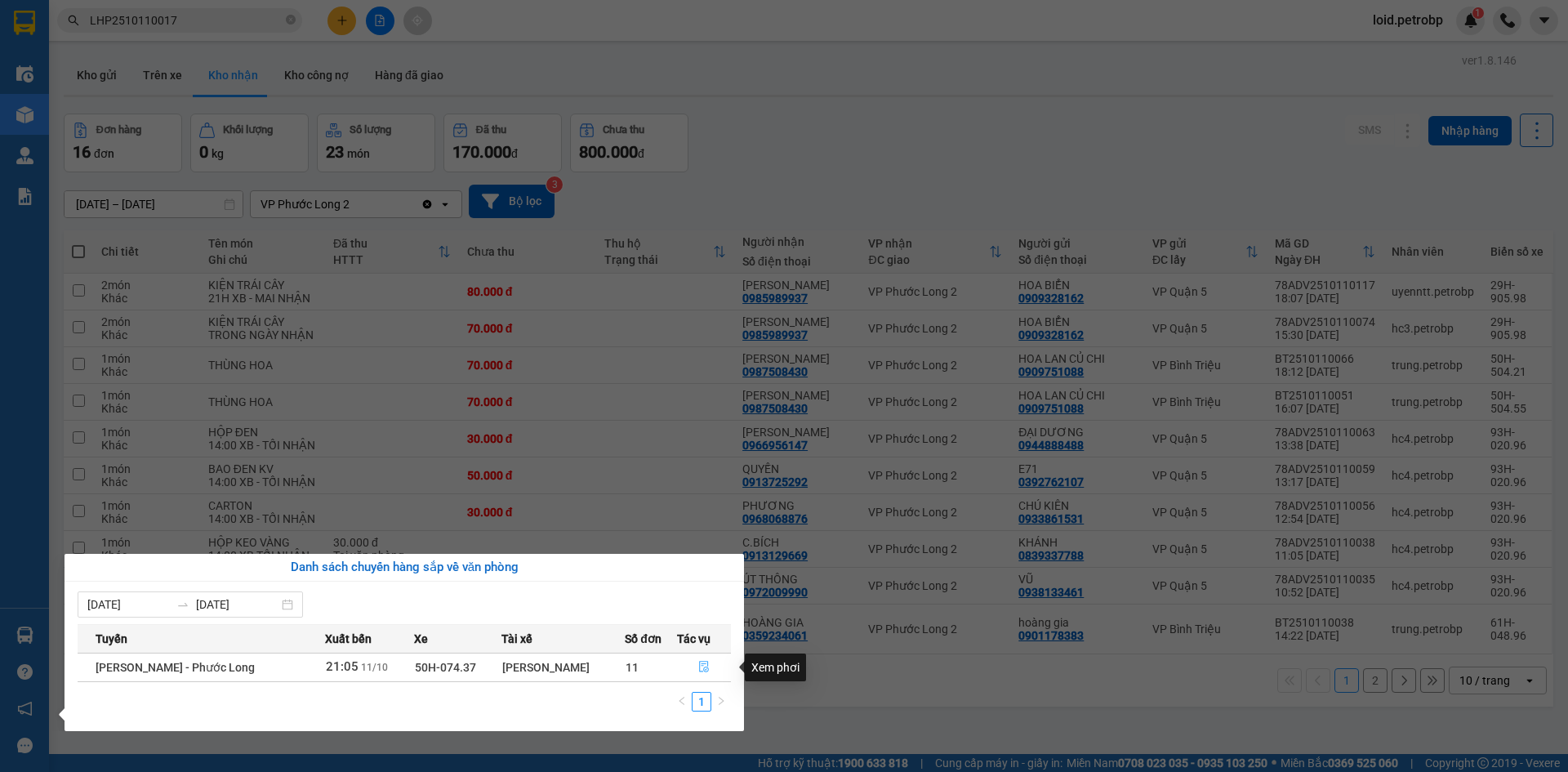
click at [698, 667] on icon "file-done" at bounding box center [704, 667] width 11 height 11
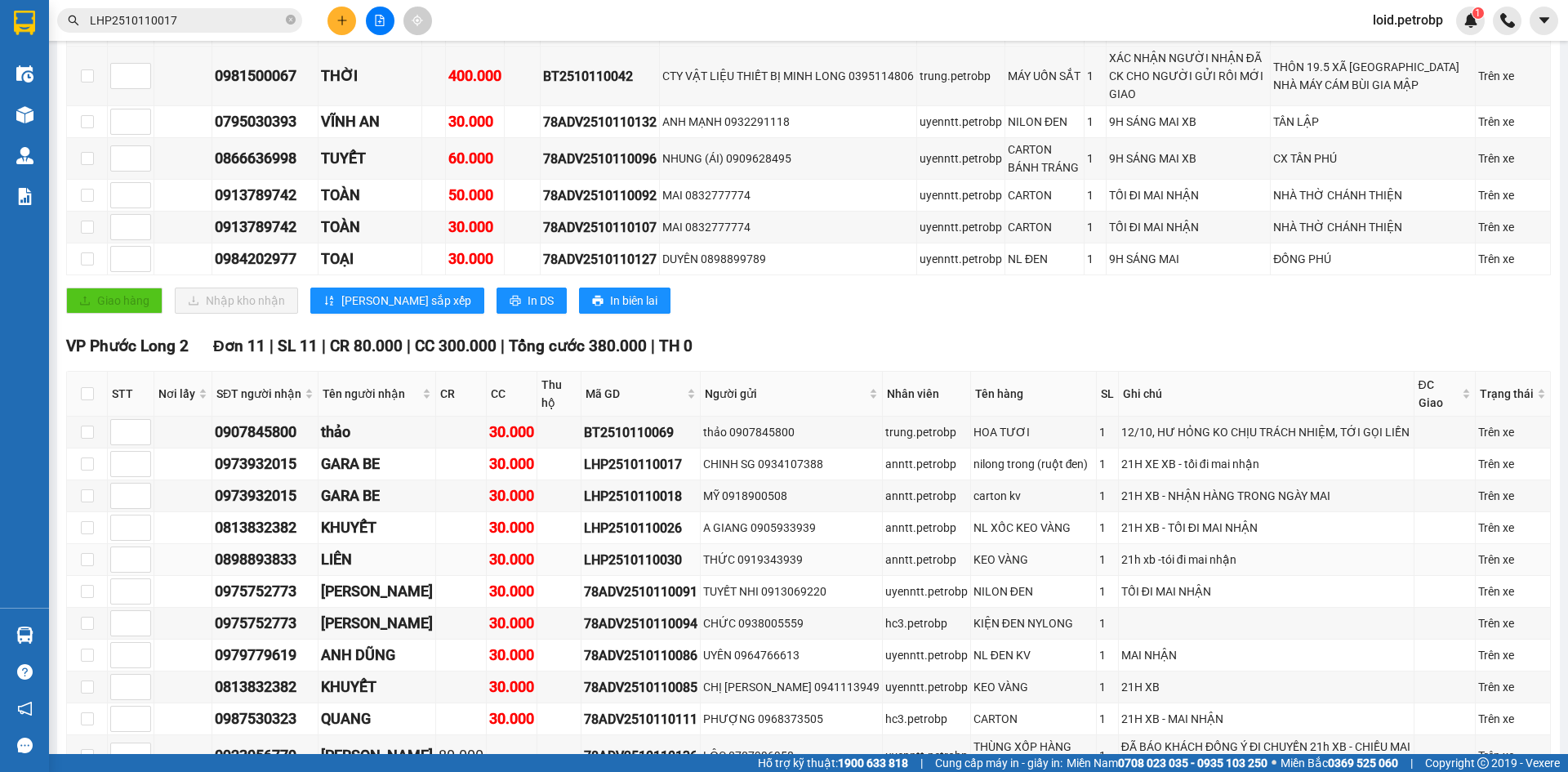
scroll to position [490, 0]
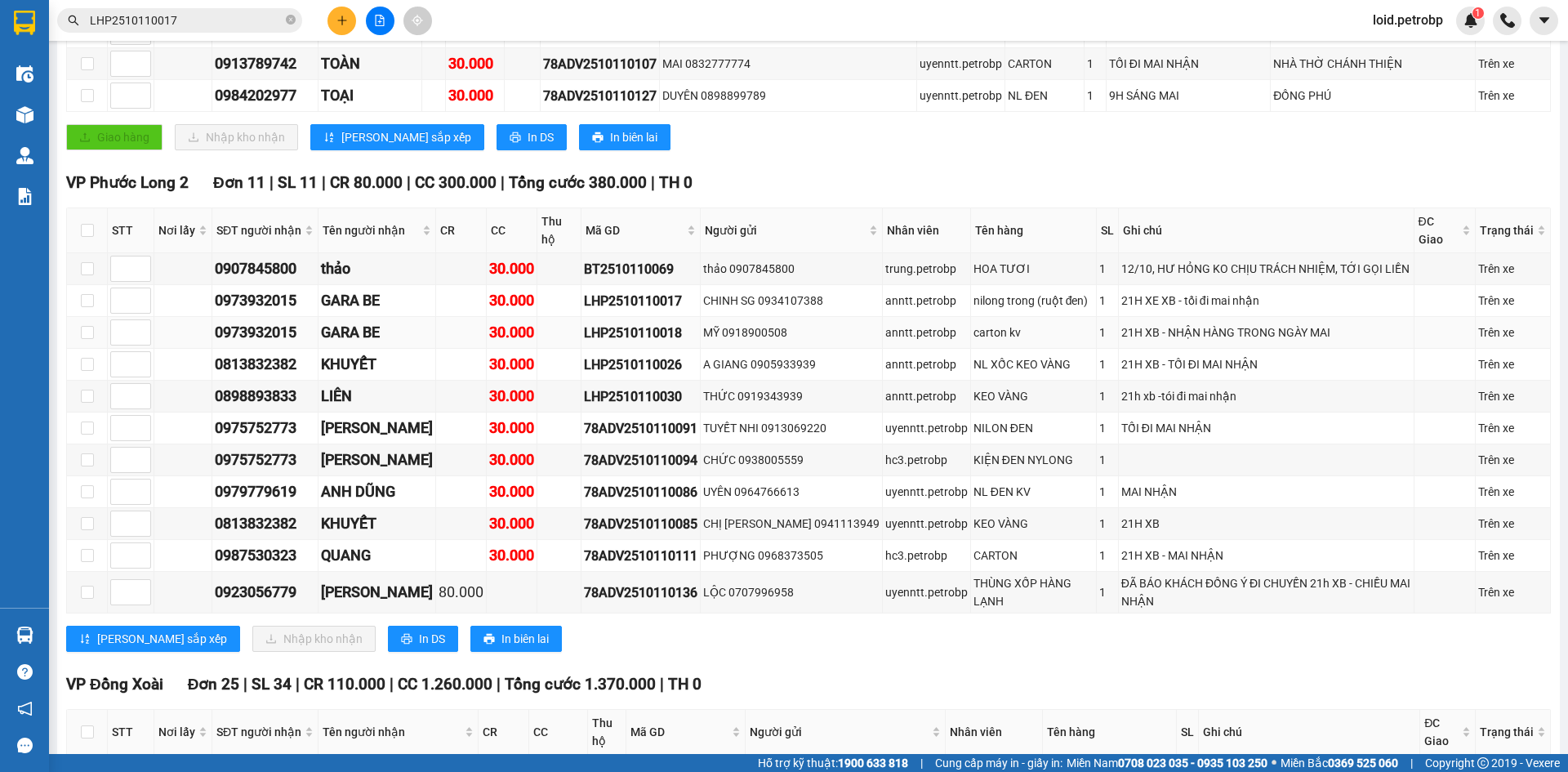
click at [586, 323] on div "LHP2510110018" at bounding box center [640, 333] width 114 height 21
copy div "LHP2510110018"
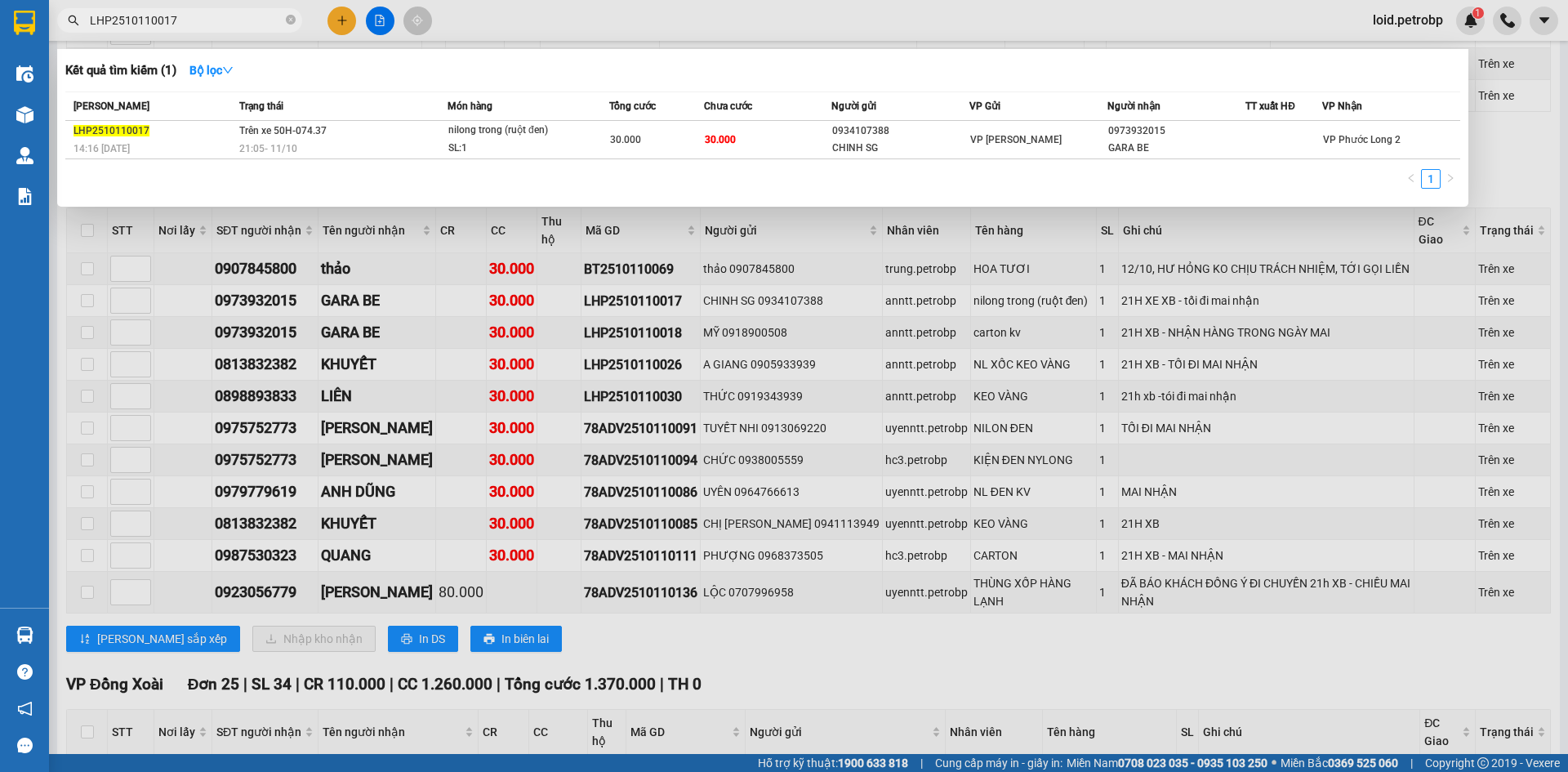
click at [190, 16] on input "LHP2510110017" at bounding box center [186, 20] width 193 height 18
paste input "8"
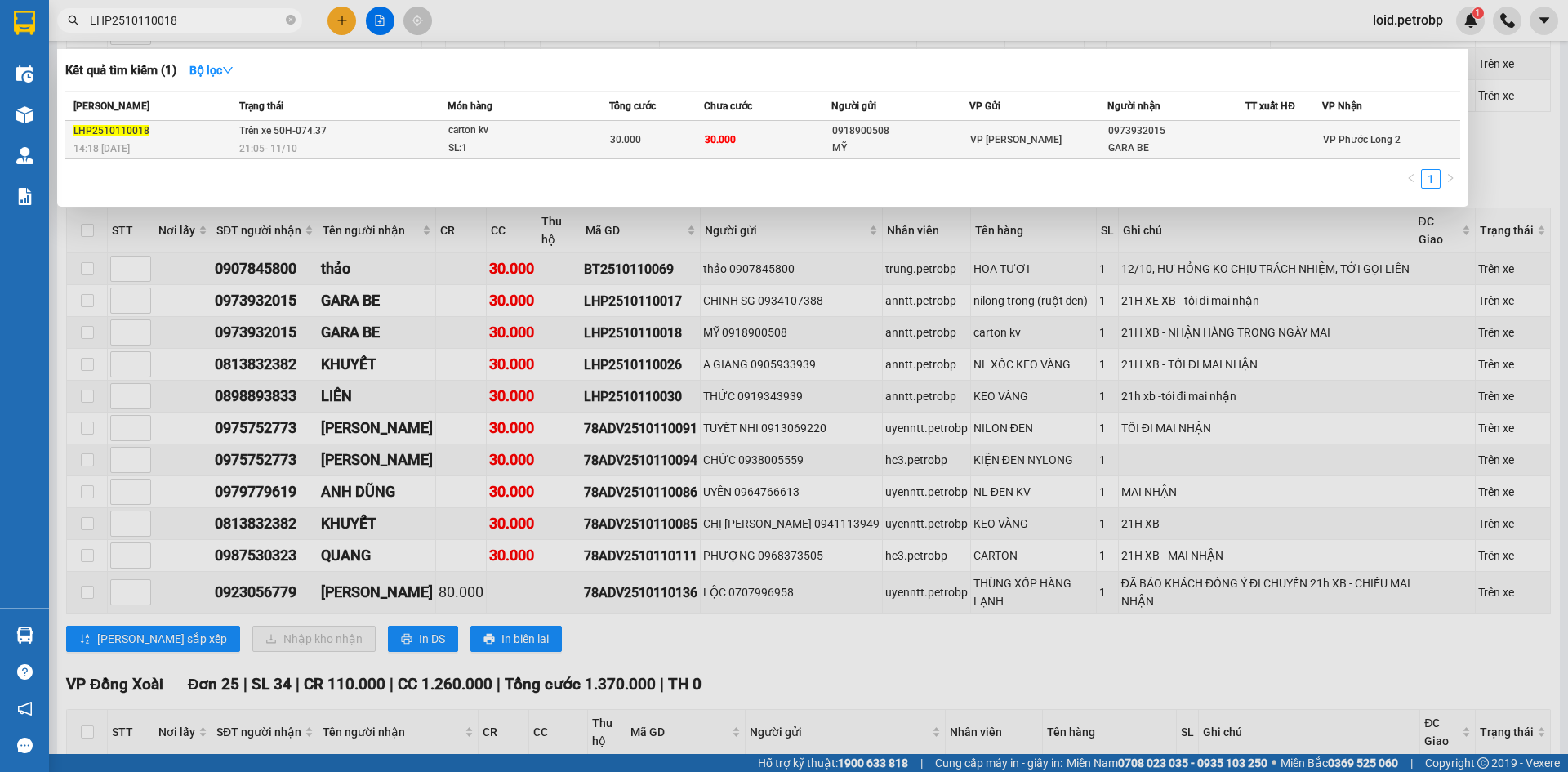
type input "LHP2510110018"
click at [596, 154] on span "carton kv SL: 1" at bounding box center [528, 138] width 160 height 35
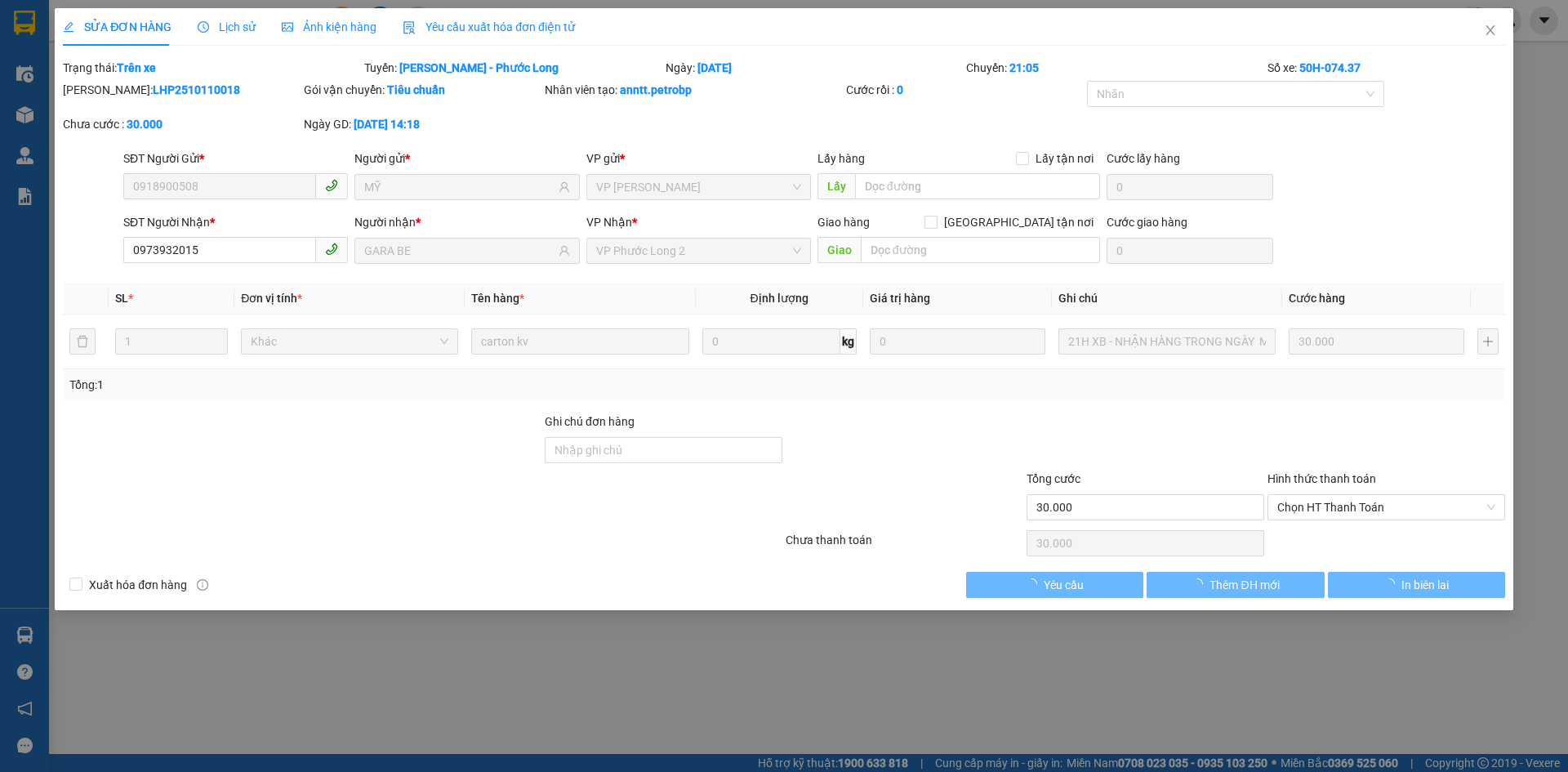
type input "0918900508"
type input "MỸ"
type input "0973932015"
type input "GARA BE"
type input "30.000"
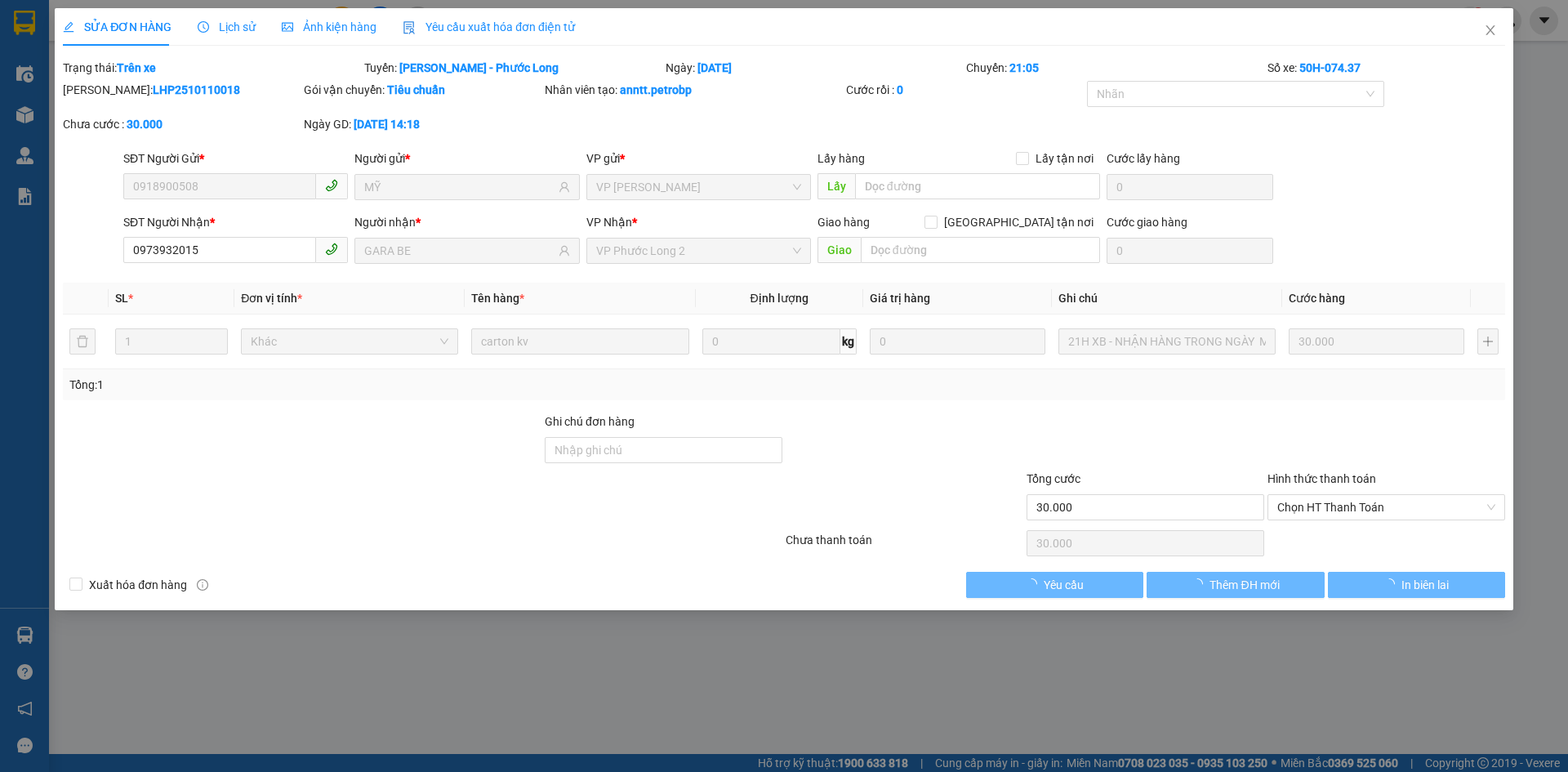
type input "30.000"
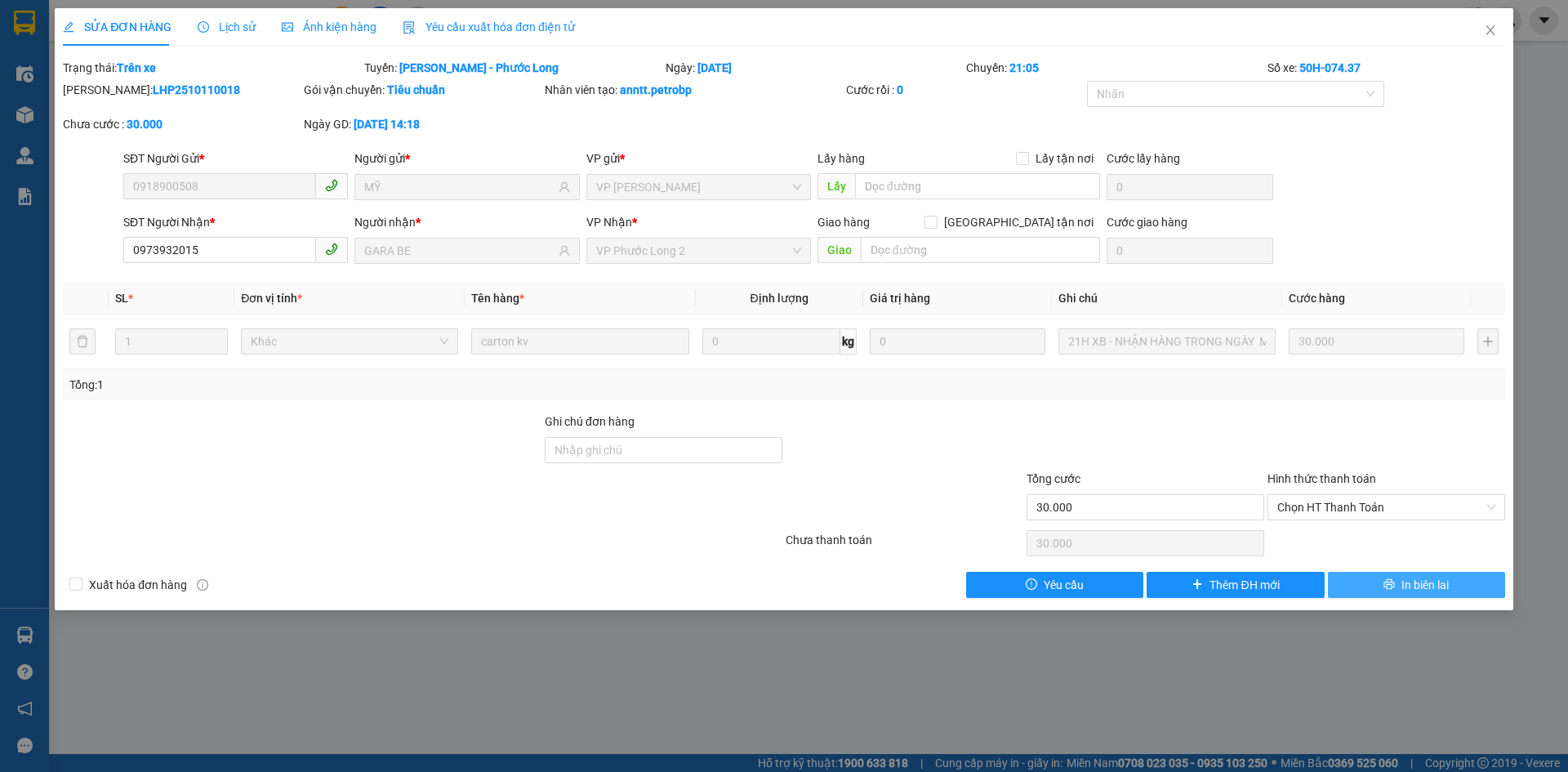
click at [1384, 576] on button "In biên lai" at bounding box center [1417, 585] width 178 height 26
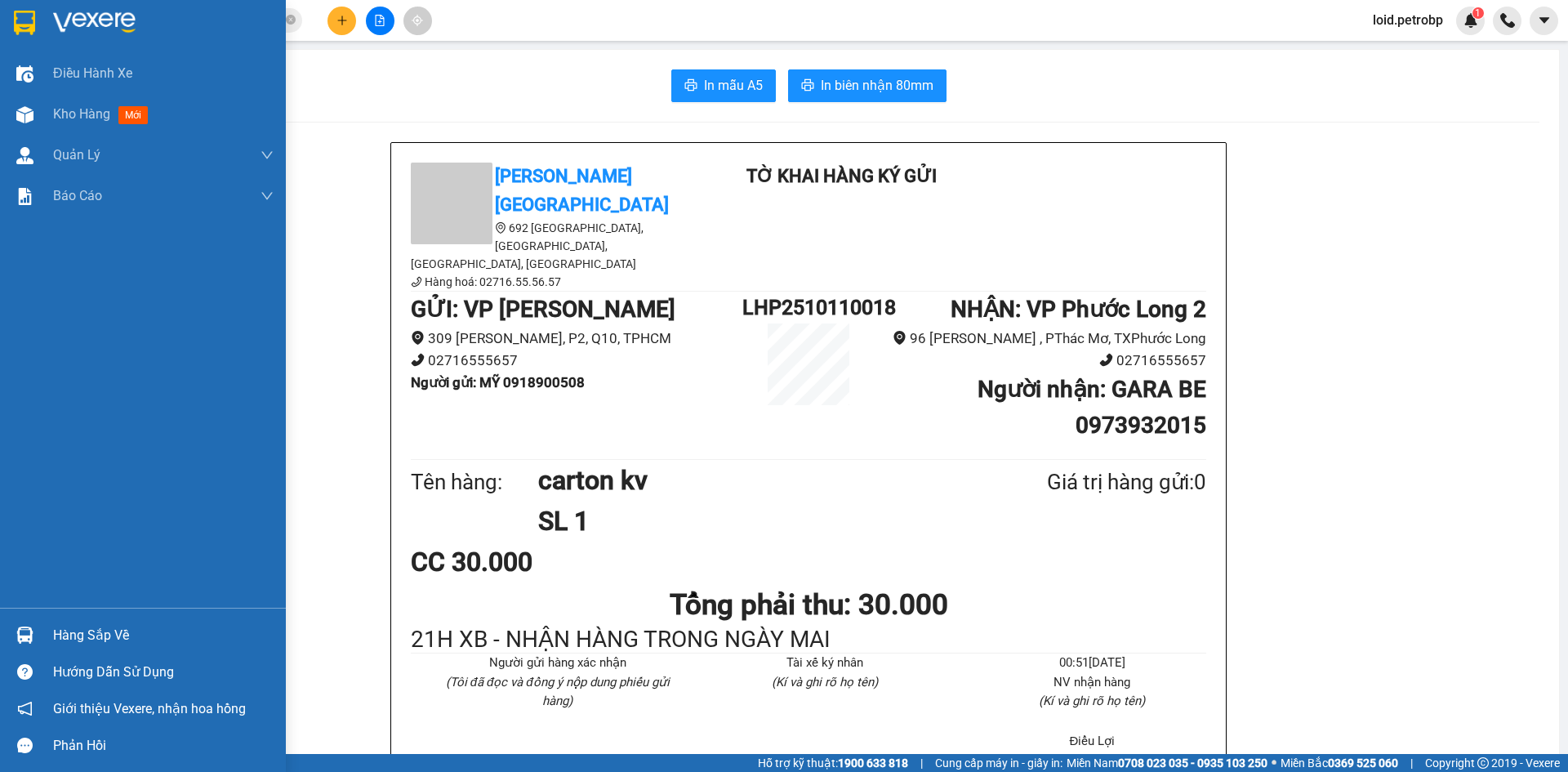
click at [73, 627] on div "Hàng sắp về" at bounding box center [163, 636] width 221 height 24
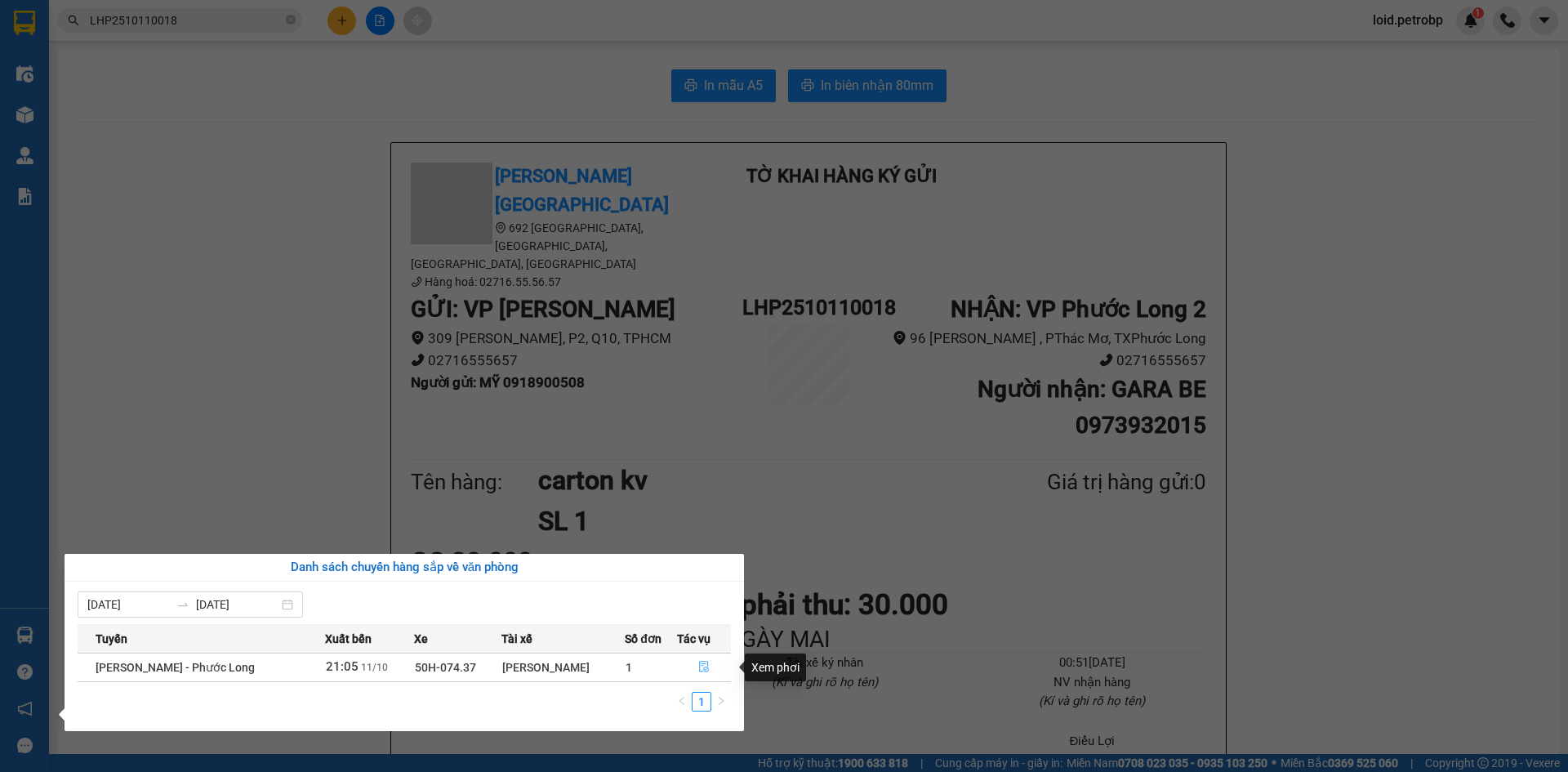
click at [702, 664] on icon "file-done" at bounding box center [704, 668] width 9 height 11
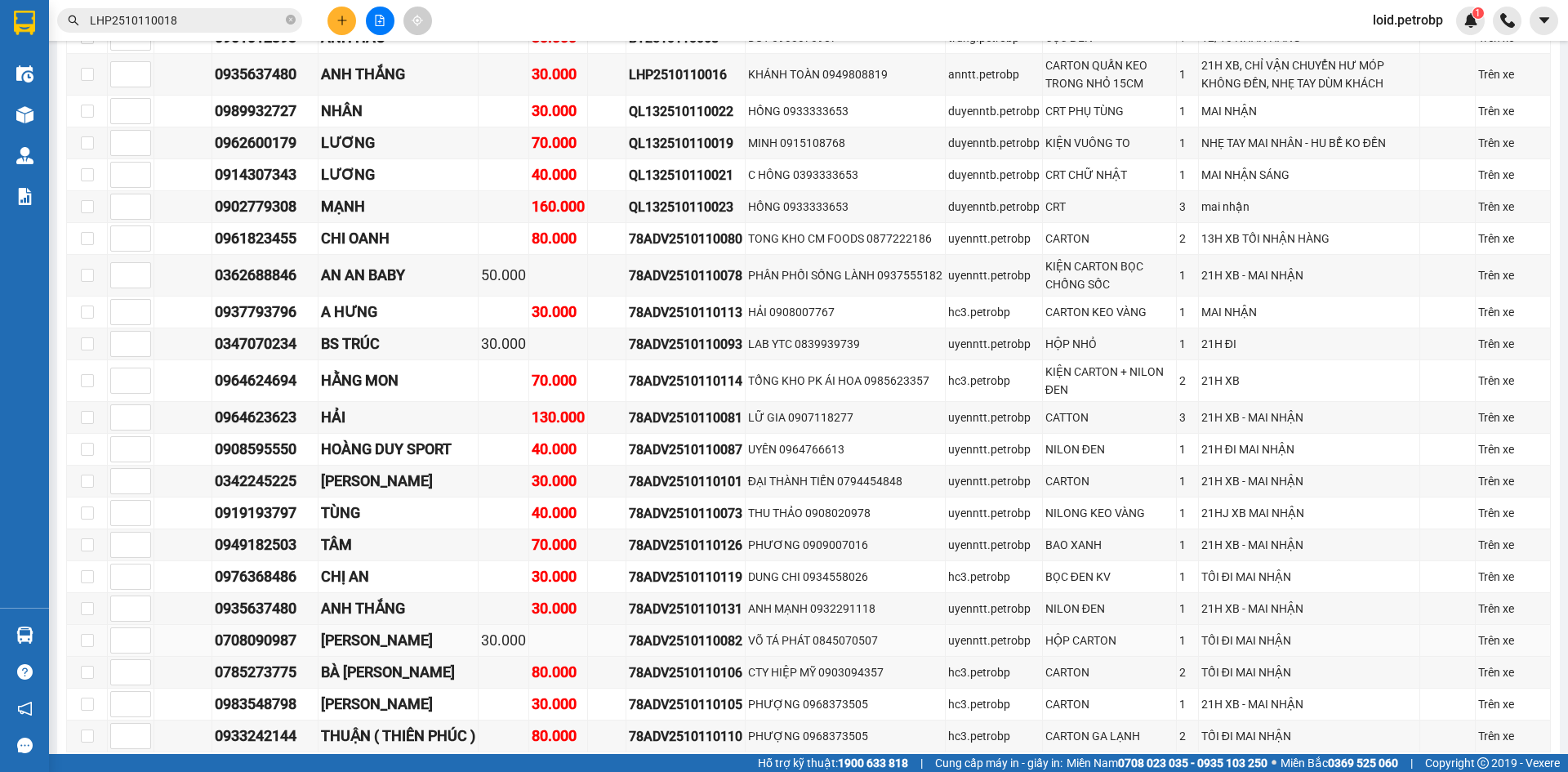
scroll to position [1389, 0]
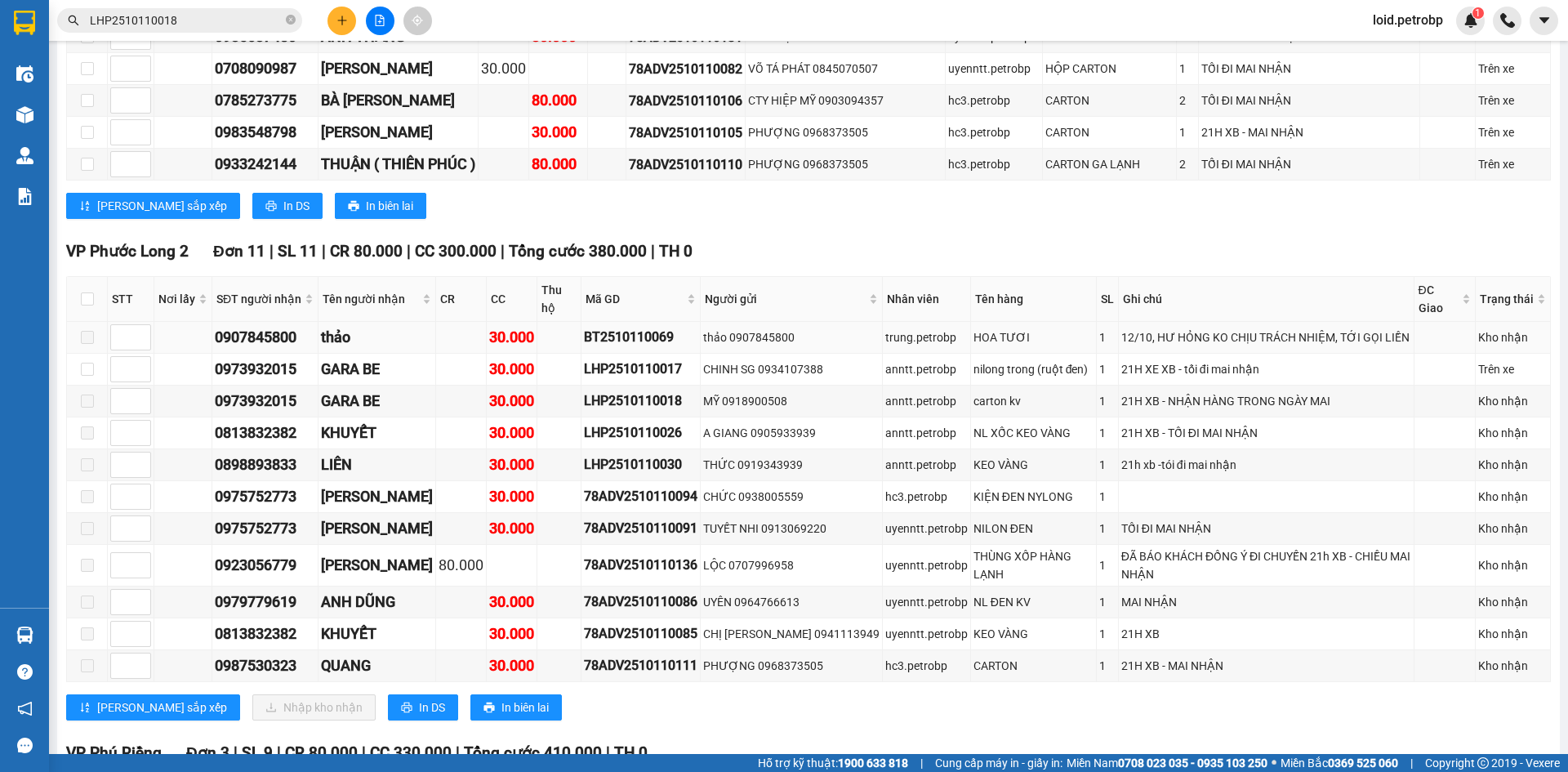
click at [254, 326] on div "0907845800" at bounding box center [264, 338] width 101 height 23
copy div "0907845800"
click at [264, 389] on div "0973932015" at bounding box center [264, 401] width 101 height 23
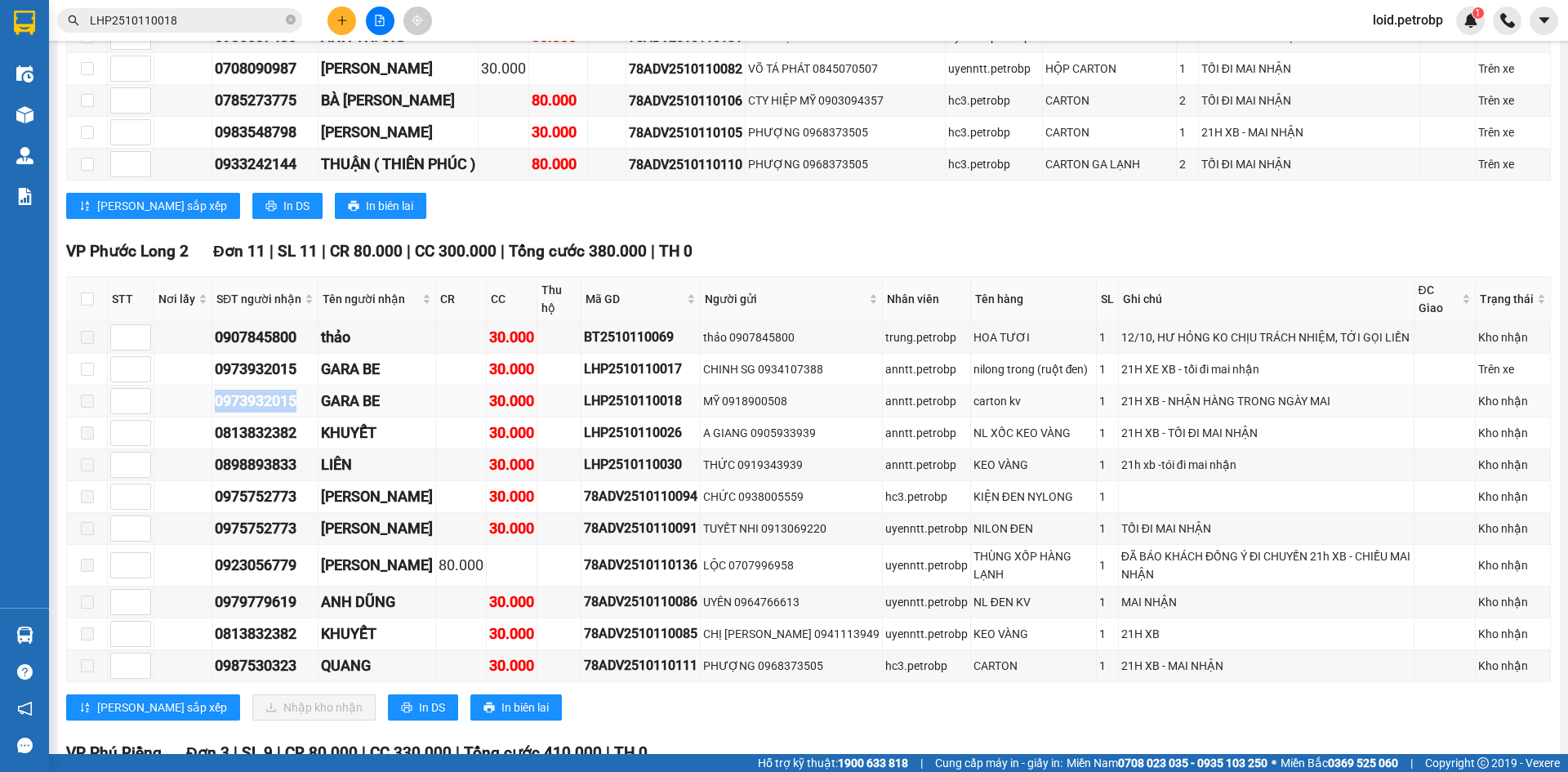
copy div "0973932015"
click at [268, 421] on div "0813832382" at bounding box center [264, 433] width 101 height 23
copy div "0813832382"
click at [258, 453] on div "0898893833" at bounding box center [264, 465] width 101 height 23
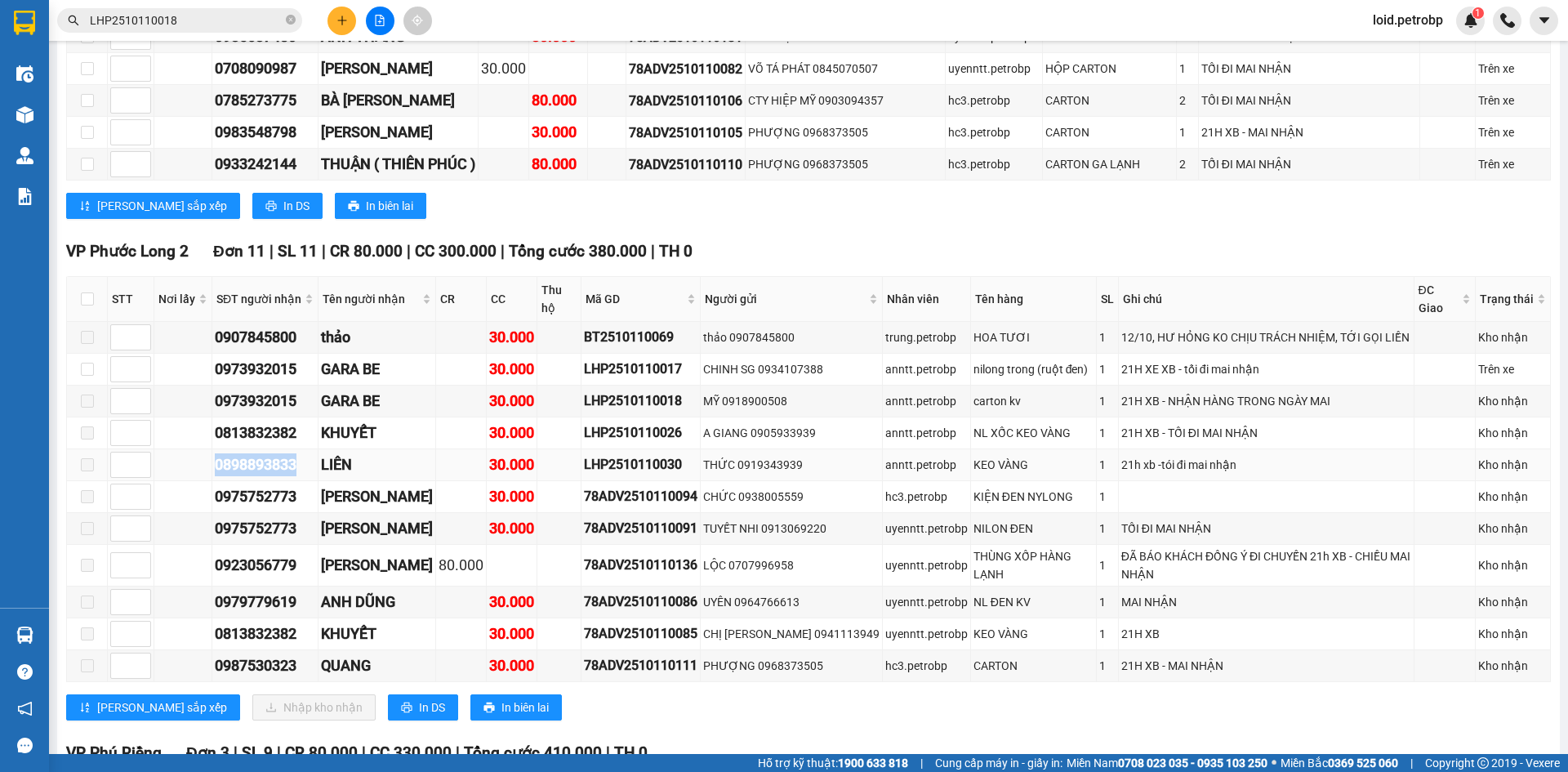
click at [258, 453] on div "0898893833" at bounding box center [264, 465] width 101 height 23
copy div "0898893833"
click at [266, 485] on div "0975752773" at bounding box center [264, 496] width 101 height 23
copy div "0975752773"
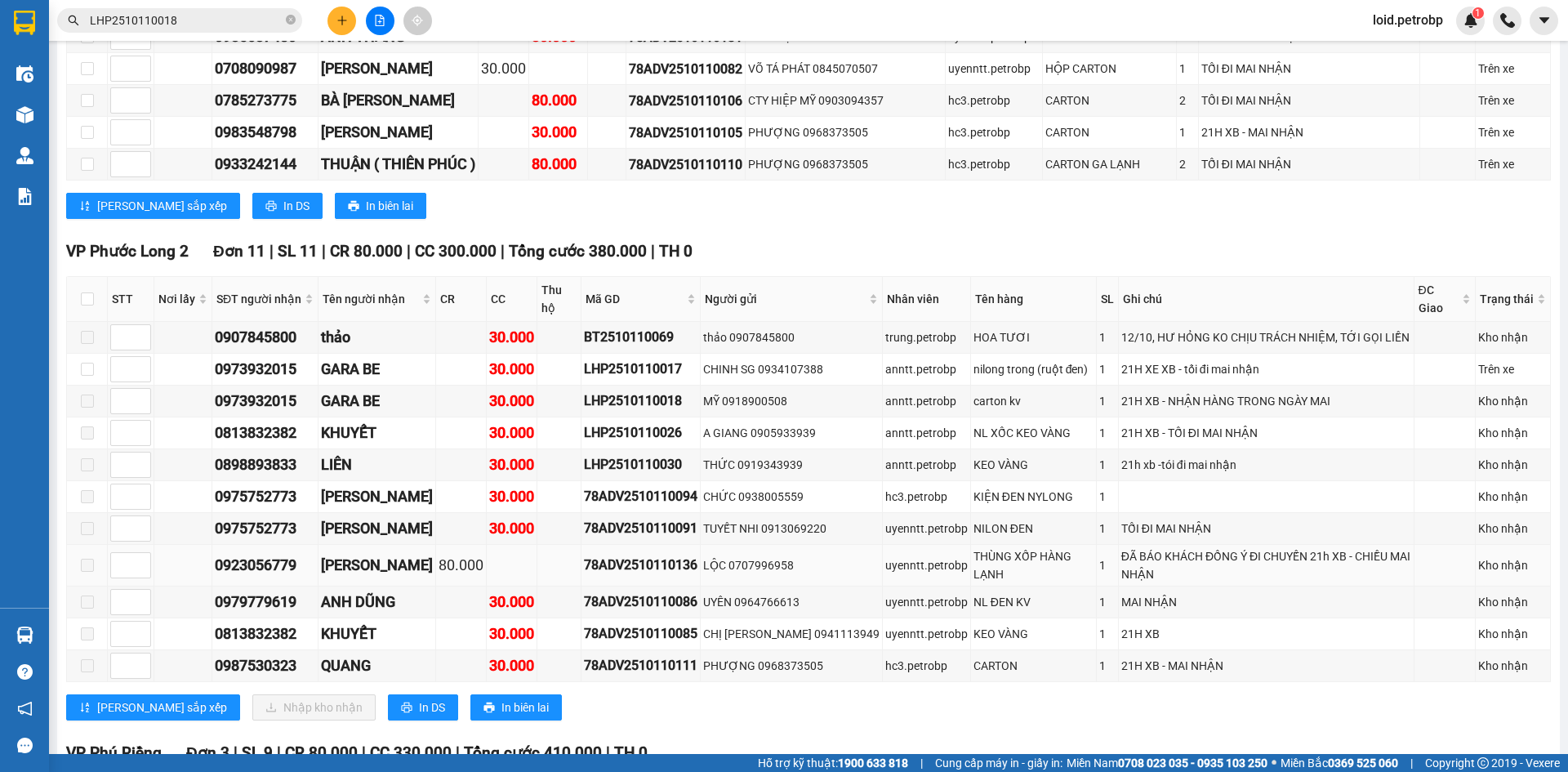
click at [269, 554] on div "0923056779" at bounding box center [264, 565] width 101 height 23
copy div "0923056779"
click at [273, 591] on div "0979779619" at bounding box center [264, 602] width 101 height 23
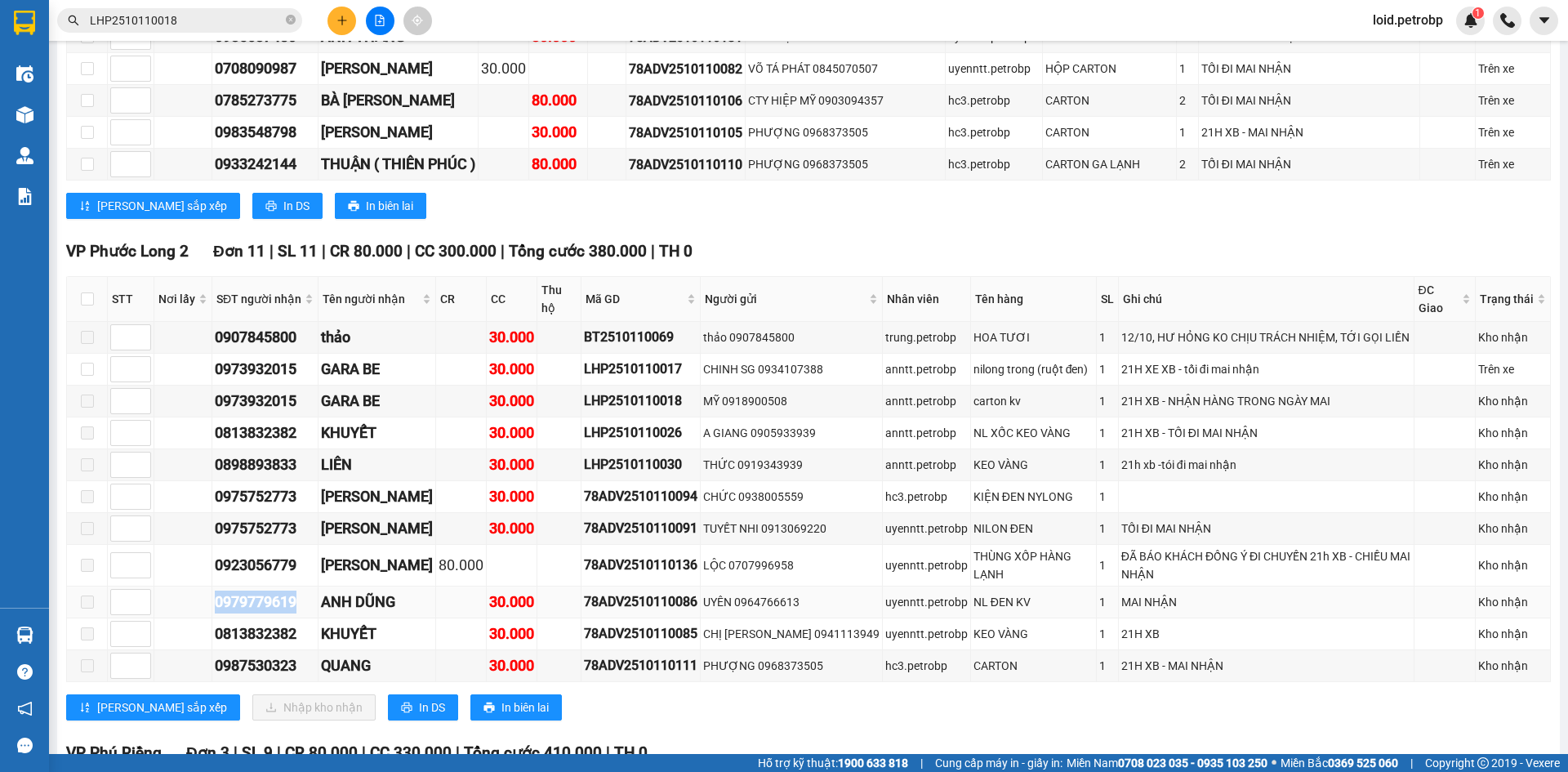
copy div "0979779619"
click at [275, 654] on div "0987530323" at bounding box center [264, 666] width 101 height 23
copy div "0987530323"
